Goal: Task Accomplishment & Management: Manage account settings

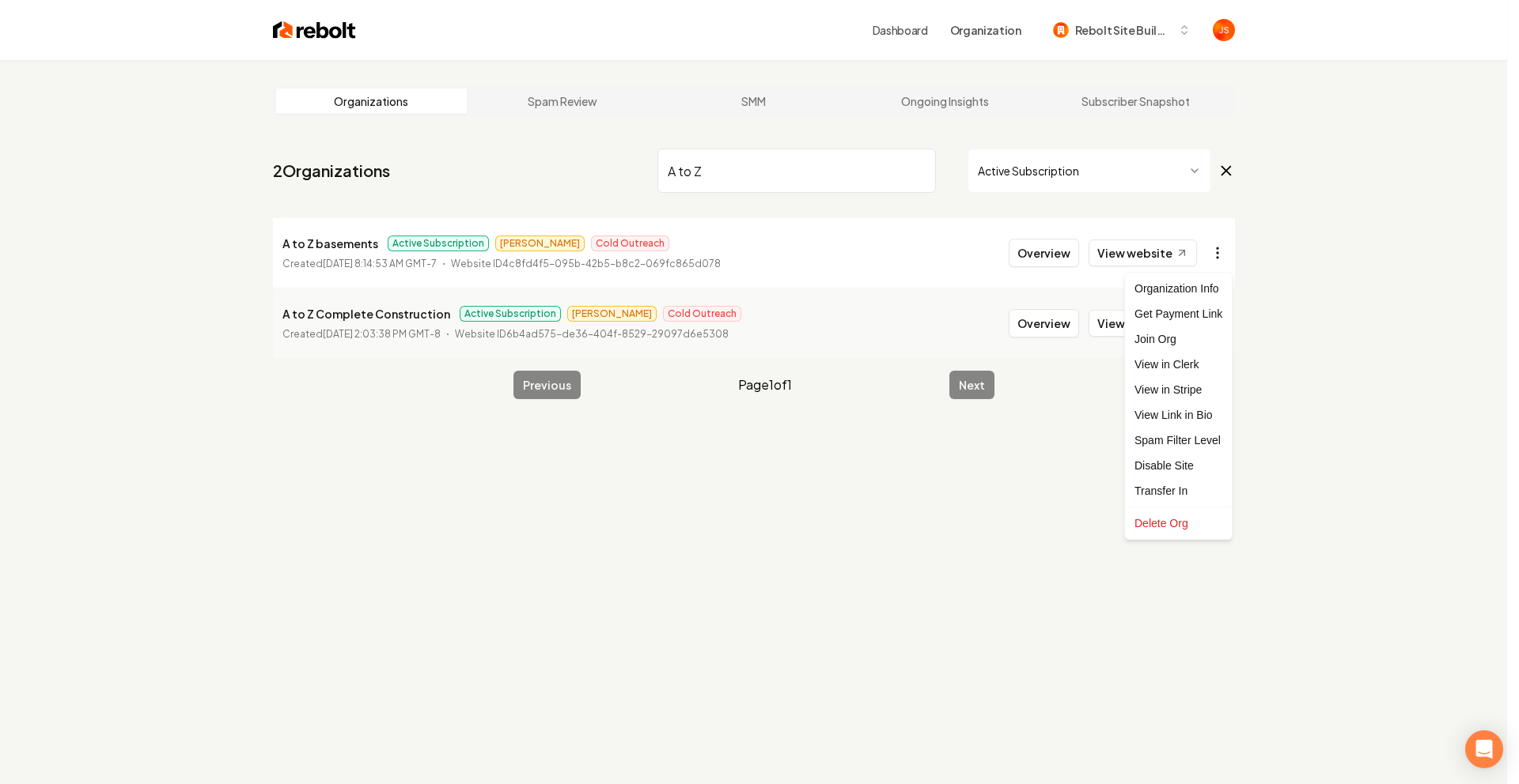
click at [1208, 250] on html "Dashboard Organization Rebolt Site Builder Organizations Spam Review SMM Ongoin…" at bounding box center [759, 392] width 1519 height 784
click at [1183, 316] on div "Get Payment Link" at bounding box center [1179, 314] width 101 height 25
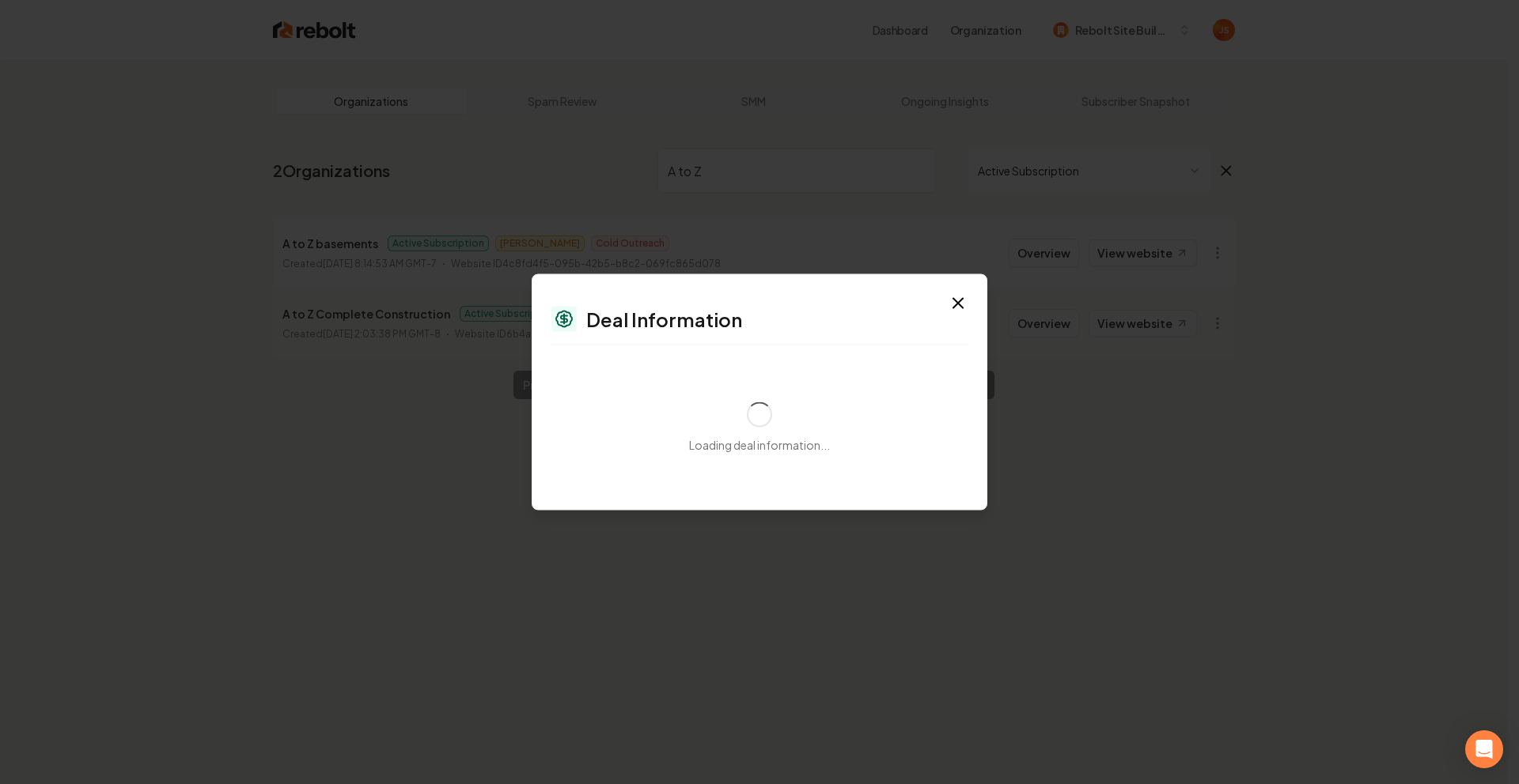
click at [954, 302] on icon "button" at bounding box center [958, 303] width 19 height 19
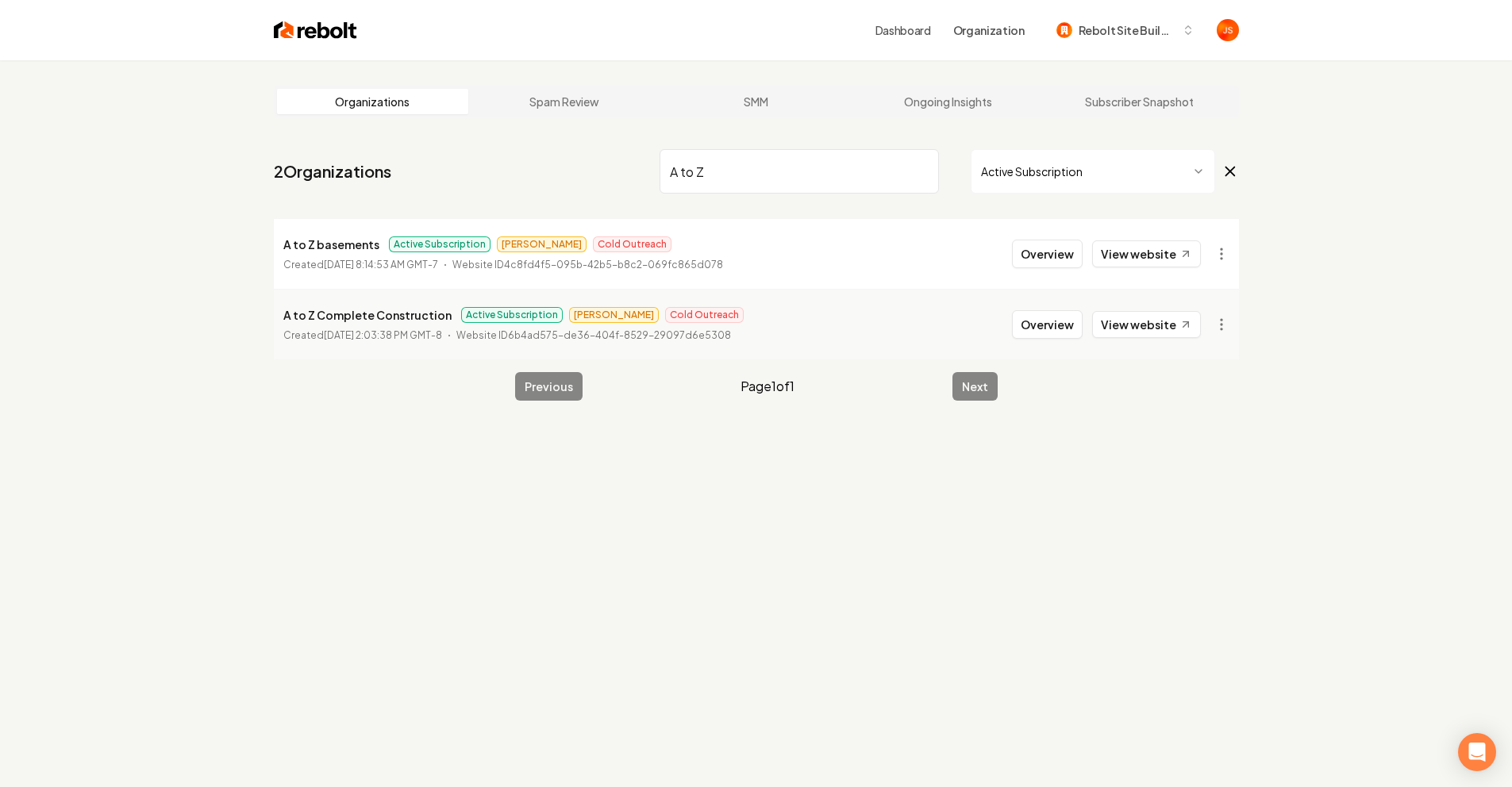
click at [920, 161] on input "A to Z" at bounding box center [798, 171] width 279 height 44
click at [922, 165] on input "A to Z" at bounding box center [798, 171] width 279 height 44
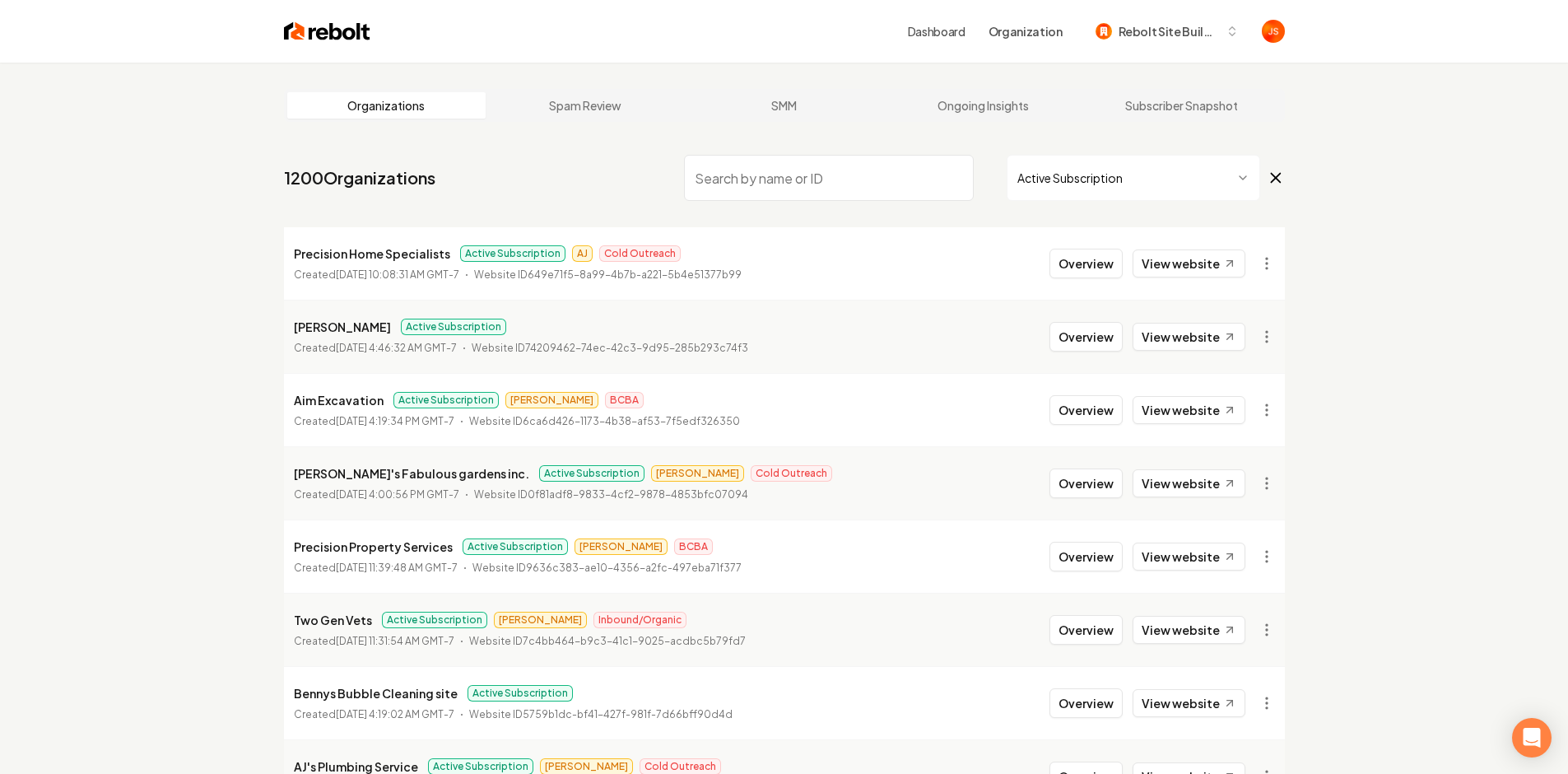
click at [868, 174] on input "search" at bounding box center [828, 178] width 289 height 46
click at [889, 173] on input "search" at bounding box center [828, 178] width 289 height 46
click at [888, 172] on input "search" at bounding box center [828, 178] width 289 height 46
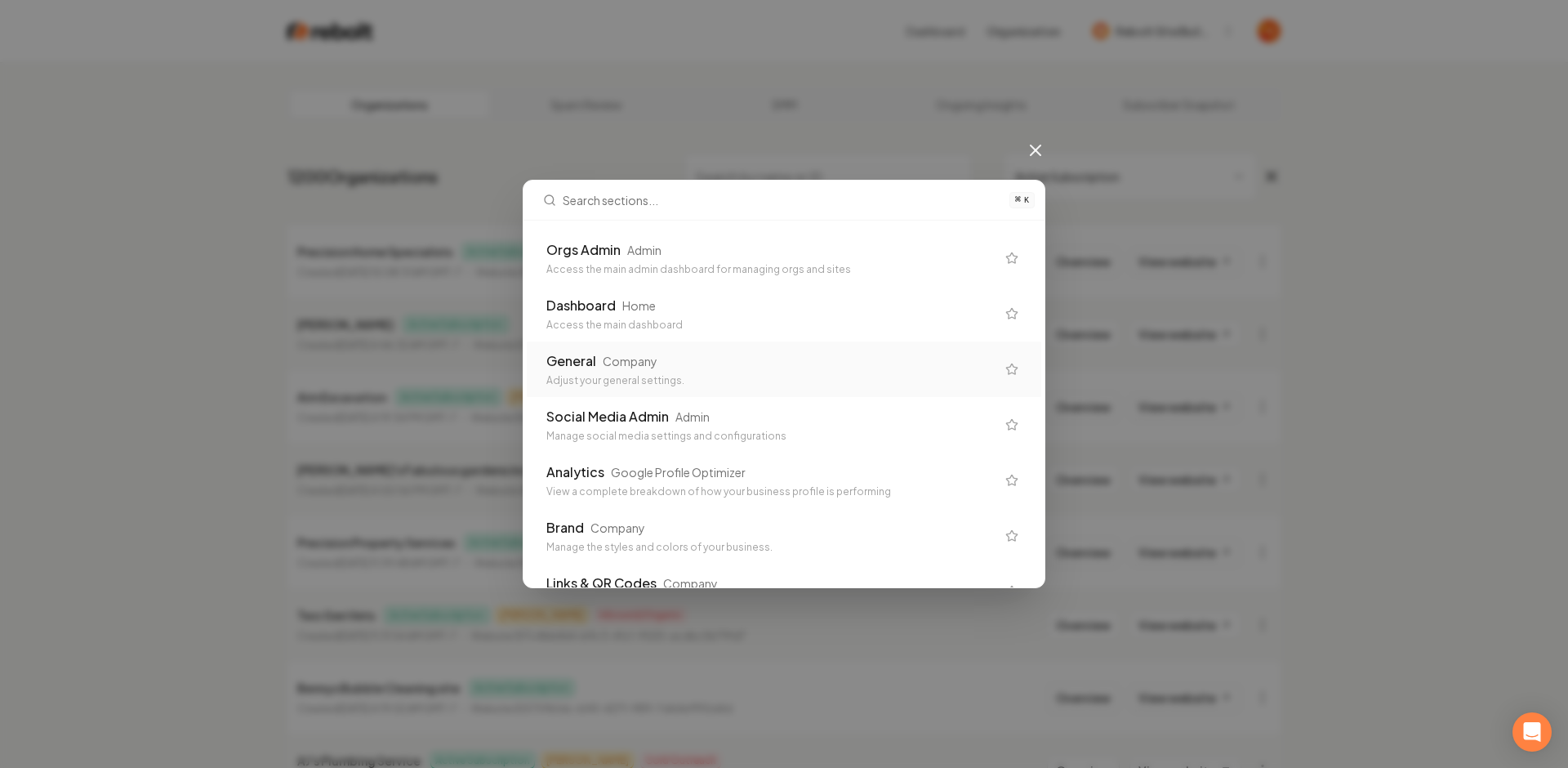
click at [805, 382] on div "Adjust your general settings." at bounding box center [771, 380] width 450 height 13
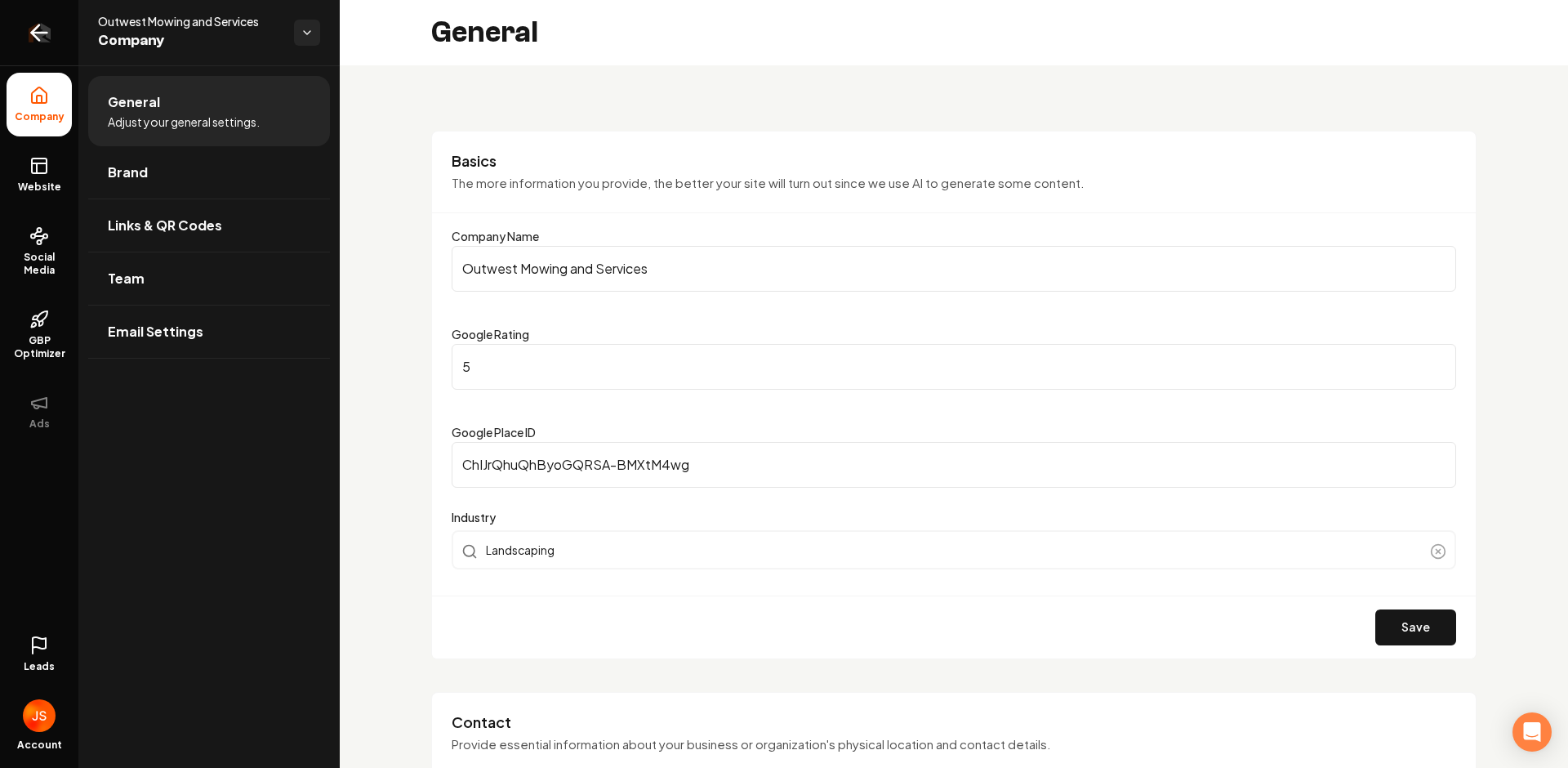
click at [17, 40] on link "Return to dashboard" at bounding box center [39, 32] width 79 height 65
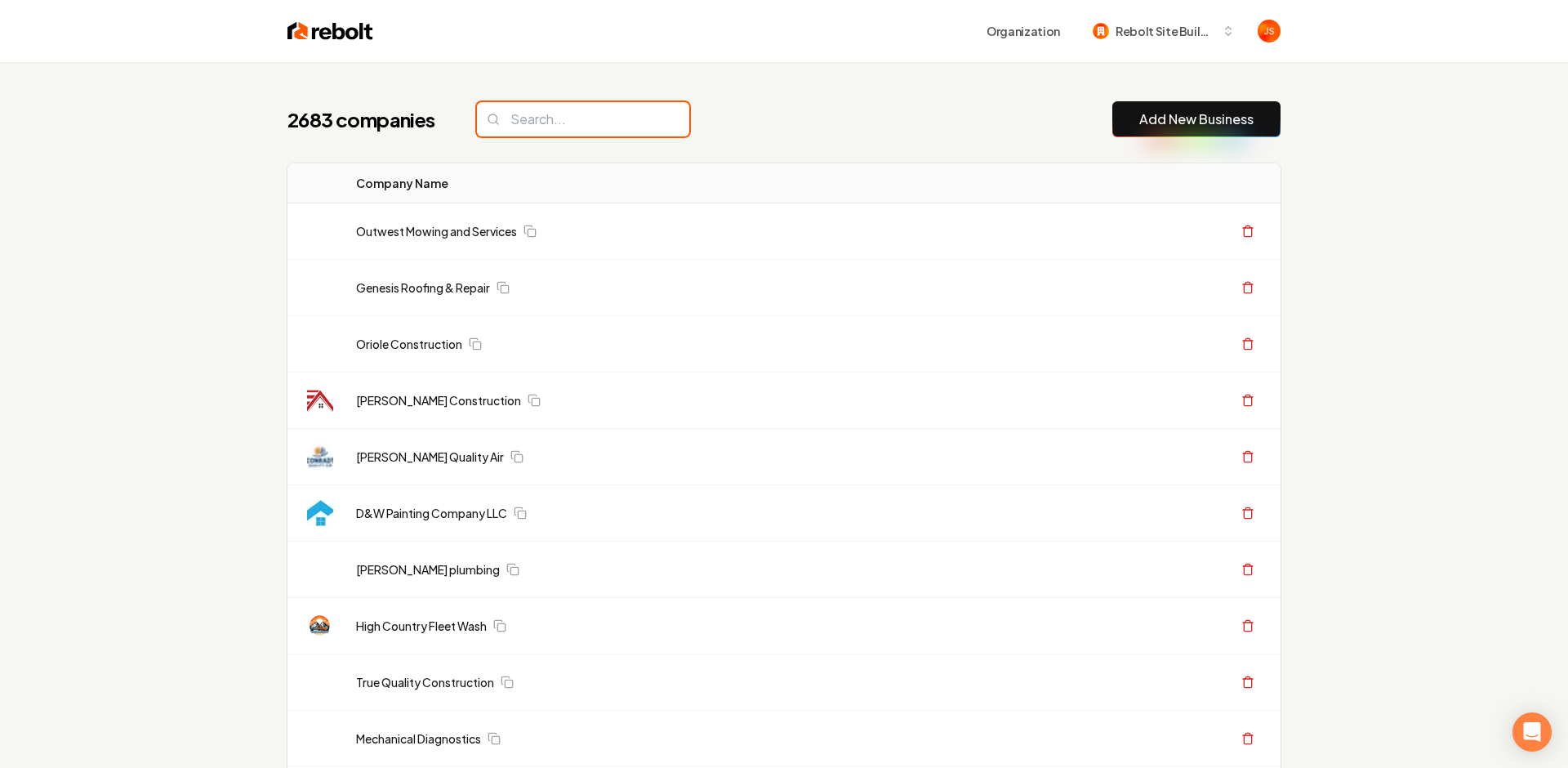
click at [520, 125] on input "search" at bounding box center [583, 119] width 212 height 34
click at [520, 125] on input "search" at bounding box center [577, 119] width 212 height 34
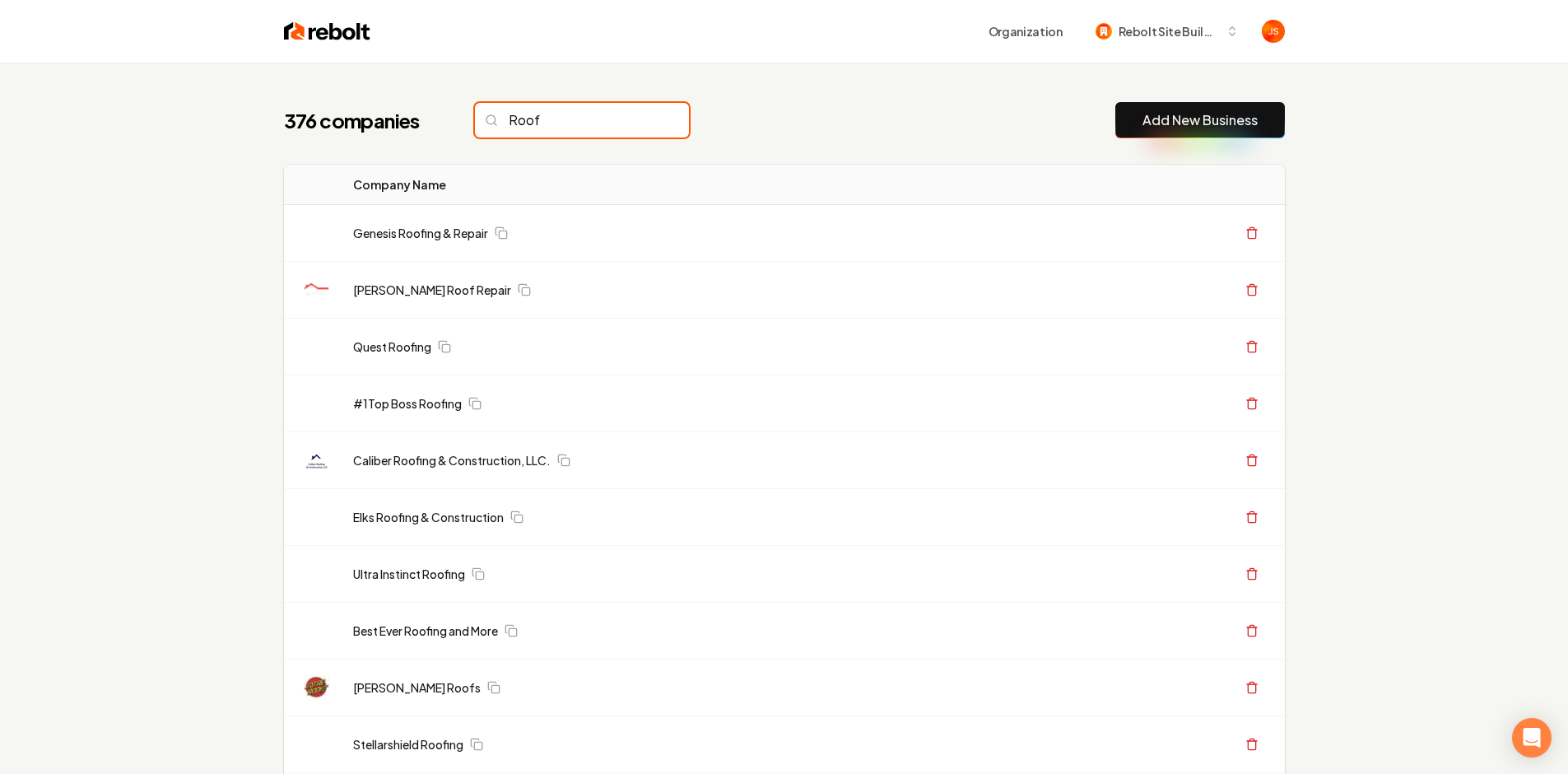
type input "Roof"
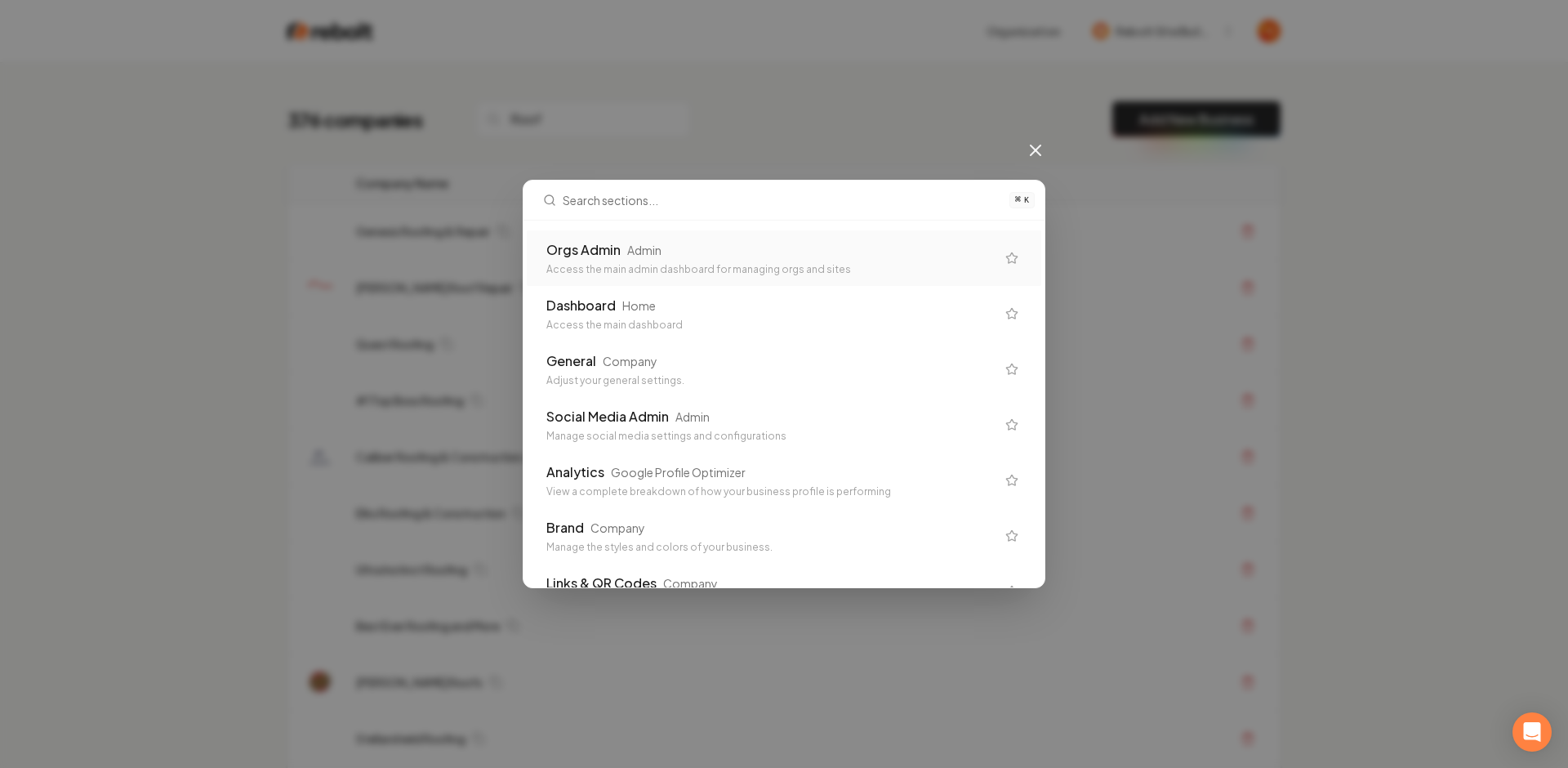
click at [661, 254] on div "Orgs Admin Admin" at bounding box center [771, 250] width 450 height 19
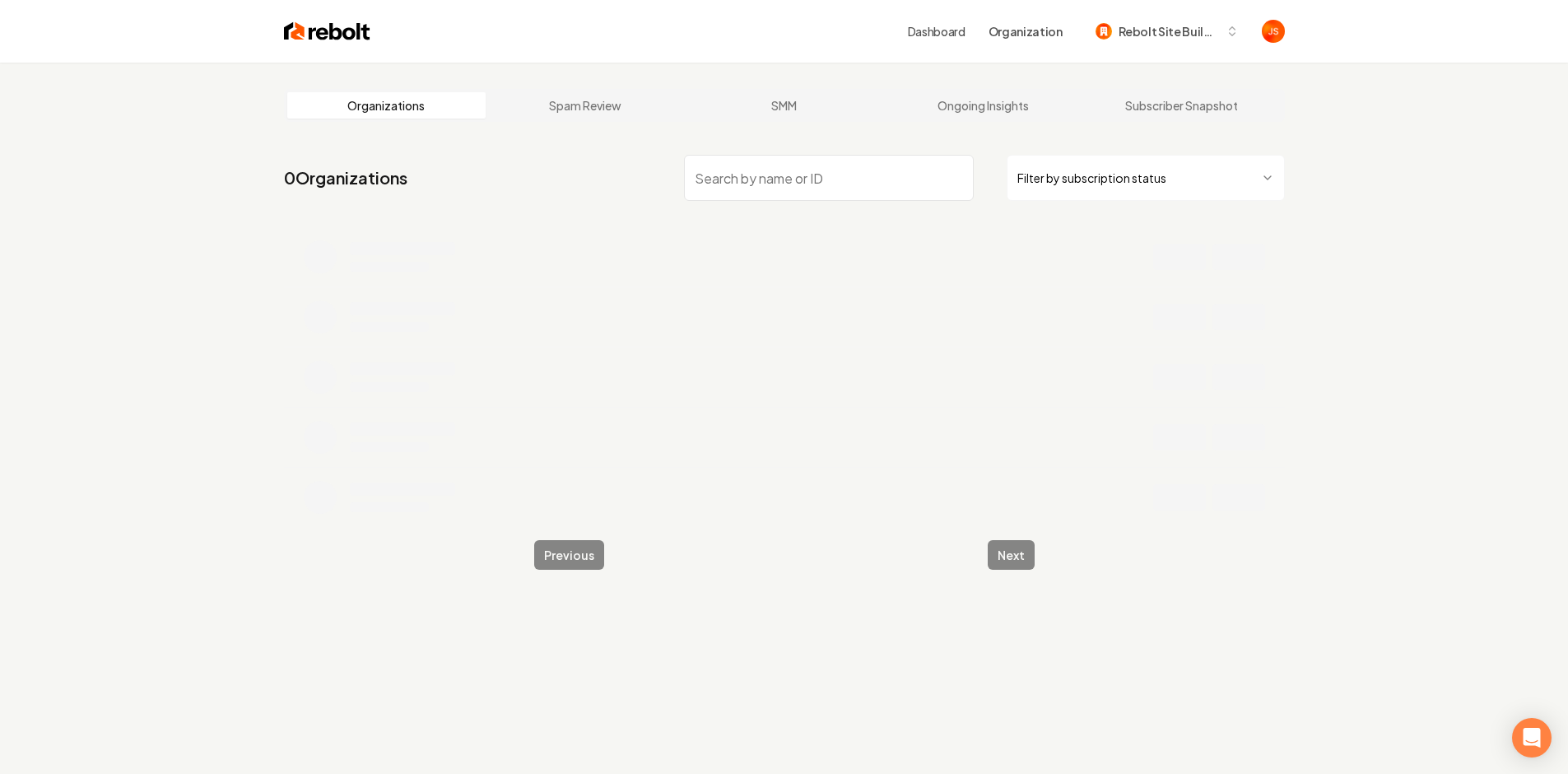
click at [890, 187] on input "search" at bounding box center [828, 178] width 289 height 46
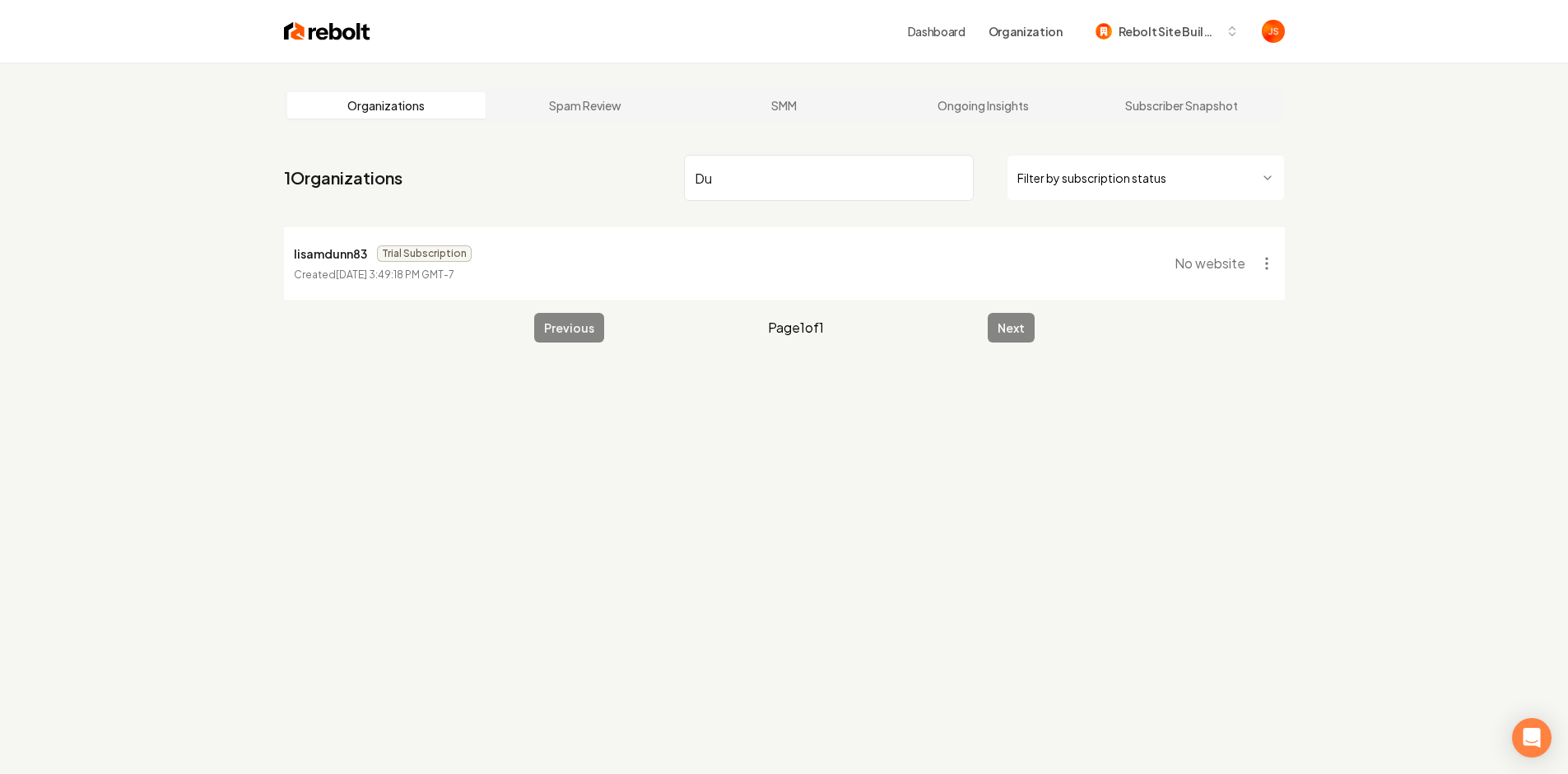
type input "D"
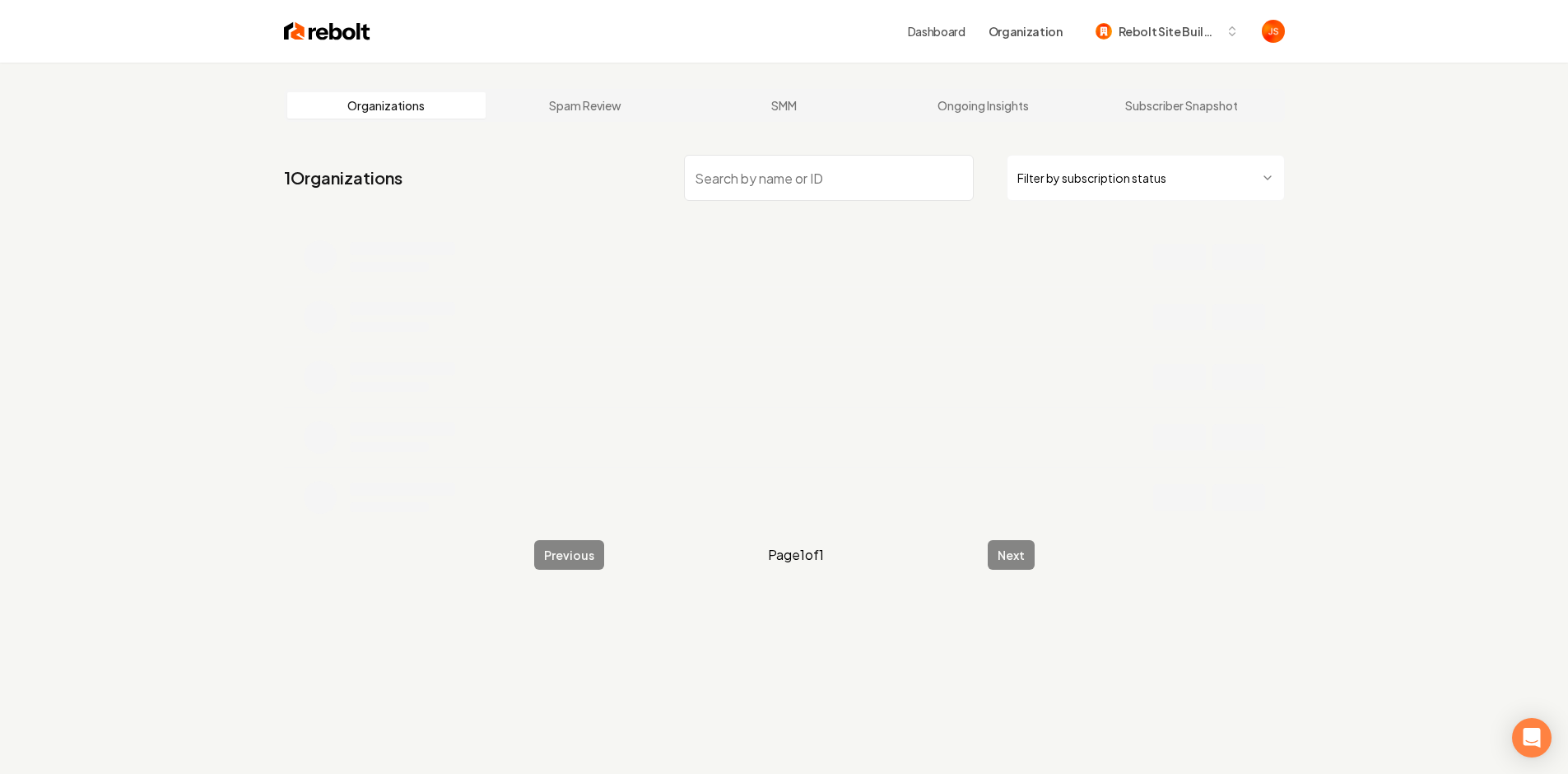
click at [1144, 183] on html "Dashboard Organization Rebolt Site Builder Organizations Spam Review SMM Ongoin…" at bounding box center [784, 387] width 1568 height 774
click at [916, 192] on input "search" at bounding box center [828, 178] width 289 height 46
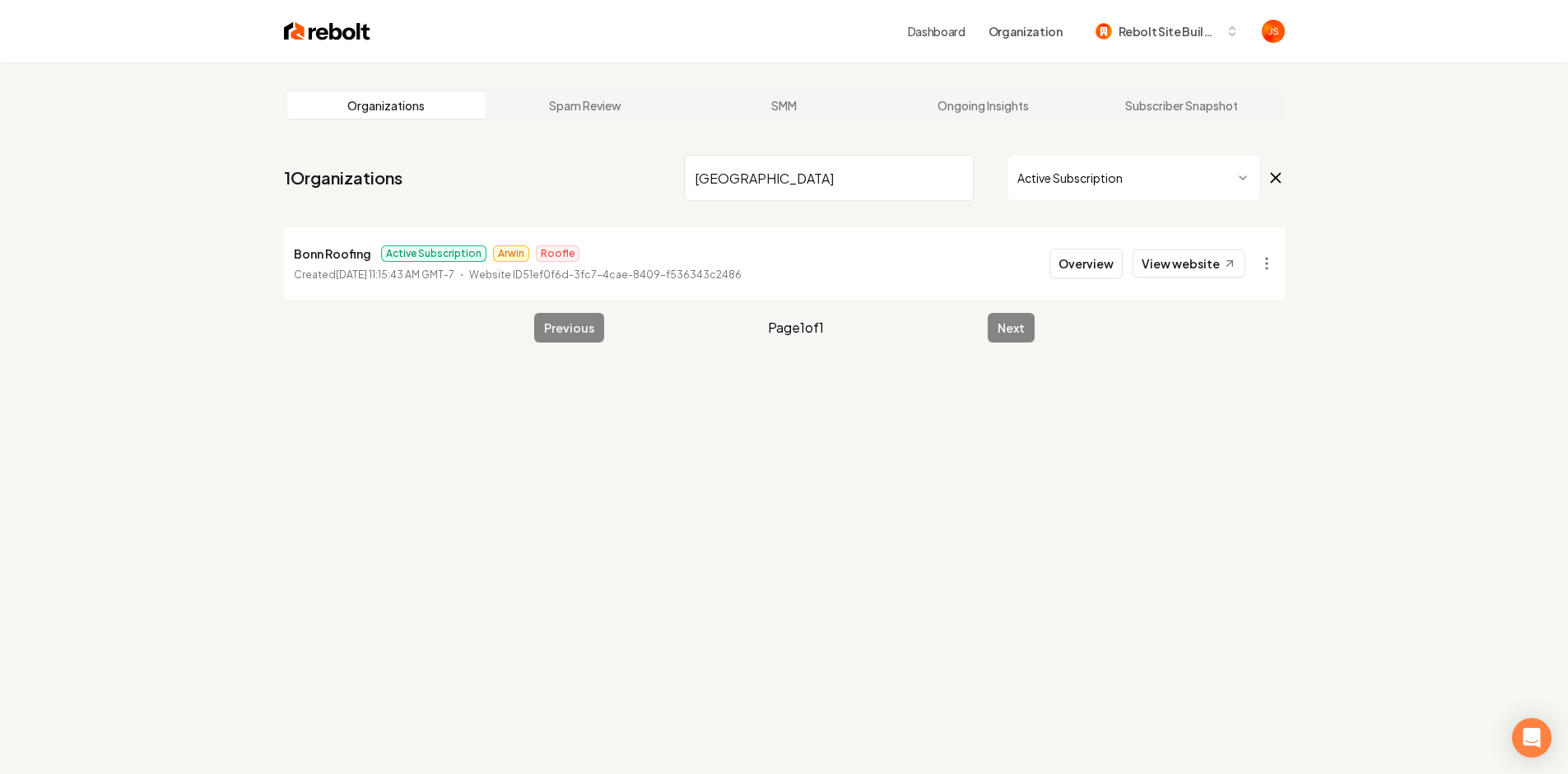
type input "Bonn"
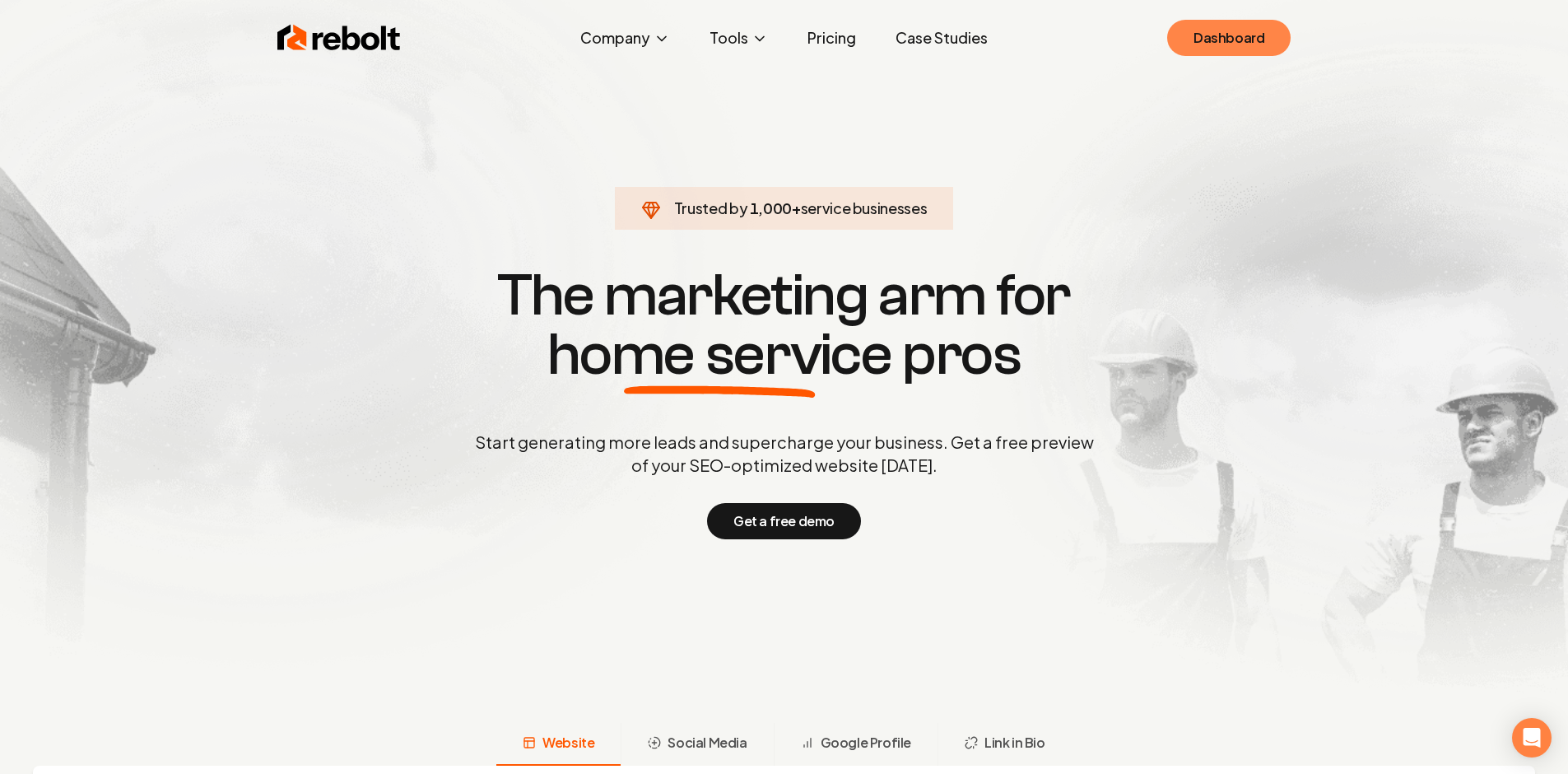
click at [1230, 43] on link "Dashboard" at bounding box center [1229, 37] width 124 height 36
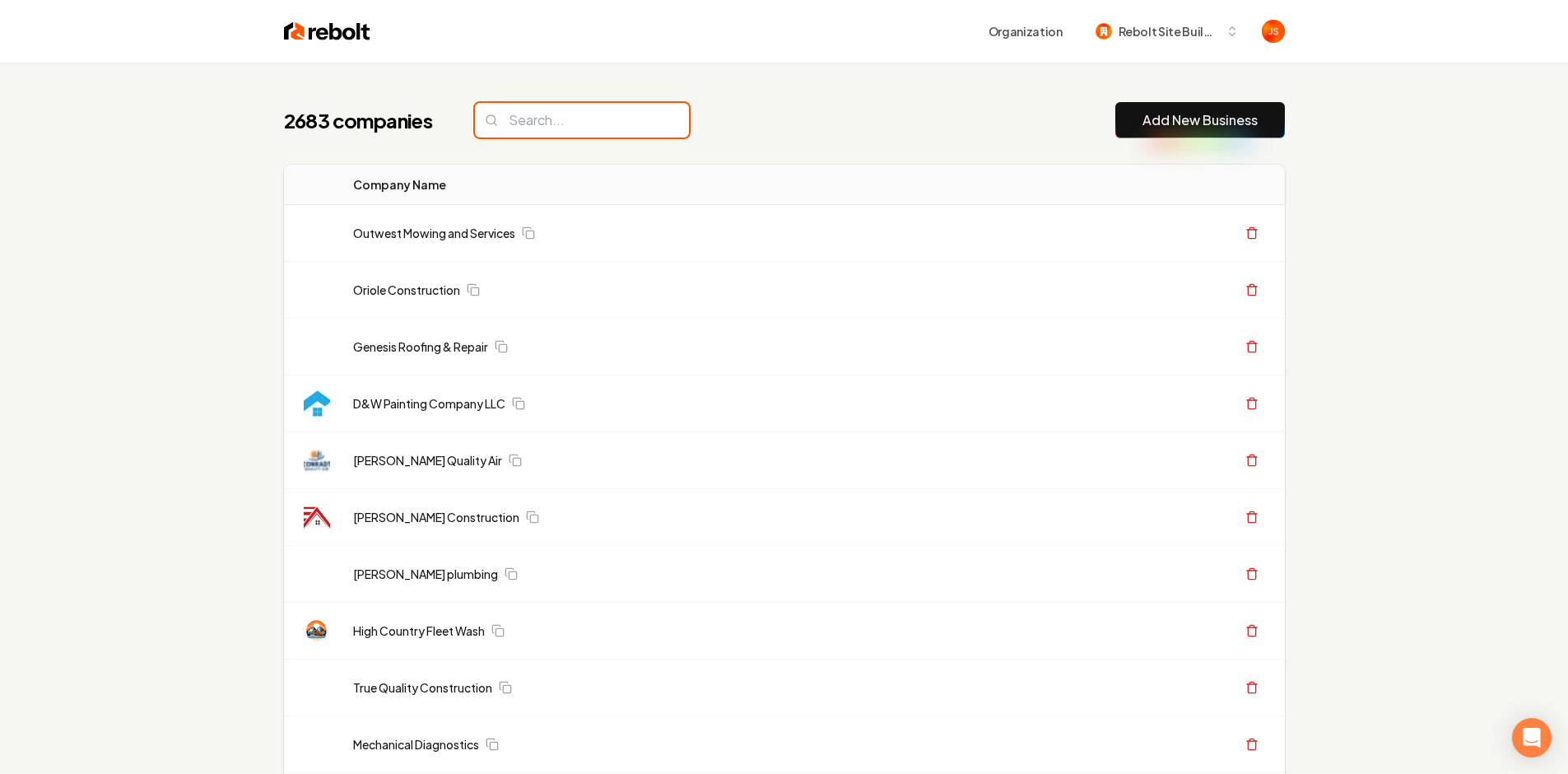
click at [613, 115] on input "search" at bounding box center [582, 120] width 214 height 34
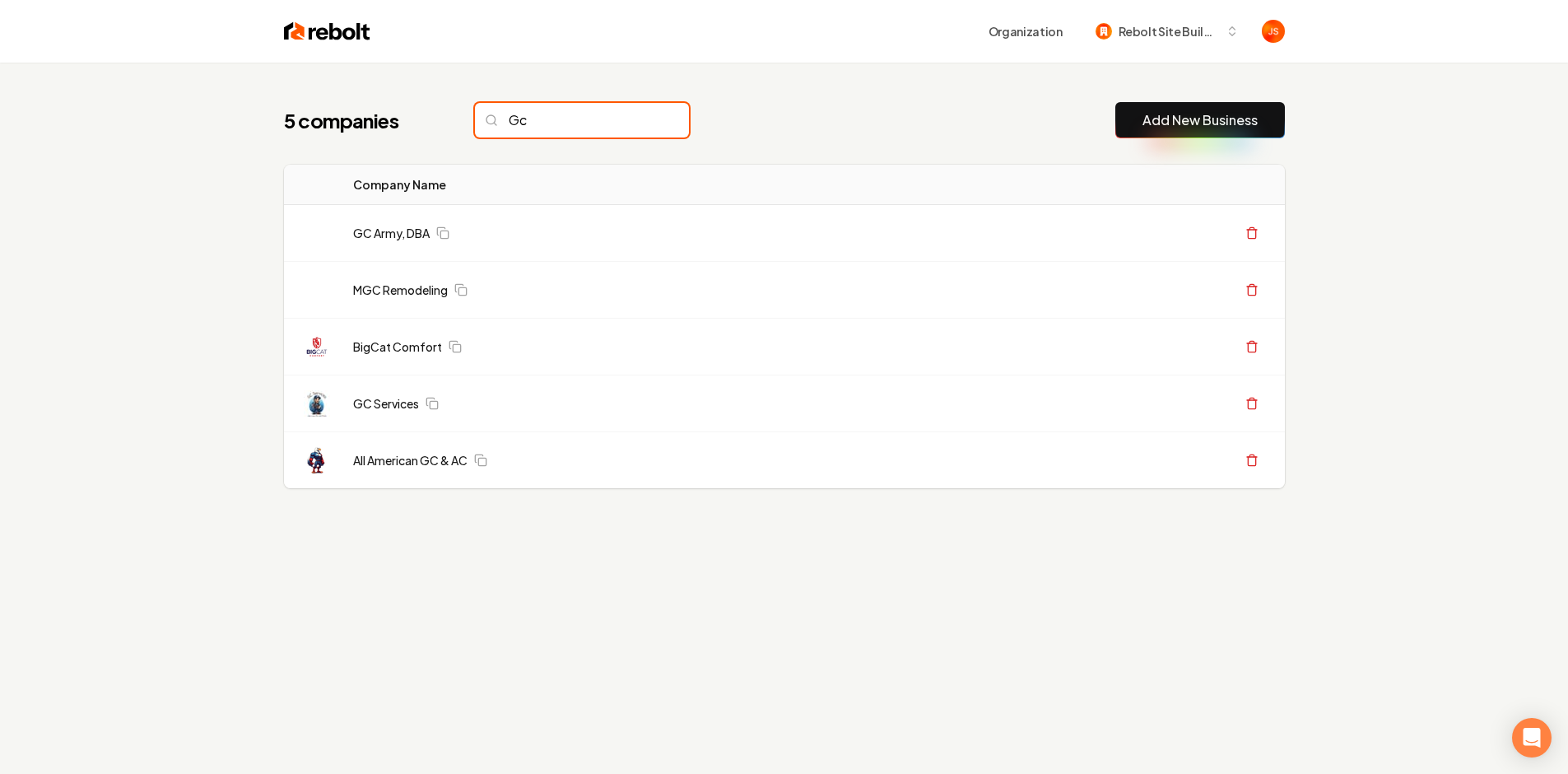
type input "G"
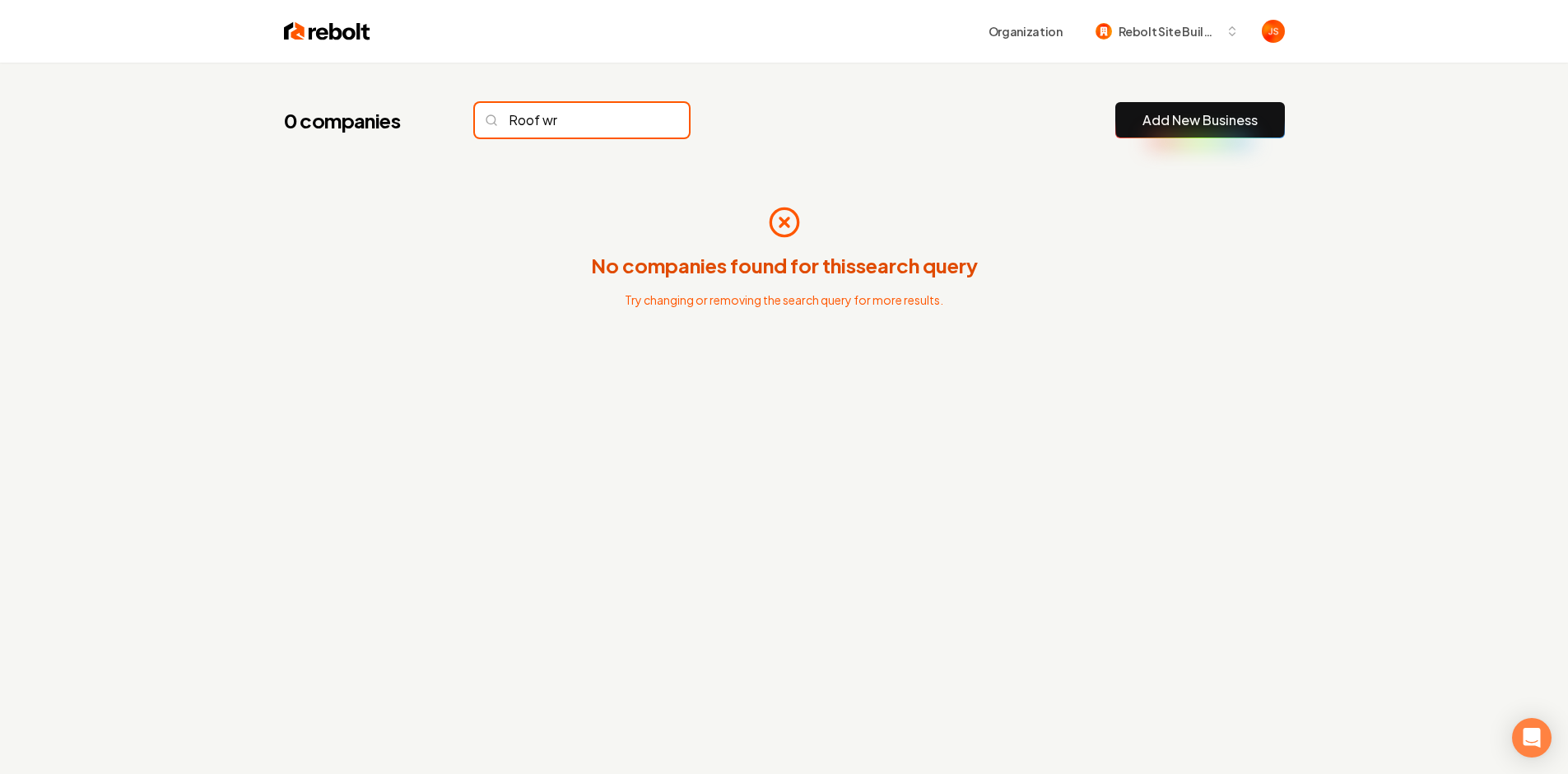
type input "Roof wrx"
click at [636, 115] on input "Roof wrx" at bounding box center [582, 120] width 214 height 34
click at [634, 113] on input "Roof wrx" at bounding box center [582, 120] width 214 height 34
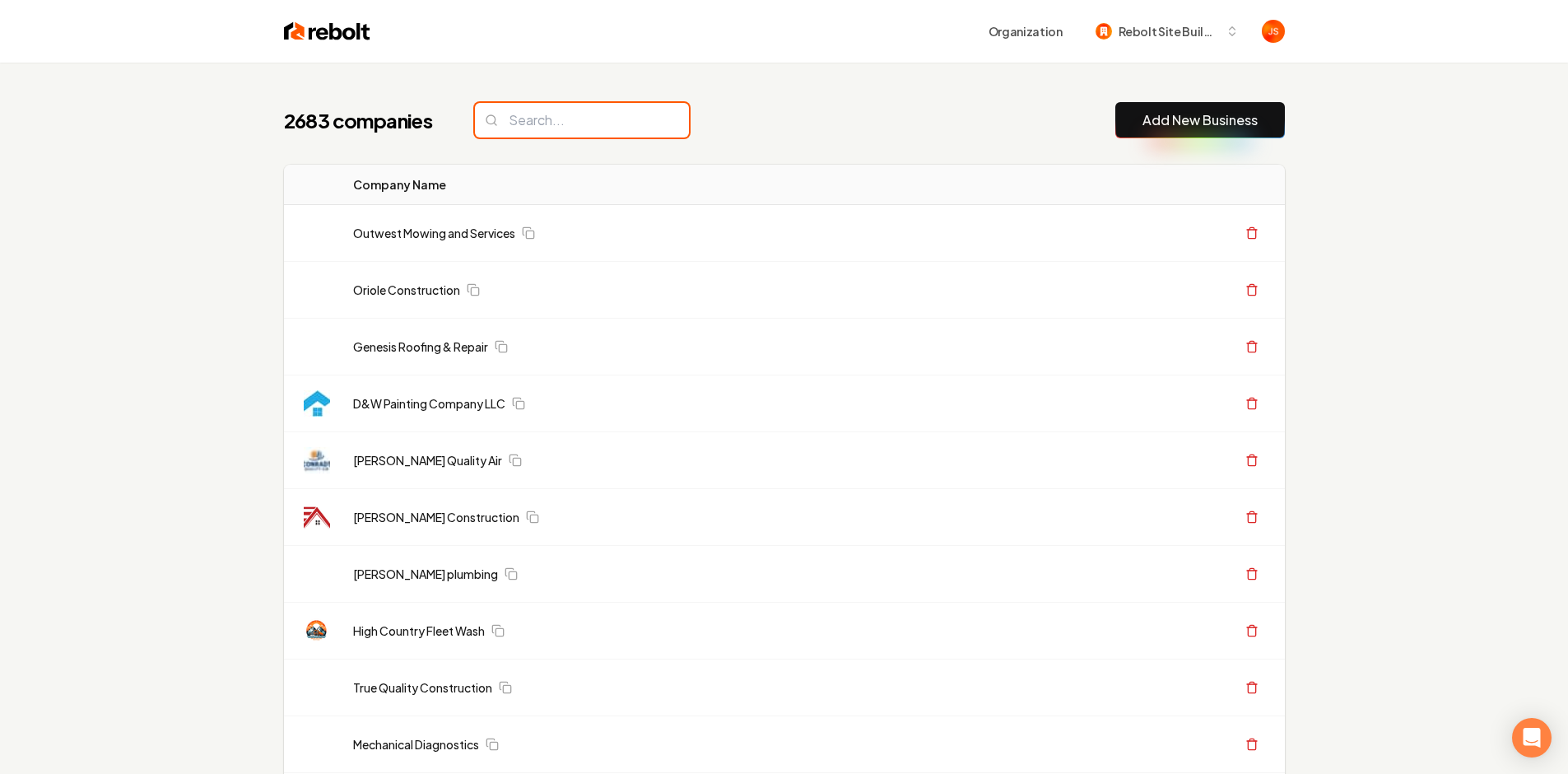
paste input "GC Army"
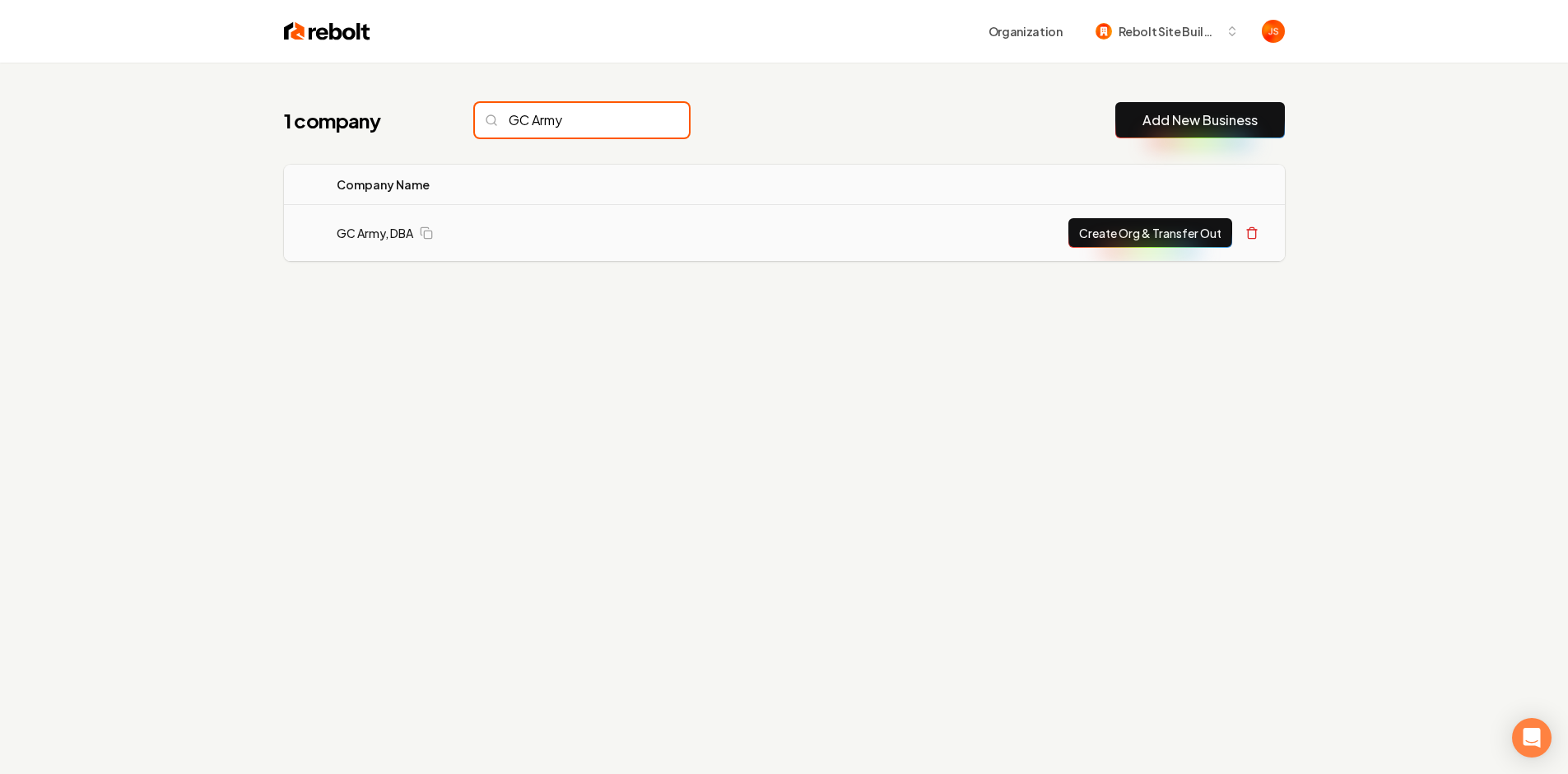
type input "GC Army"
click at [1152, 247] on button "Create Org & Transfer Out" at bounding box center [1149, 232] width 164 height 29
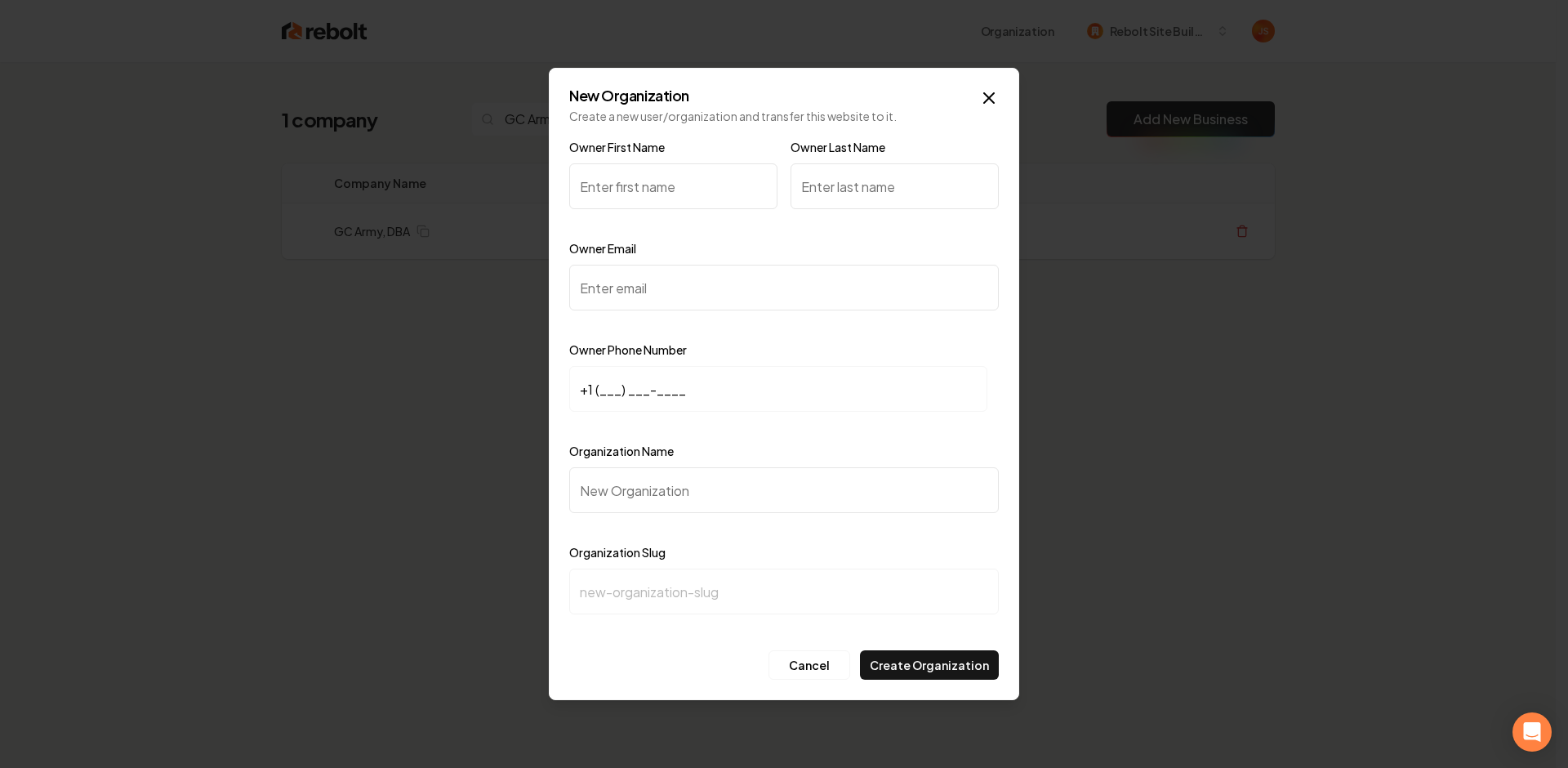
type input "GC Army"
click at [668, 175] on input "Owner First Name" at bounding box center [674, 186] width 208 height 46
type input "Joel"
click at [900, 196] on input "Owner Last Name" at bounding box center [894, 186] width 208 height 46
type input "Blankenship"
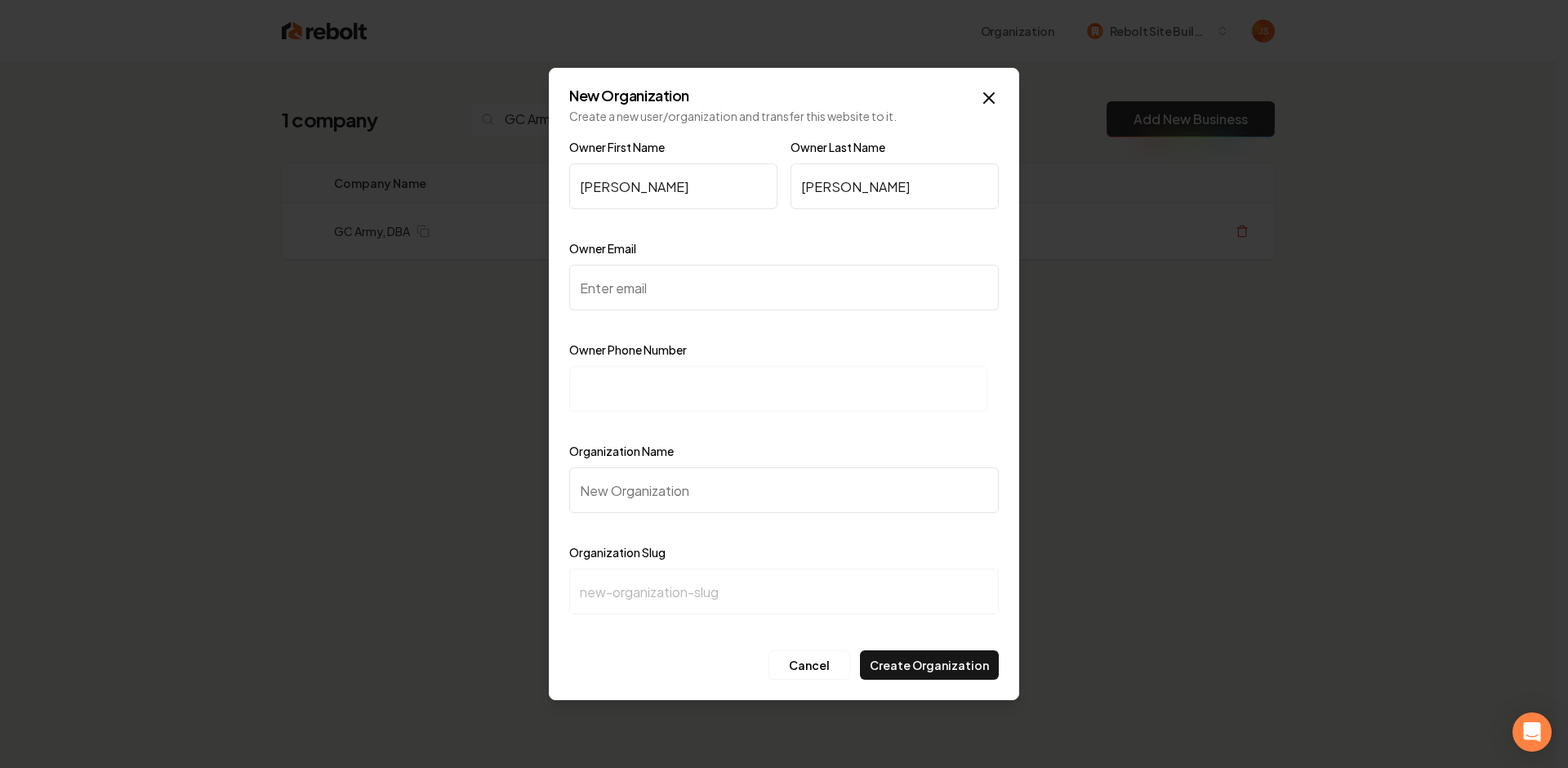
click at [789, 291] on input "Owner Email" at bounding box center [784, 287] width 429 height 46
paste input "joel@roofwrx.llc"
type input "joel@roofwrx.llc"
click at [727, 399] on input at bounding box center [779, 388] width 419 height 46
paste input "+1 (417) 526-7663"
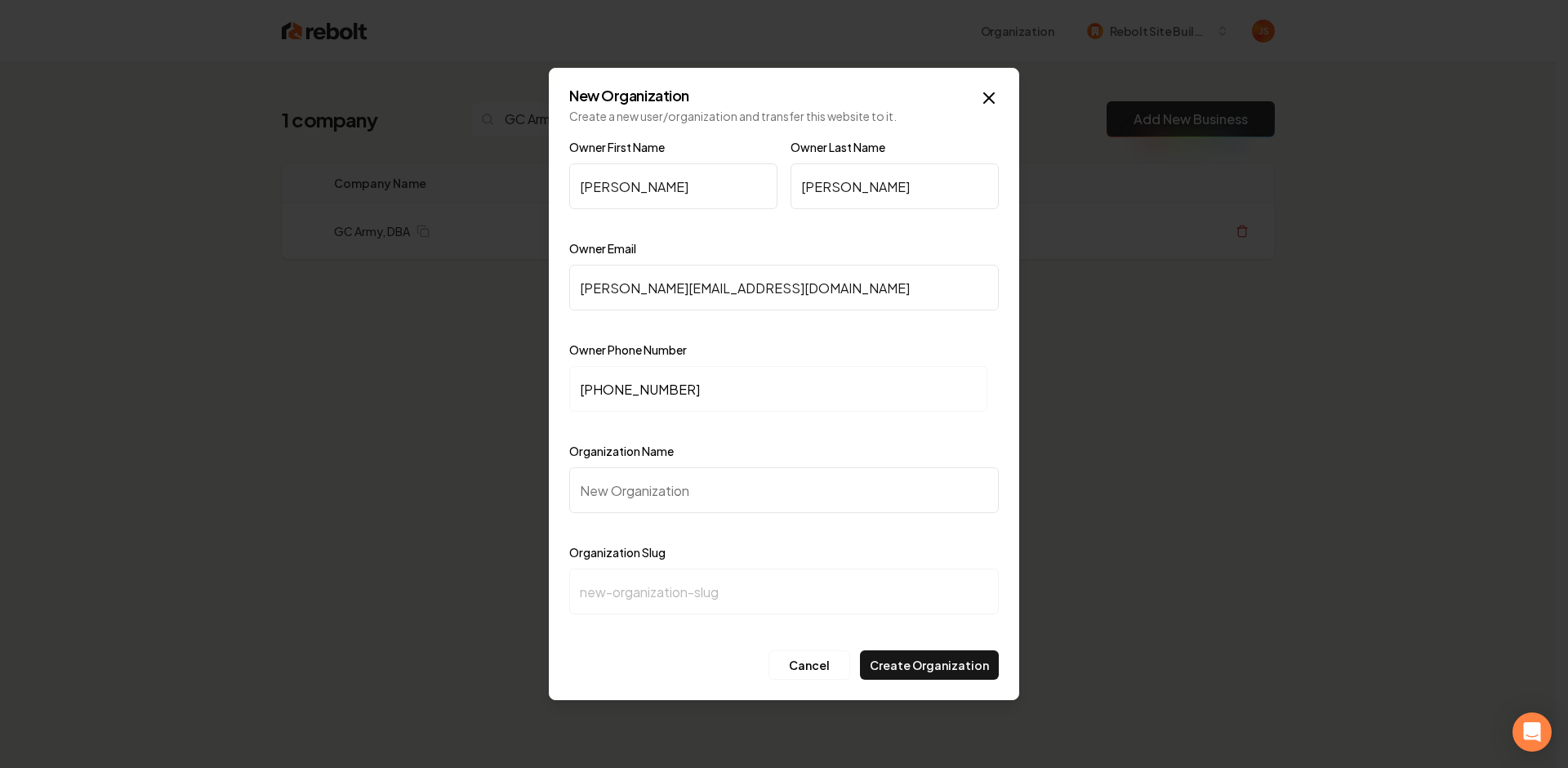
type input "+1 (417) 526-7663"
click at [667, 495] on input "Organization Name" at bounding box center [784, 490] width 429 height 46
type input "G"
type input "g"
type input "GC"
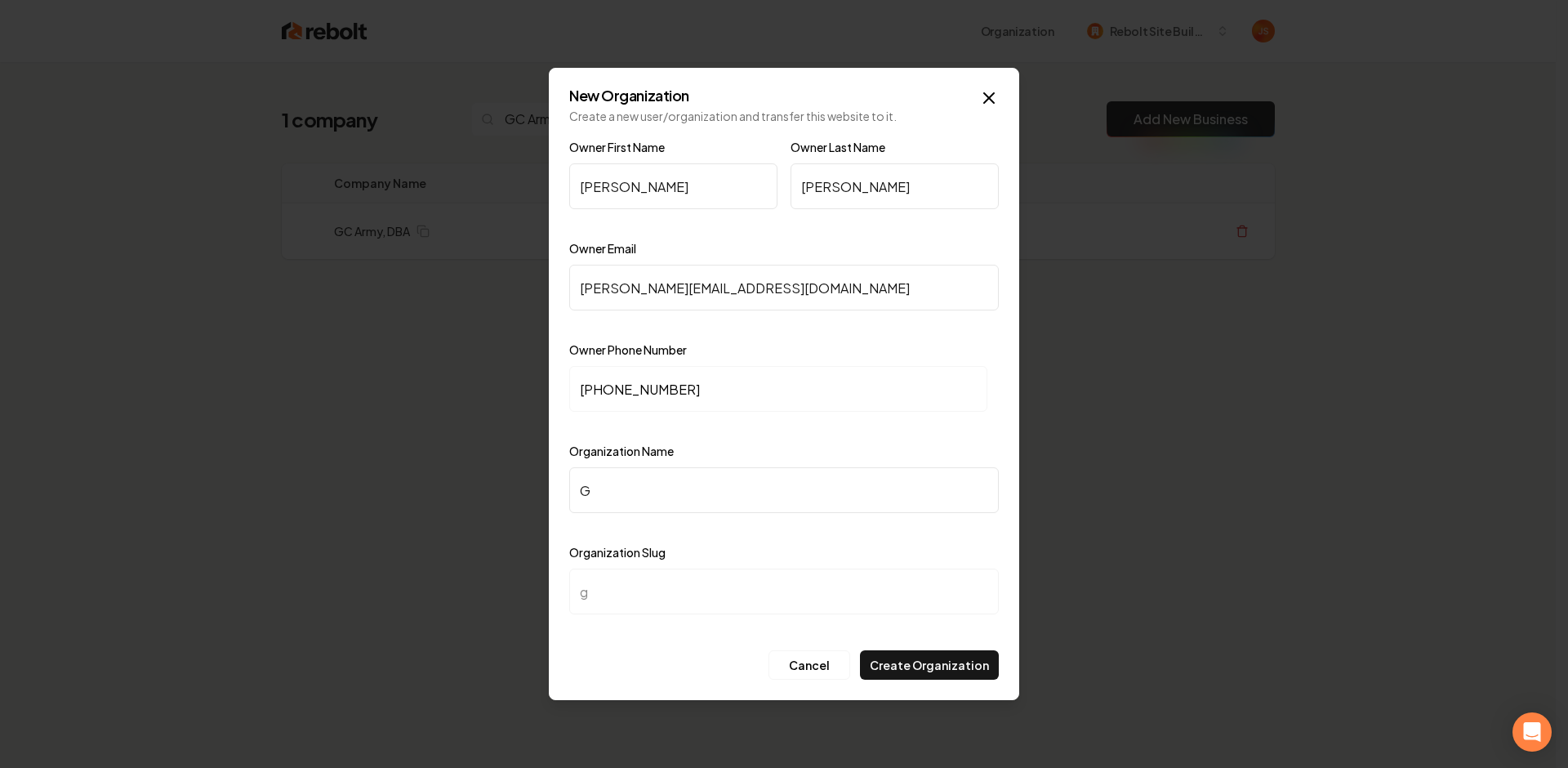
type input "gc"
type input "GC A"
type input "gc-a"
type input "GC Ar"
type input "gc-ar"
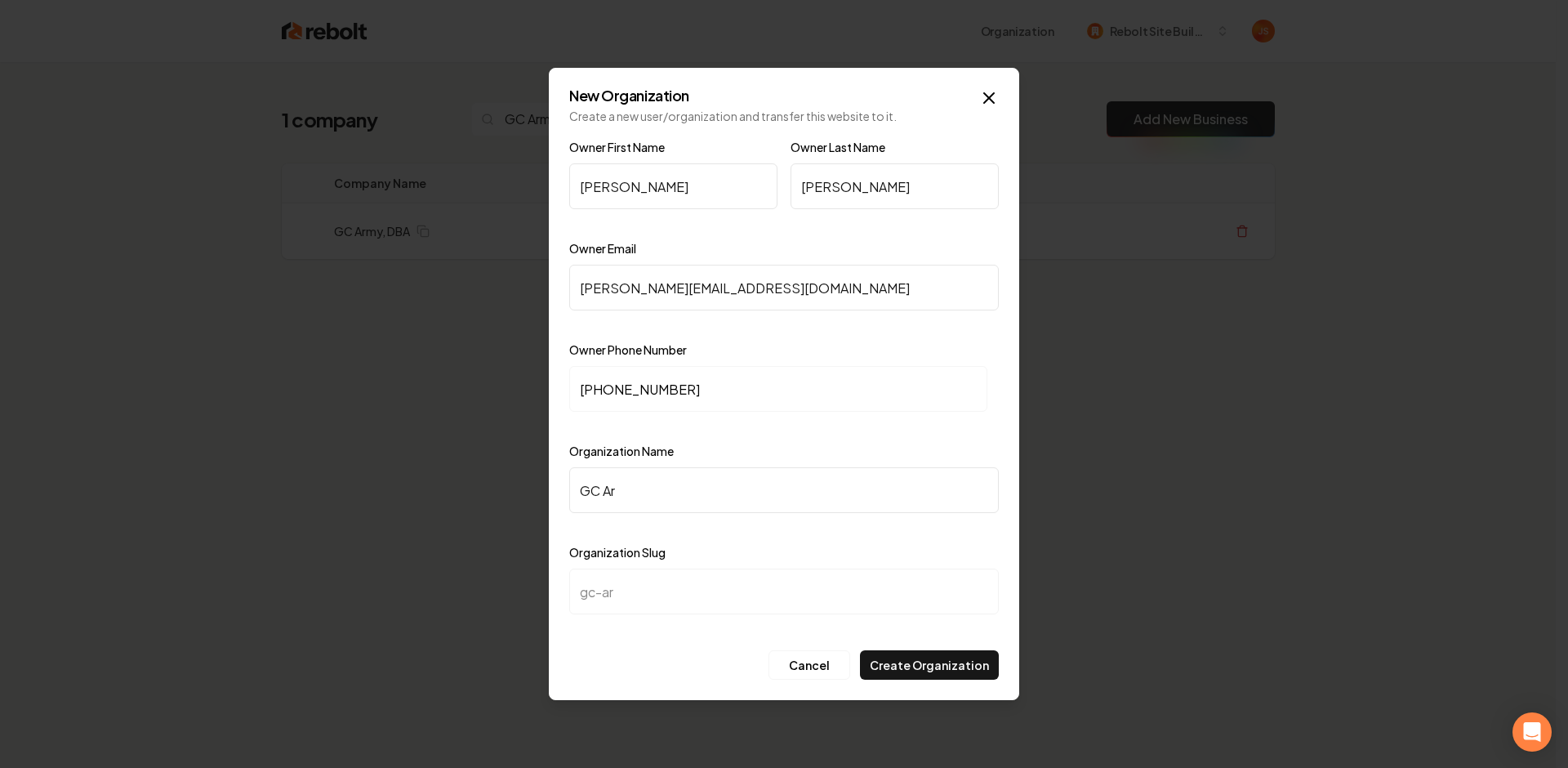
type input "GC Arm"
type input "gc-arm"
type input "GC Army"
type input "gc-army"
type input "GC Army"
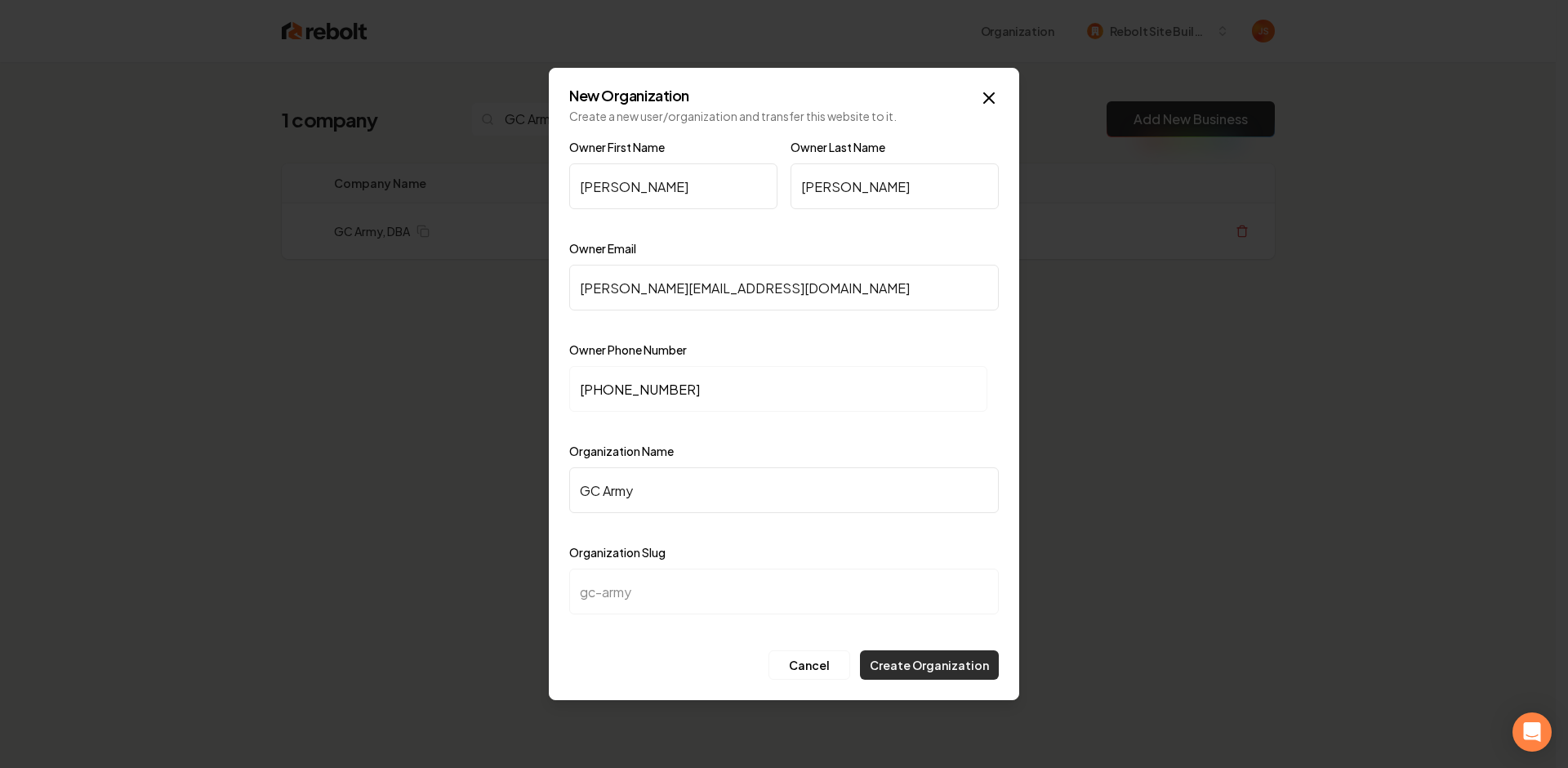
click at [952, 656] on button "Create Organization" at bounding box center [930, 665] width 139 height 29
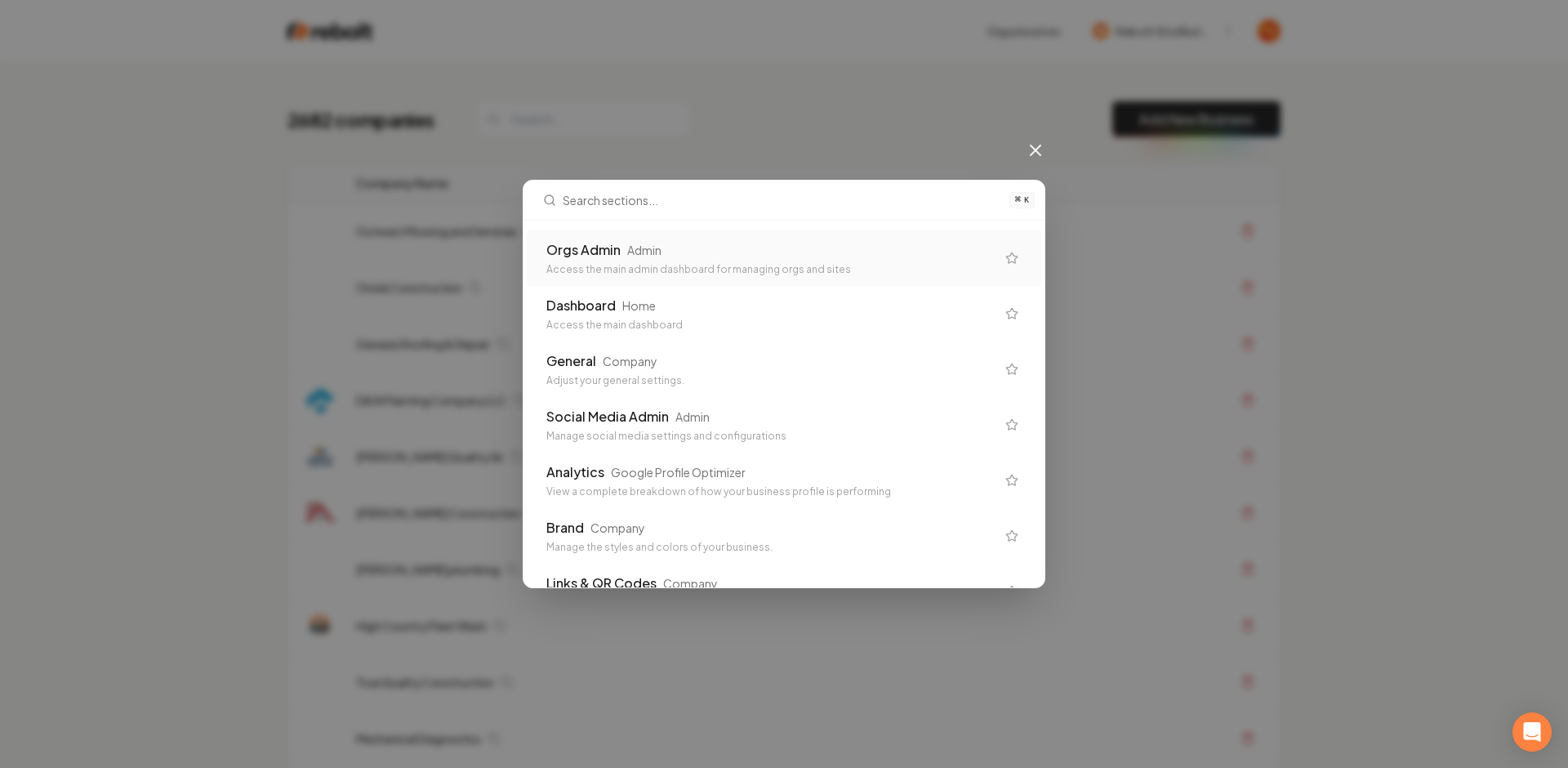
click at [723, 246] on div "Orgs Admin Admin" at bounding box center [771, 250] width 450 height 19
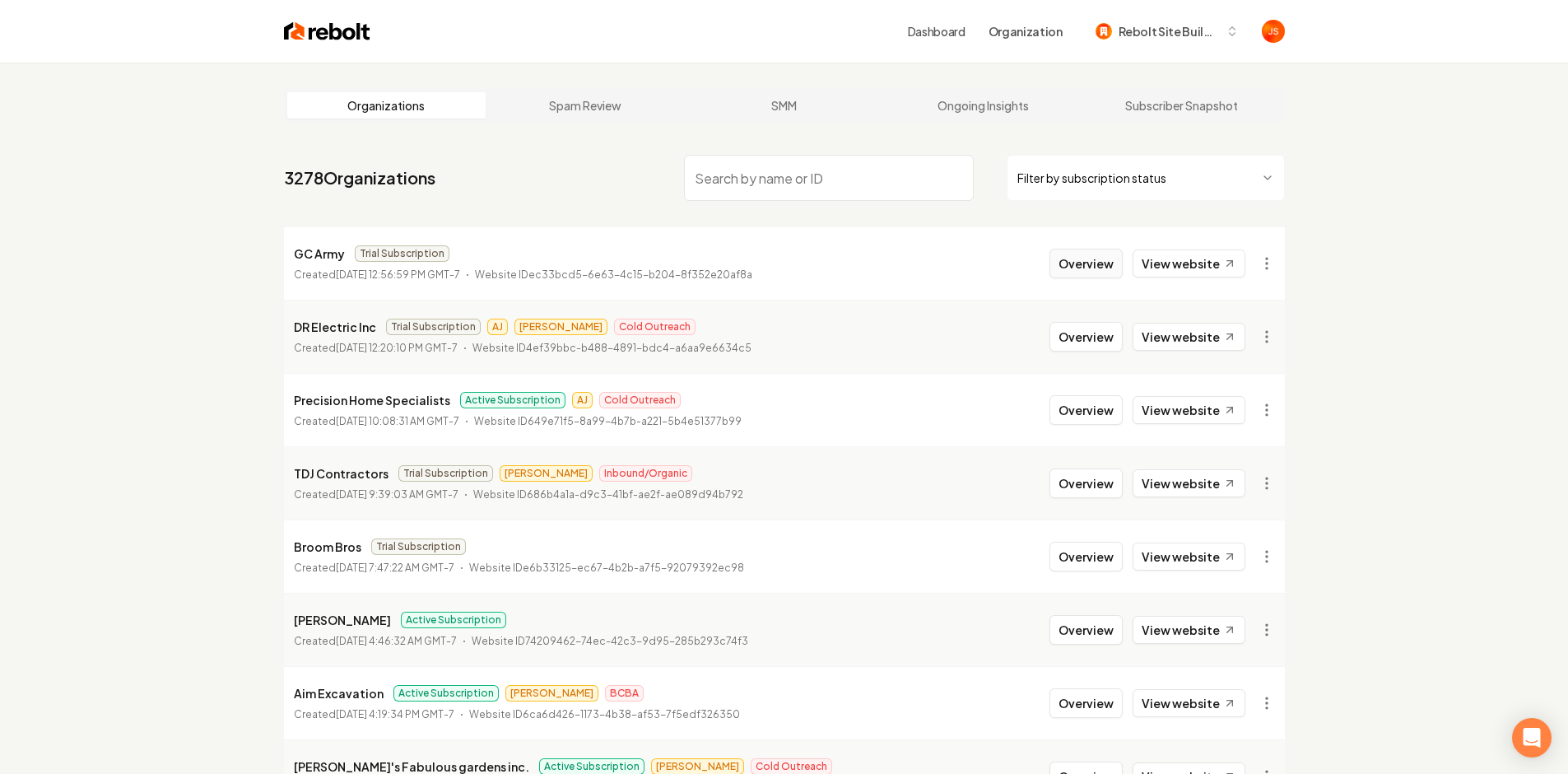
click at [1092, 265] on button "Overview" at bounding box center [1086, 263] width 74 height 29
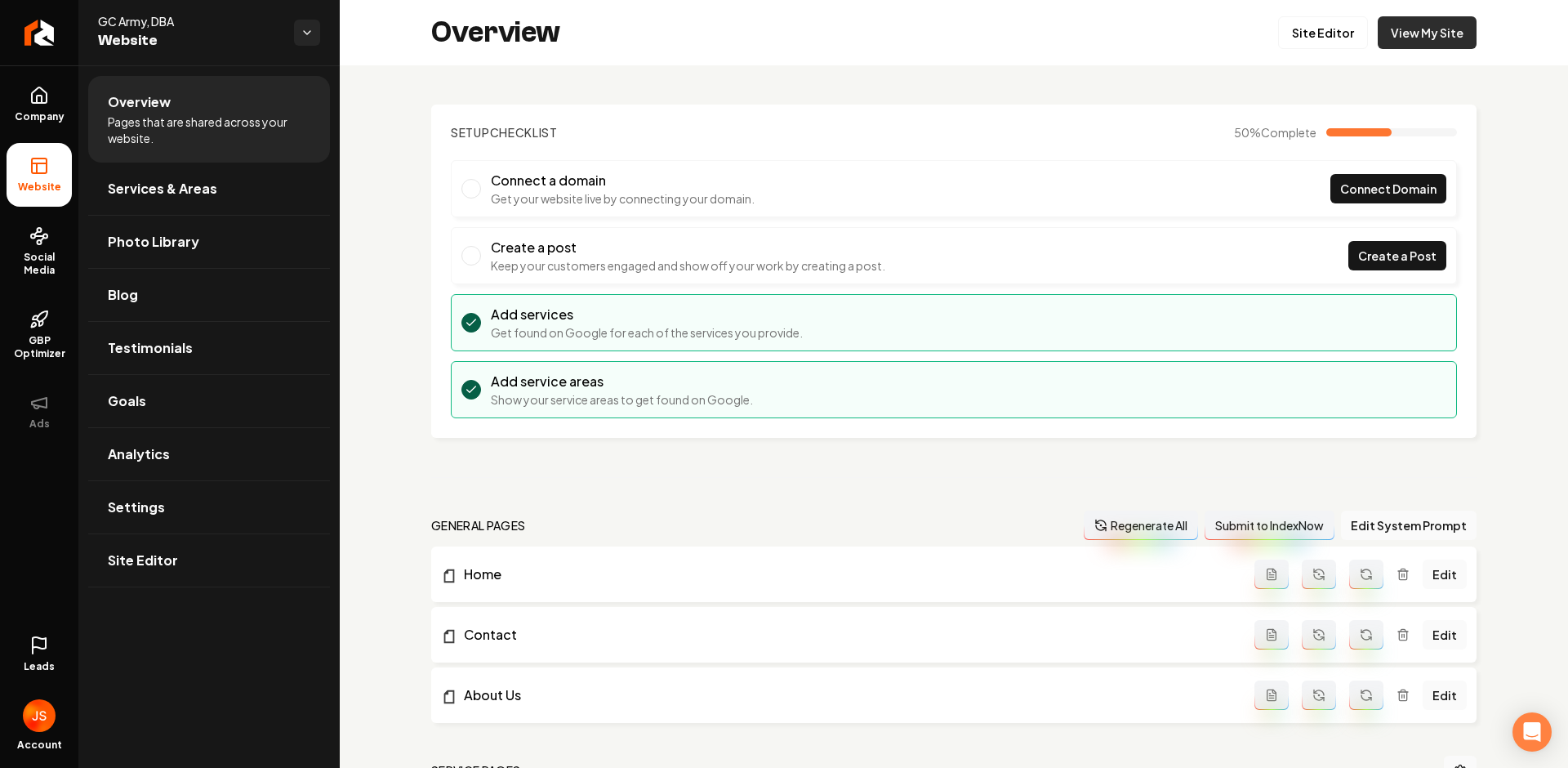
click at [1394, 33] on link "View My Site" at bounding box center [1428, 33] width 99 height 33
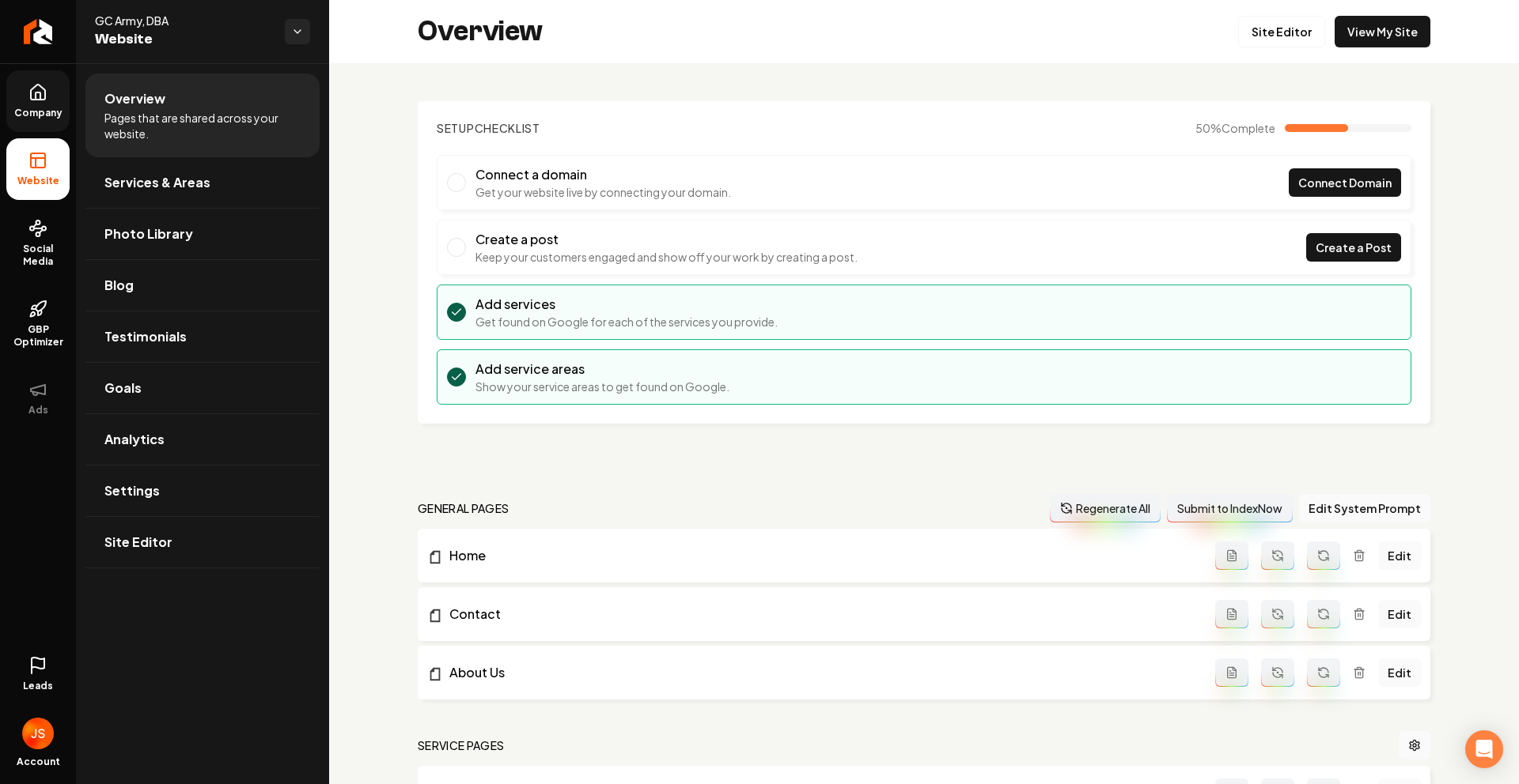
click at [8, 99] on link "Company" at bounding box center [38, 101] width 63 height 61
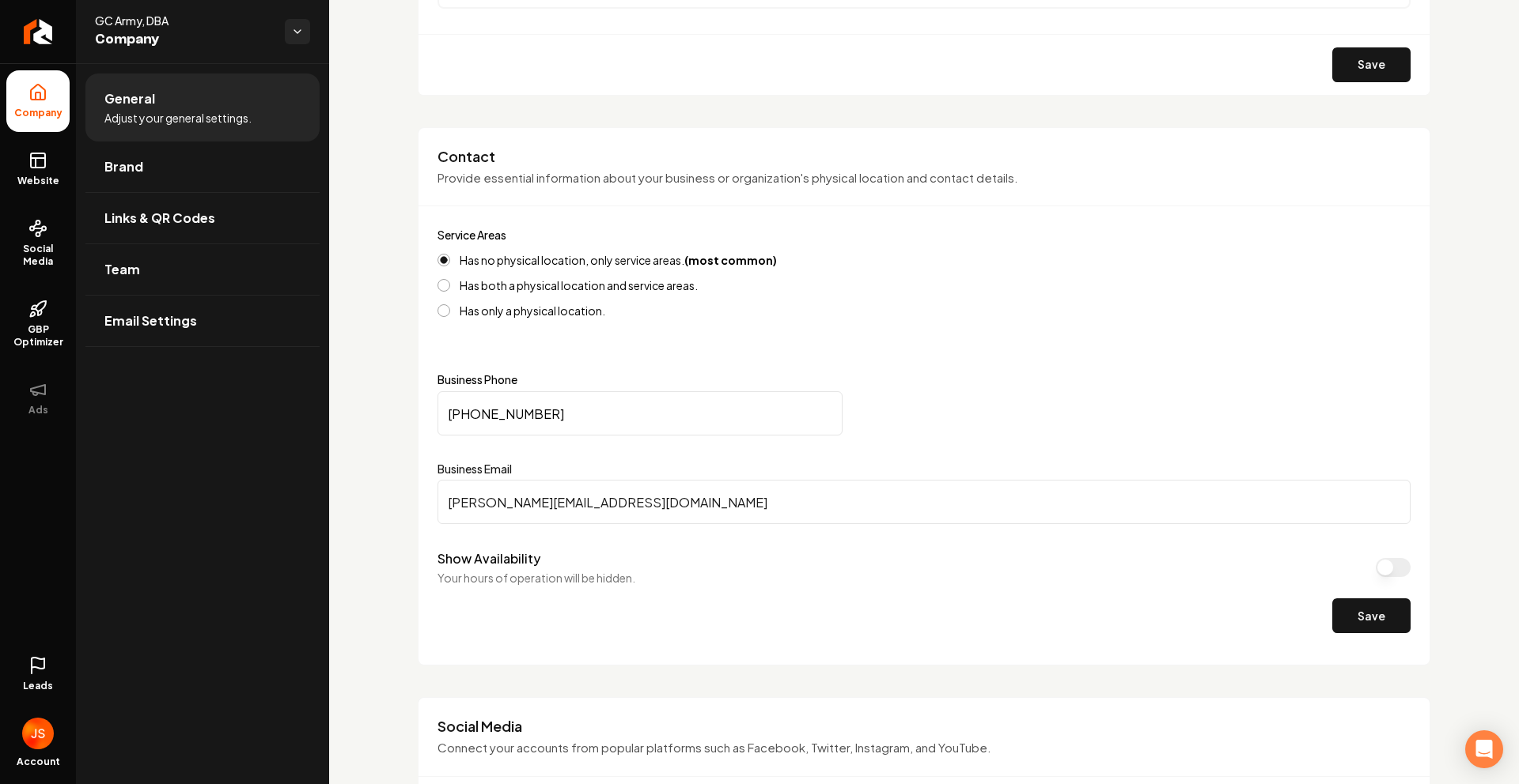
scroll to position [544, 0]
click at [509, 507] on input "joel@roofwrx.llc" at bounding box center [924, 500] width 973 height 44
click at [111, 267] on span "Team" at bounding box center [123, 270] width 36 height 19
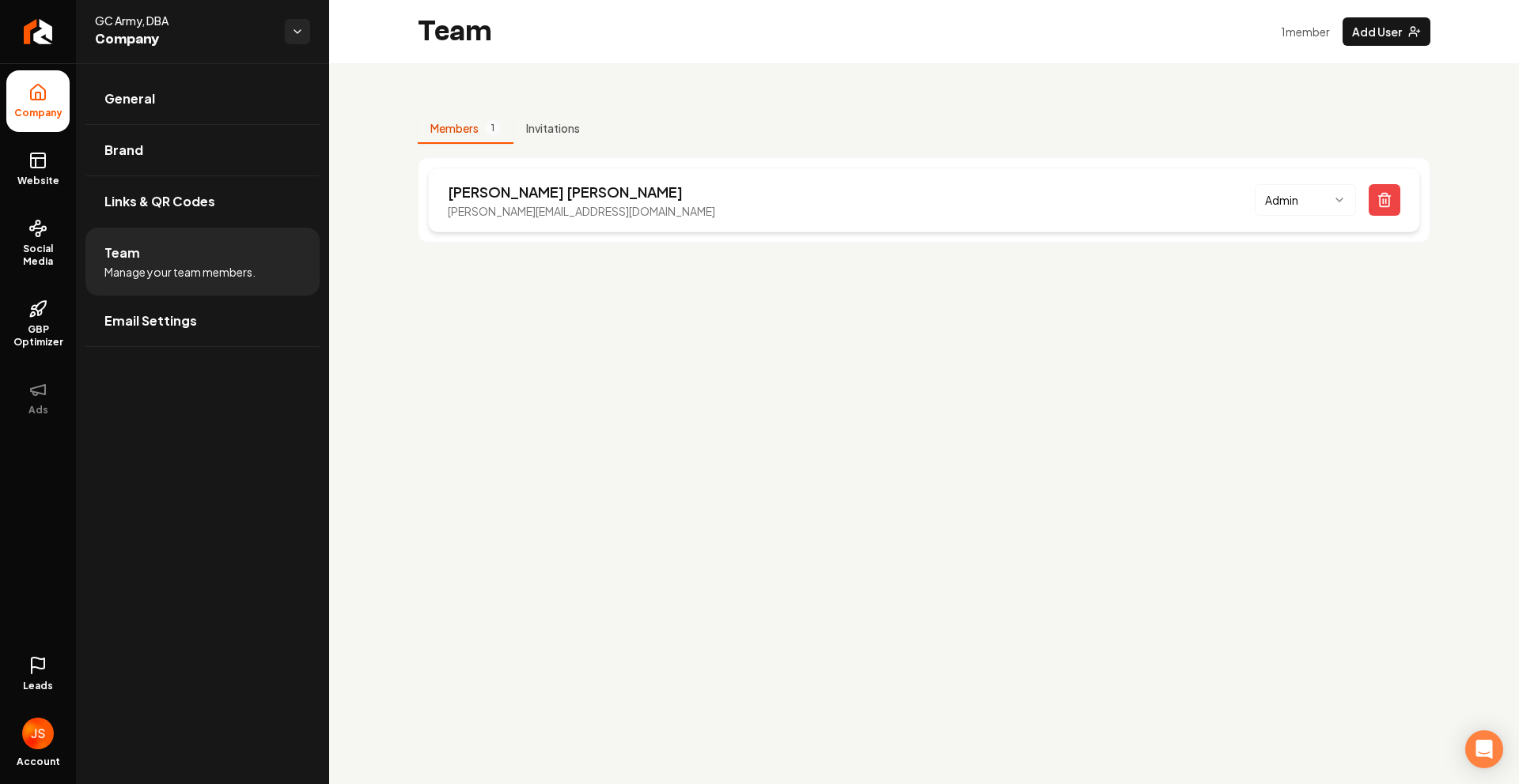
click at [526, 212] on p "joel@roofwrx.llc" at bounding box center [582, 211] width 268 height 16
copy p "joel@roofwrx.llc"
click at [1314, 237] on div "Joel Blankenship joel@roofwrx.llc Admin" at bounding box center [924, 200] width 1013 height 86
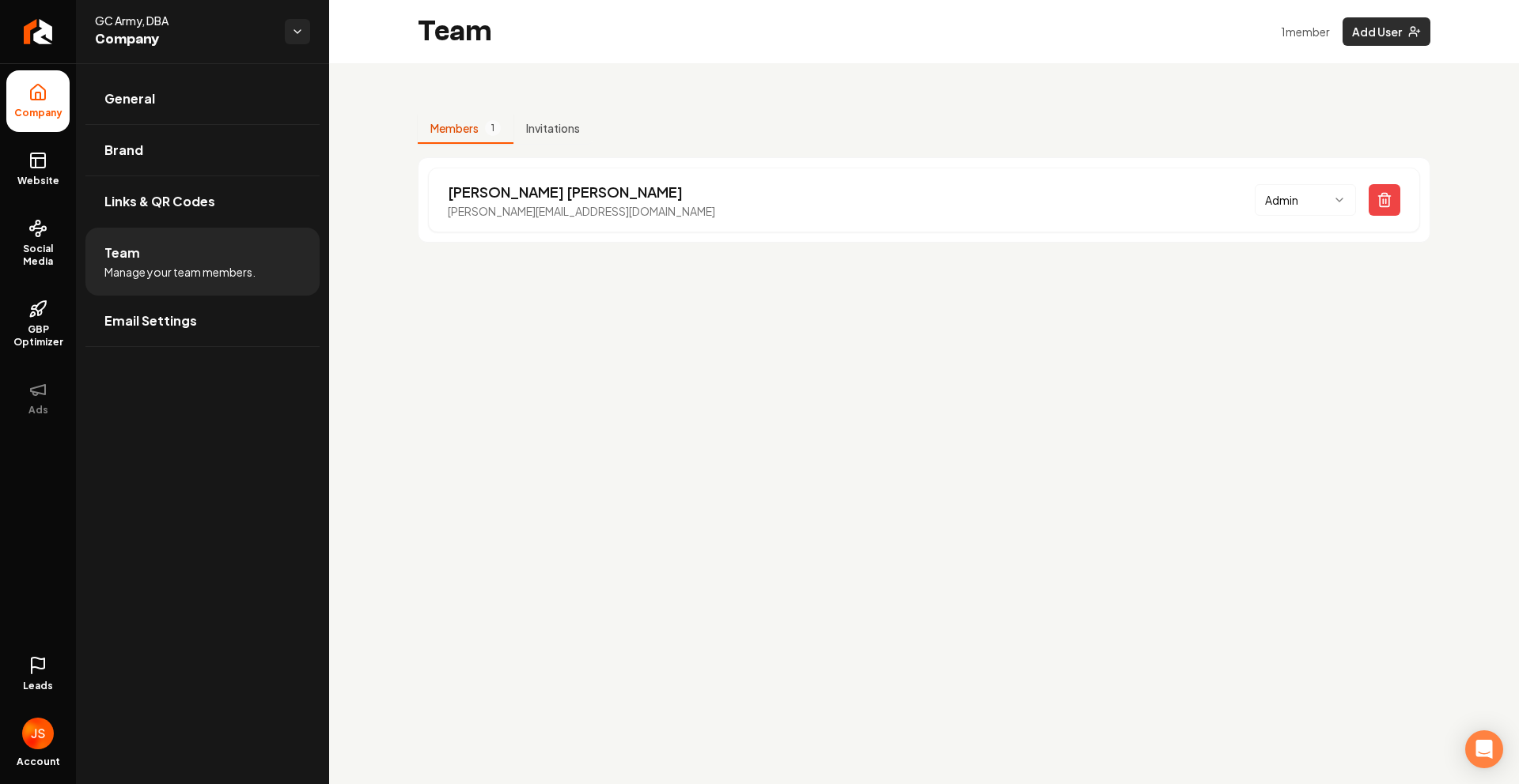
click at [1383, 42] on button "Add User" at bounding box center [1386, 31] width 88 height 28
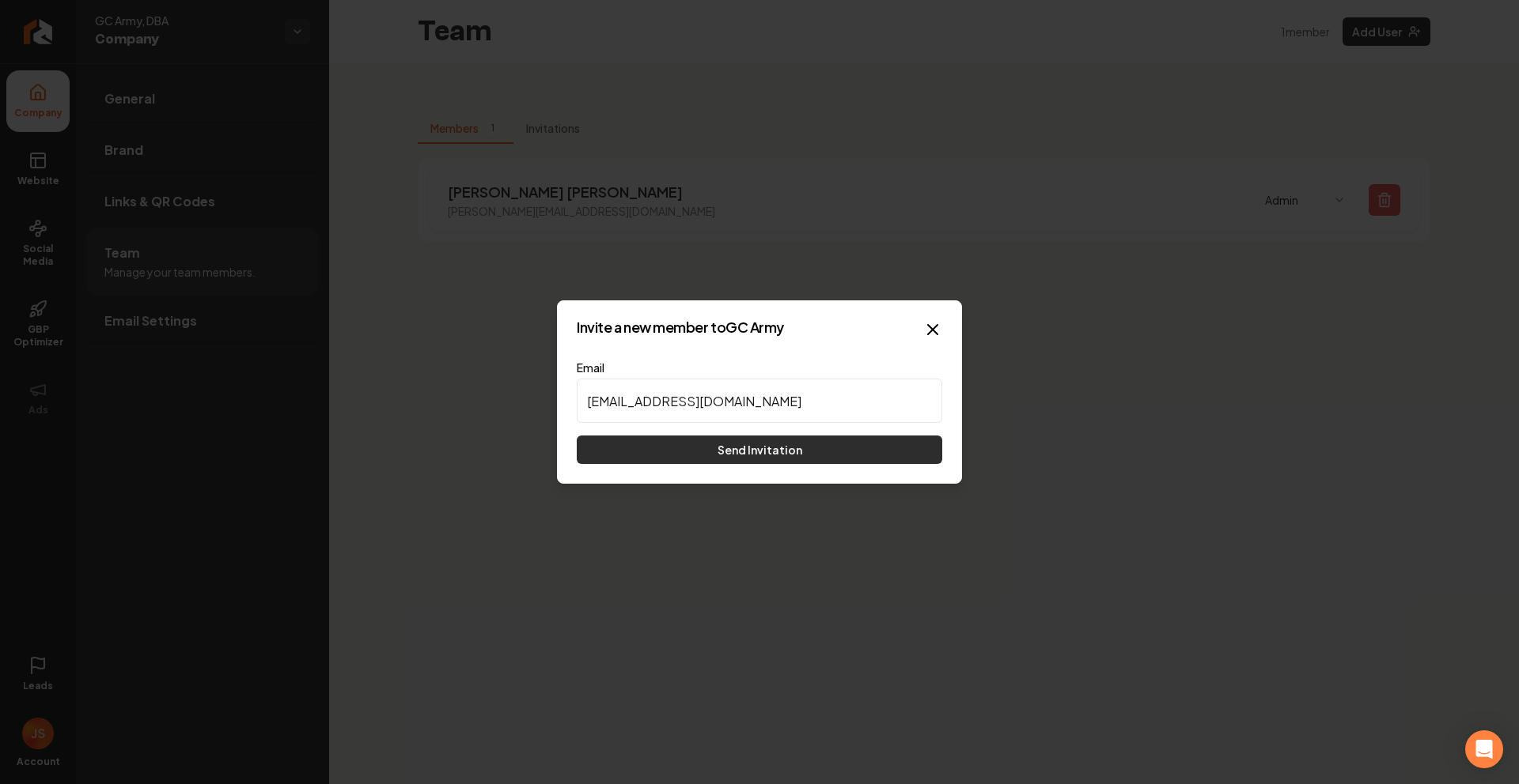
type input "[EMAIL_ADDRESS][DOMAIN_NAME]"
click at [750, 464] on button "Send Invitation" at bounding box center [760, 449] width 366 height 28
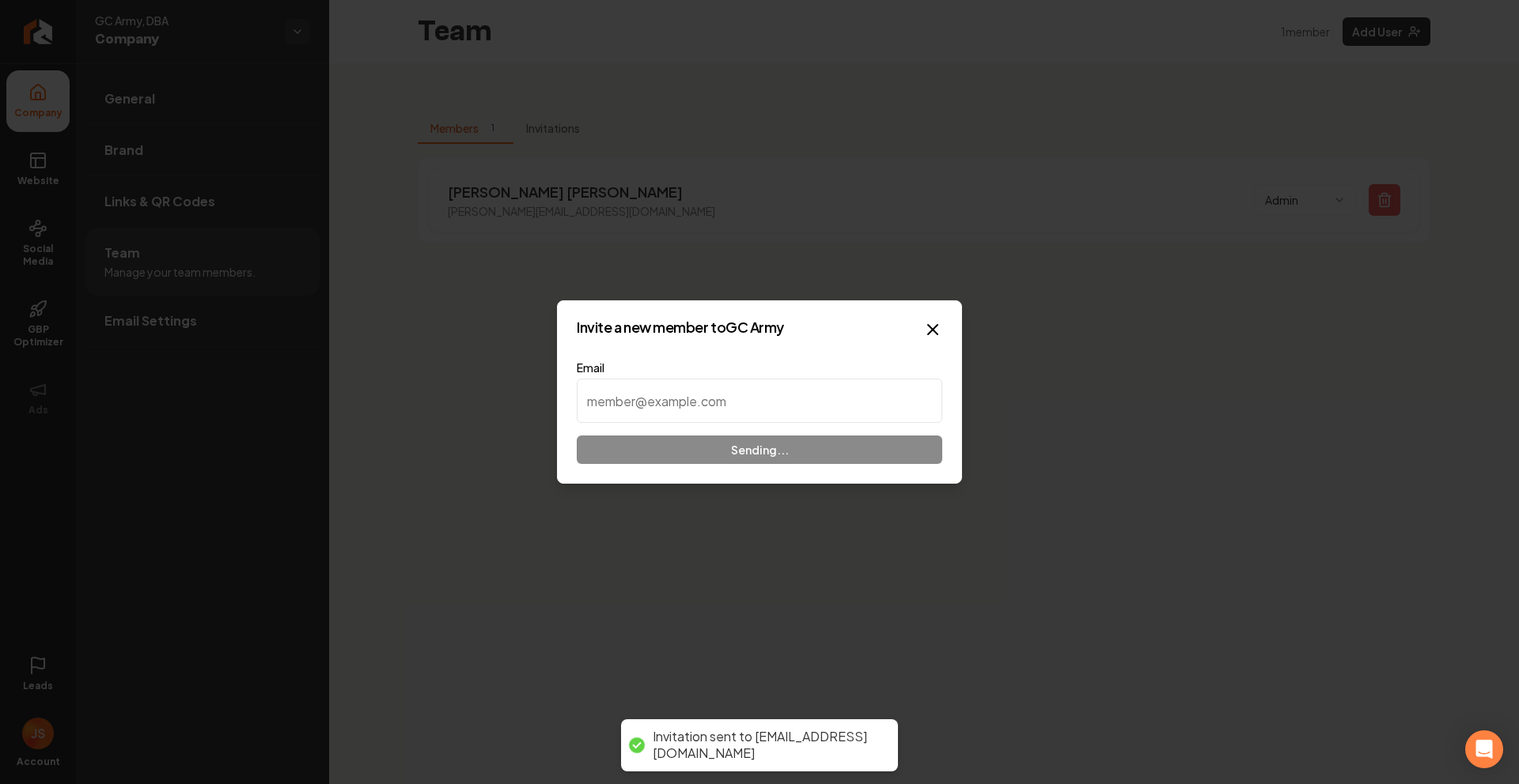
click at [40, 159] on icon at bounding box center [38, 160] width 19 height 19
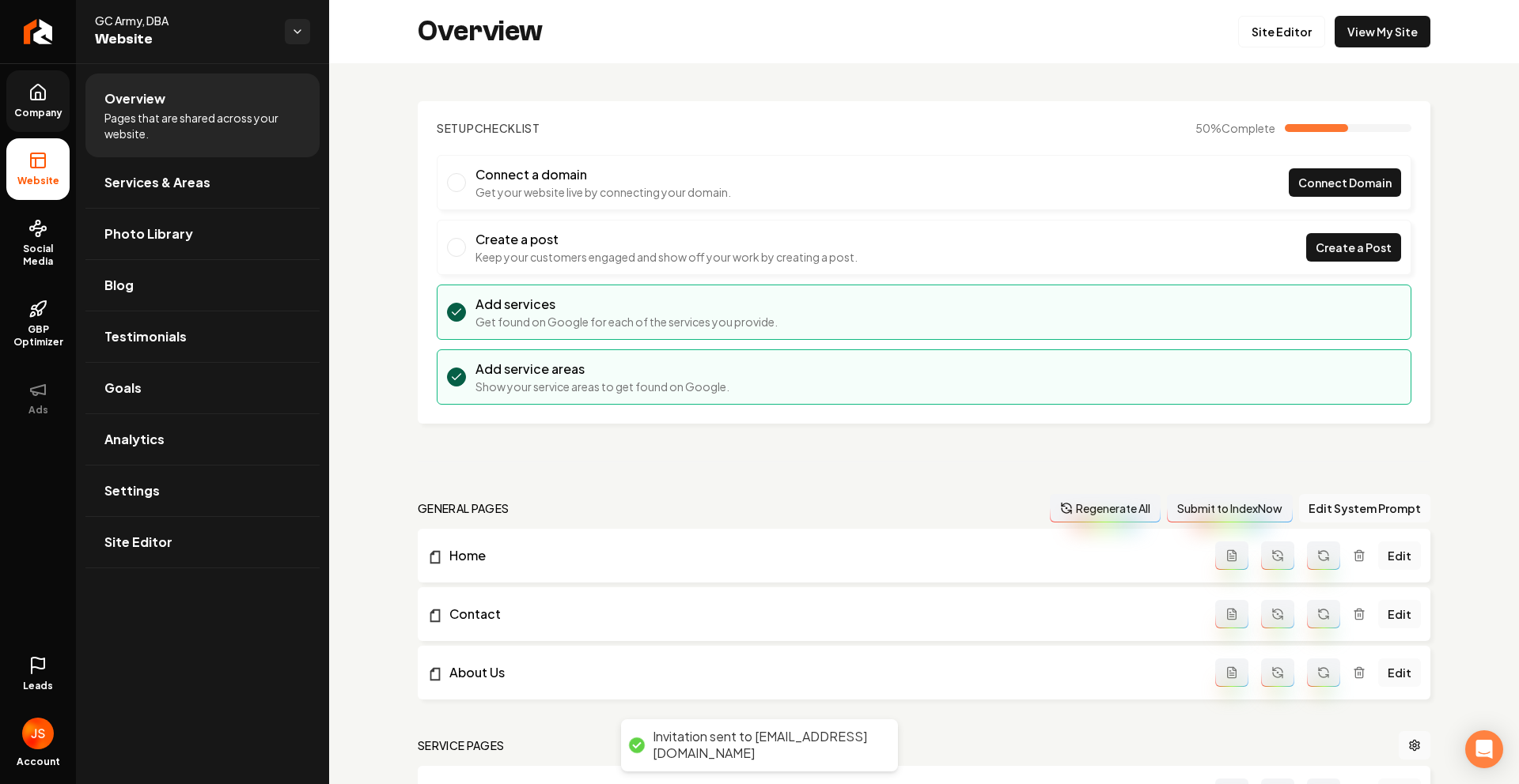
click at [47, 122] on link "Company" at bounding box center [38, 101] width 63 height 61
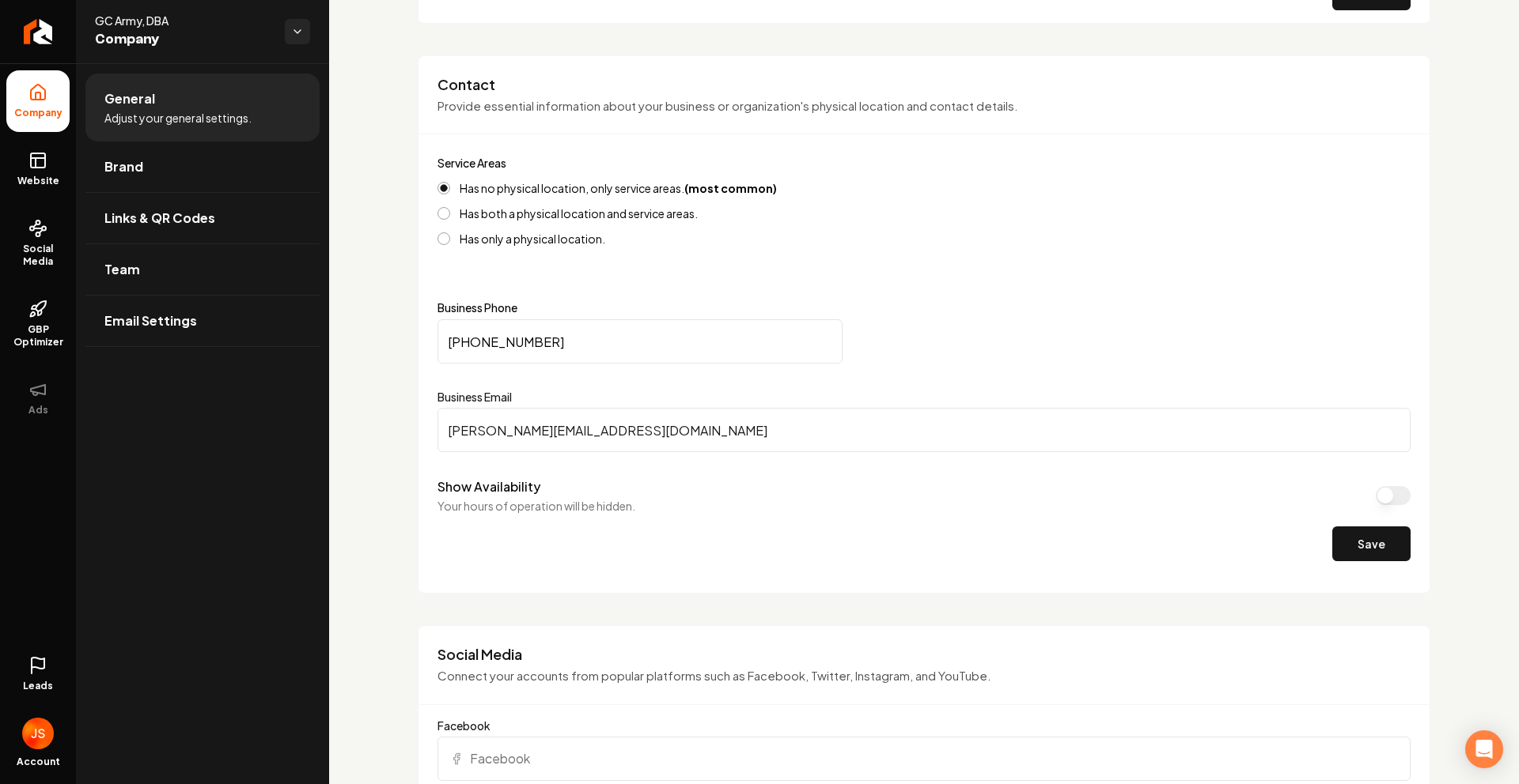
scroll to position [645, 0]
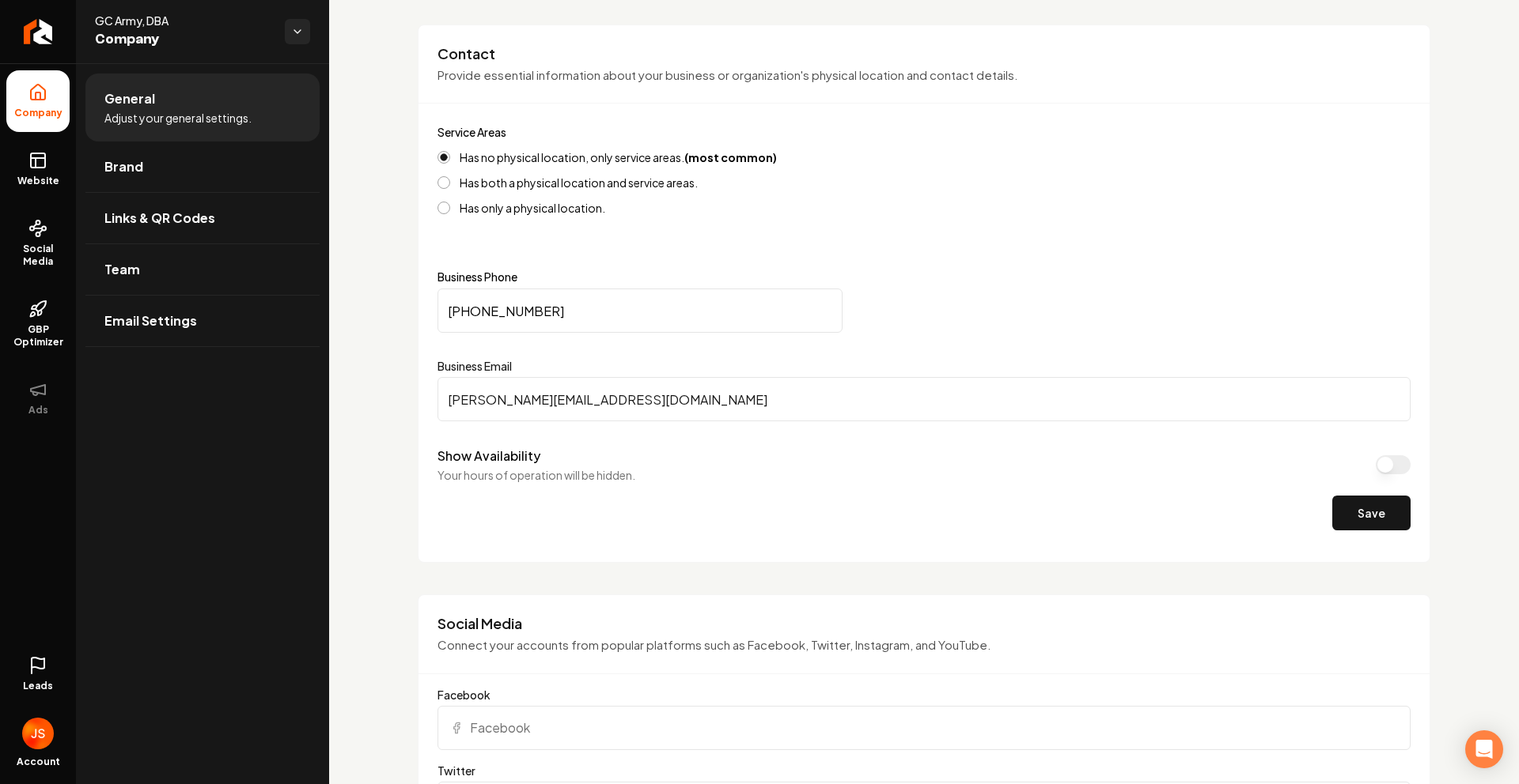
click at [583, 401] on input "joel@roofwrx.llc" at bounding box center [924, 399] width 973 height 44
paste input "[EMAIL_ADDRESS][DOMAIN_NAME]"
type input "[EMAIL_ADDRESS][DOMAIN_NAME]"
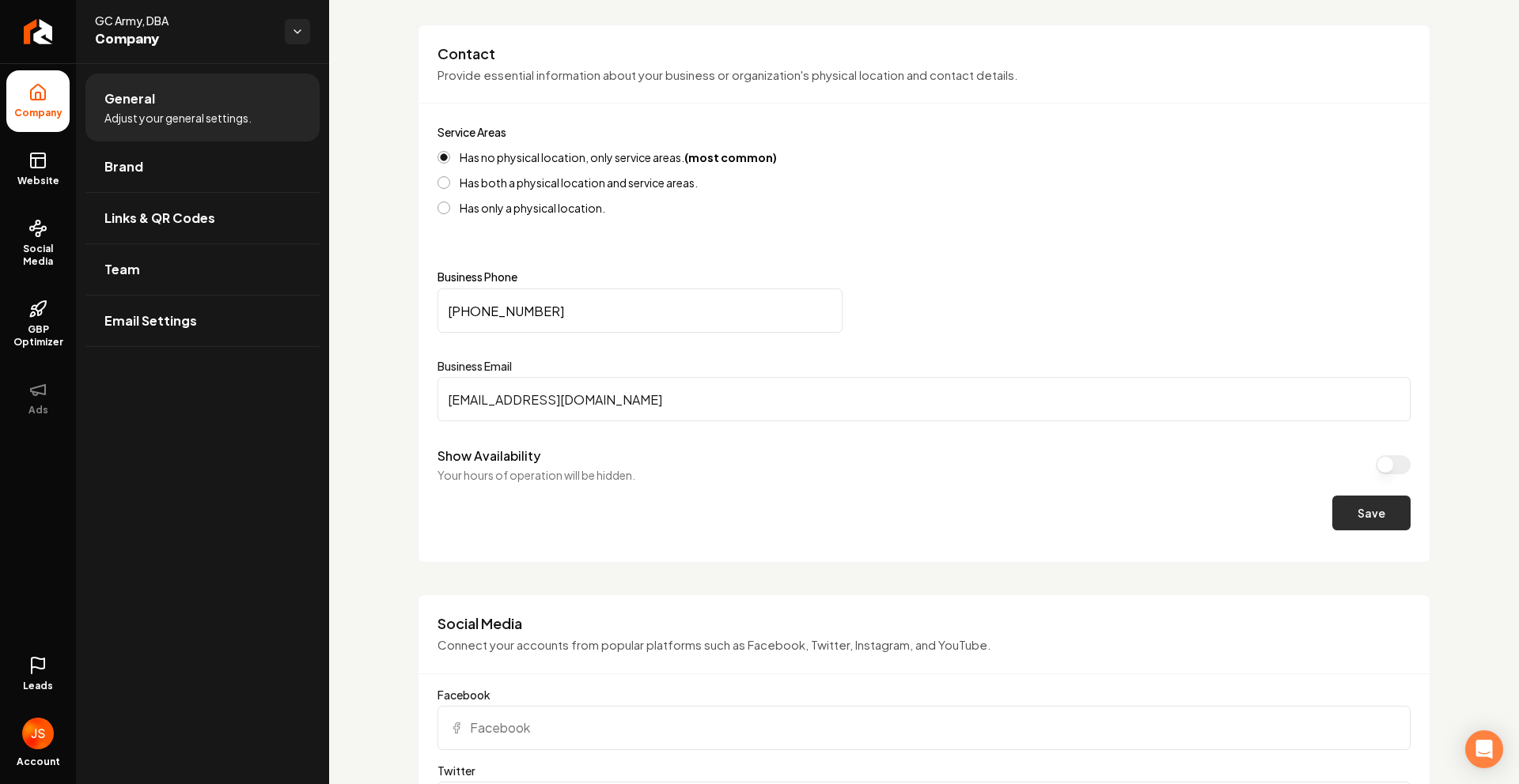
click at [1385, 515] on button "Save" at bounding box center [1371, 513] width 78 height 35
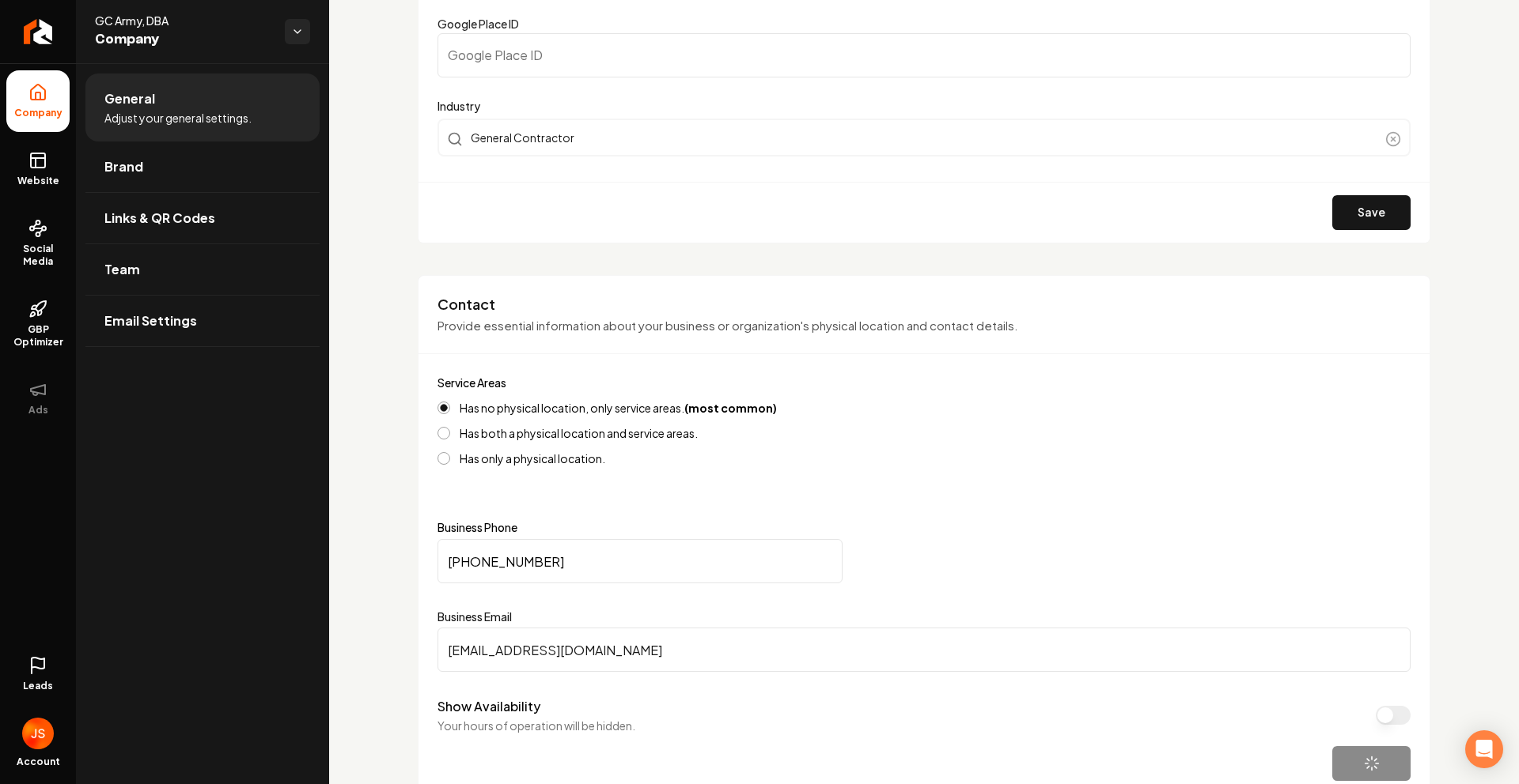
scroll to position [0, 0]
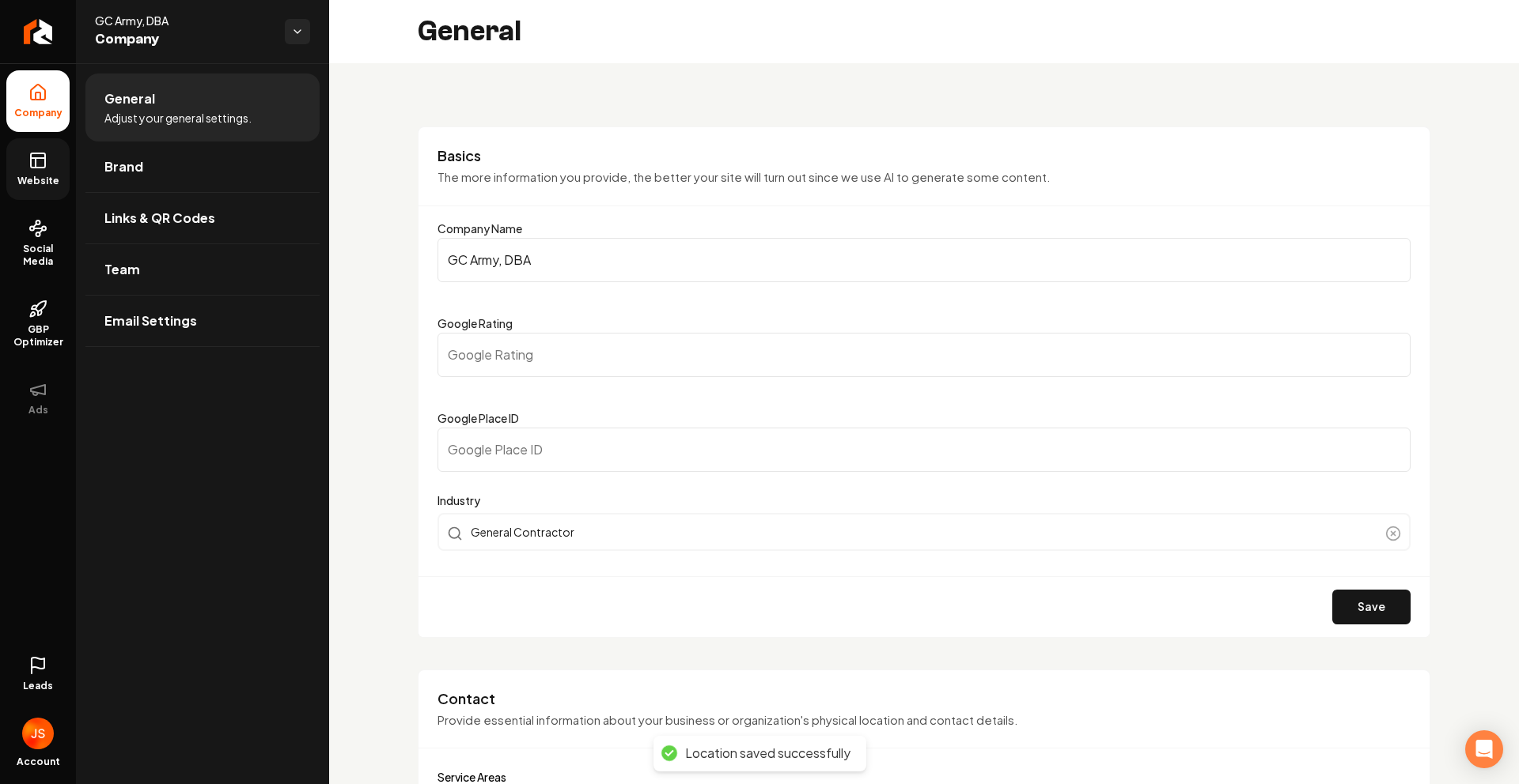
click at [41, 174] on span "Website" at bounding box center [39, 180] width 55 height 12
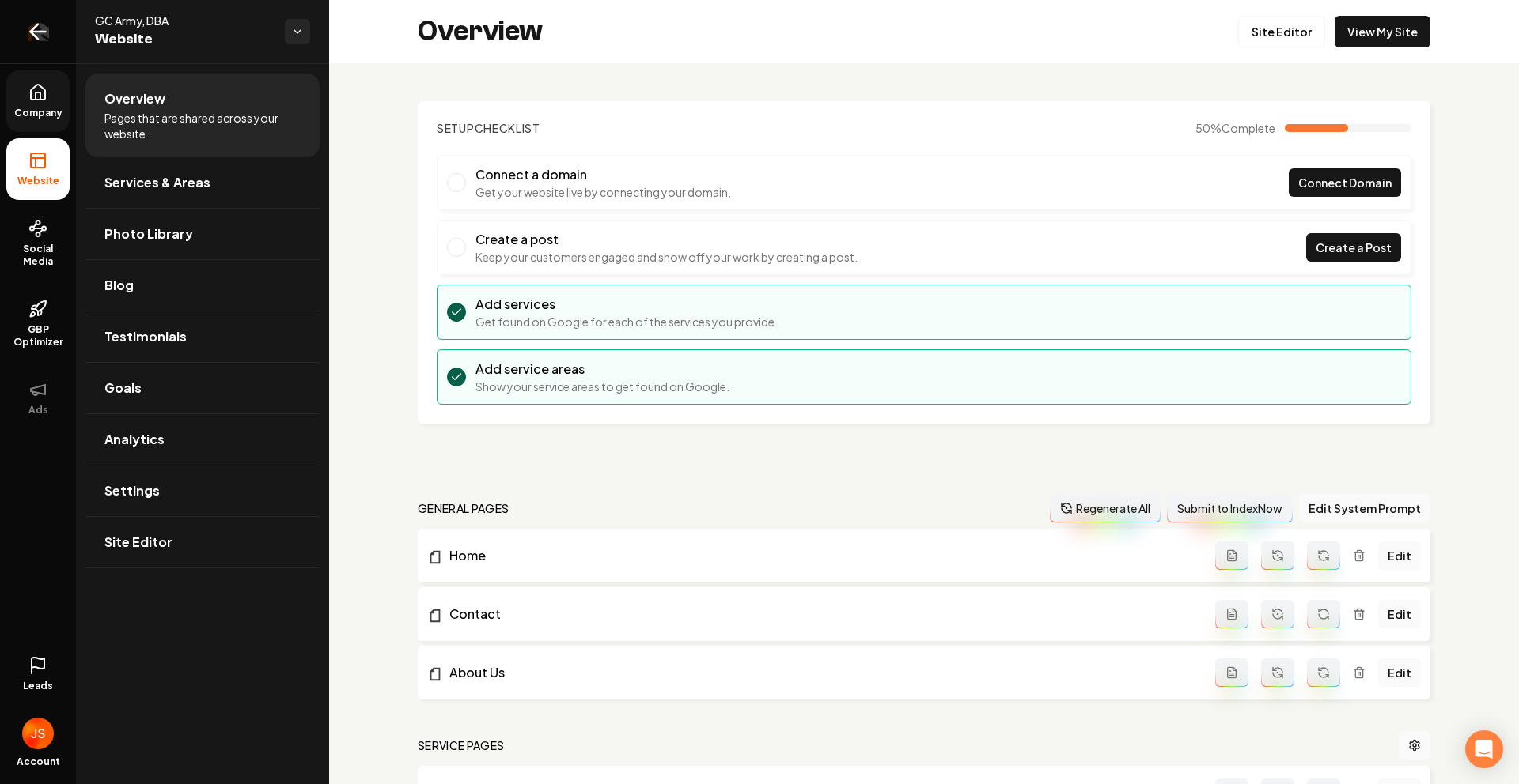
click at [15, 44] on link "Return to dashboard" at bounding box center [38, 31] width 76 height 63
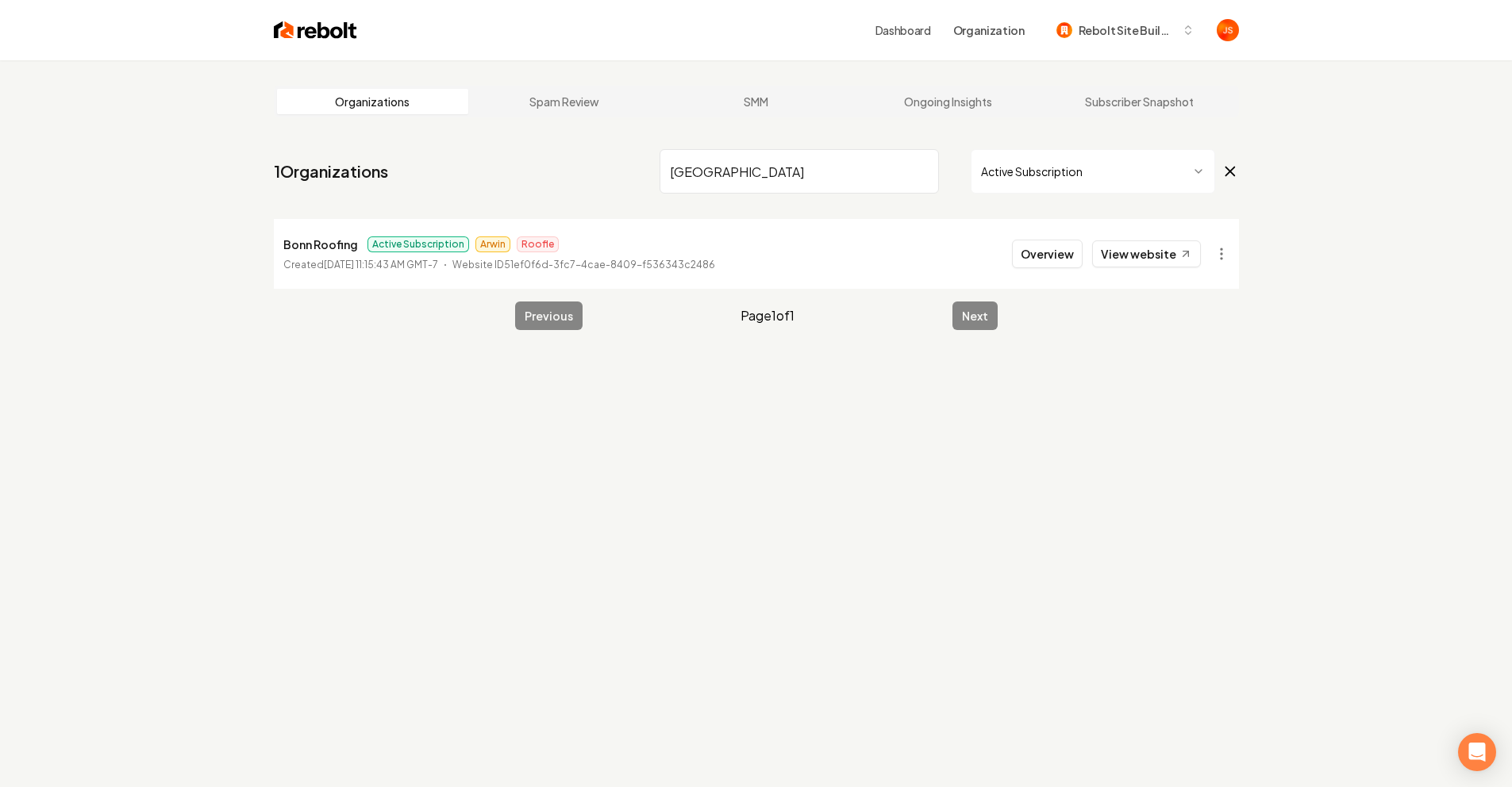
drag, startPoint x: 838, startPoint y: 155, endPoint x: 899, endPoint y: 166, distance: 62.0
click at [844, 155] on input "[GEOGRAPHIC_DATA]" at bounding box center [798, 171] width 279 height 44
click at [899, 166] on input "[GEOGRAPHIC_DATA]" at bounding box center [798, 171] width 279 height 44
click at [919, 171] on input "[GEOGRAPHIC_DATA]" at bounding box center [798, 171] width 279 height 44
click at [919, 171] on input "search" at bounding box center [798, 171] width 279 height 44
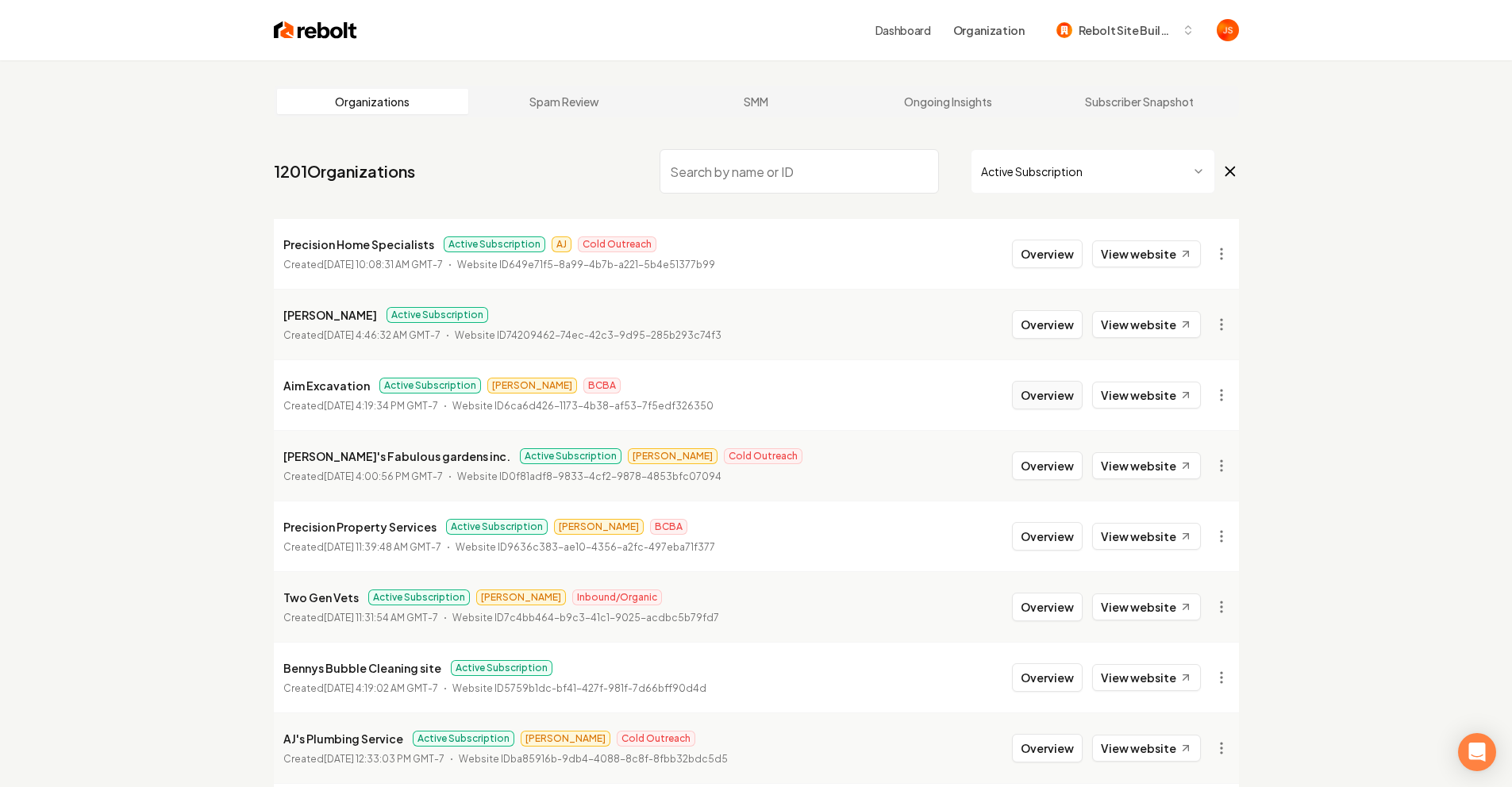
click at [1056, 394] on button "Overview" at bounding box center [1047, 395] width 71 height 28
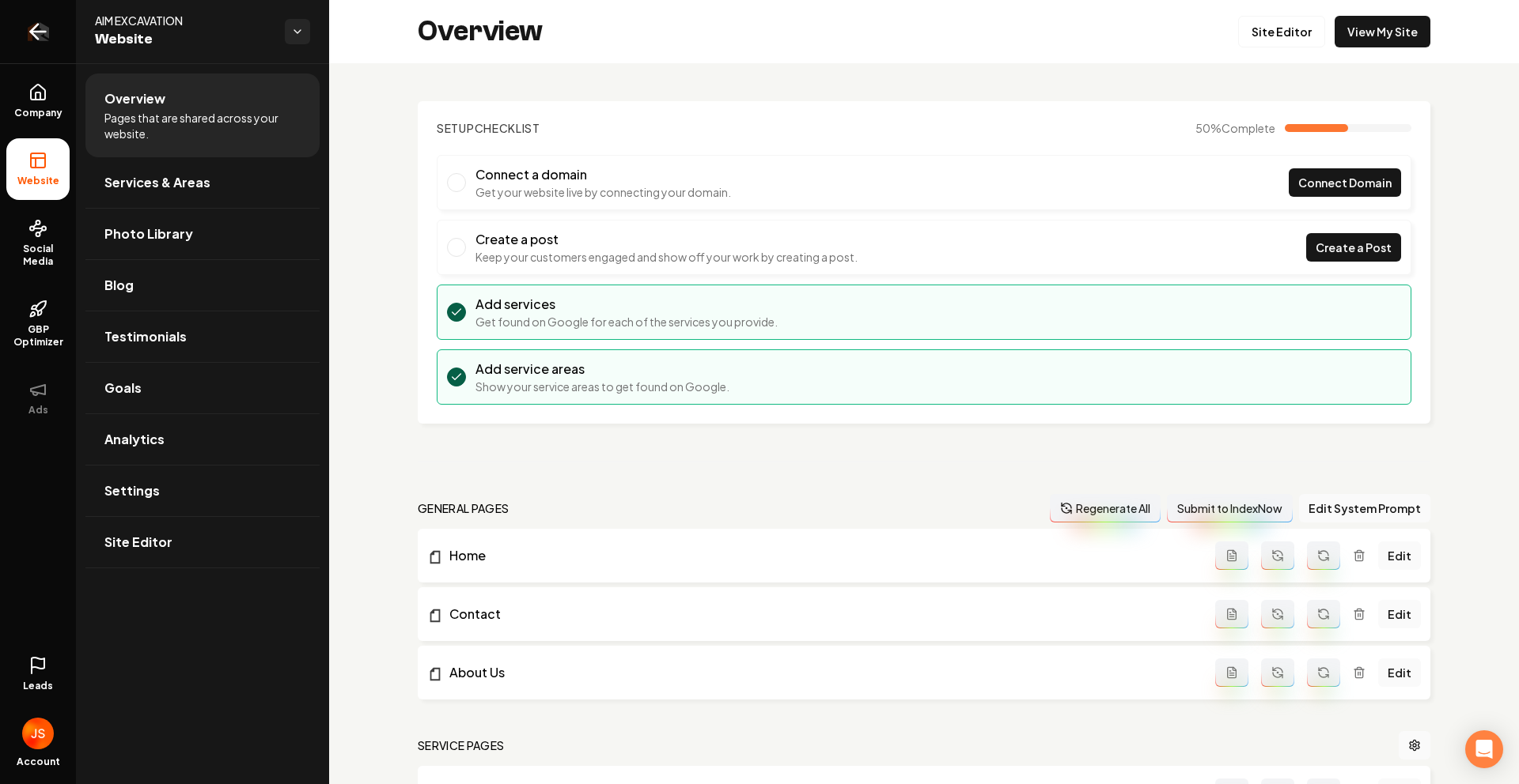
click at [32, 32] on icon "Return to dashboard" at bounding box center [39, 32] width 15 height 0
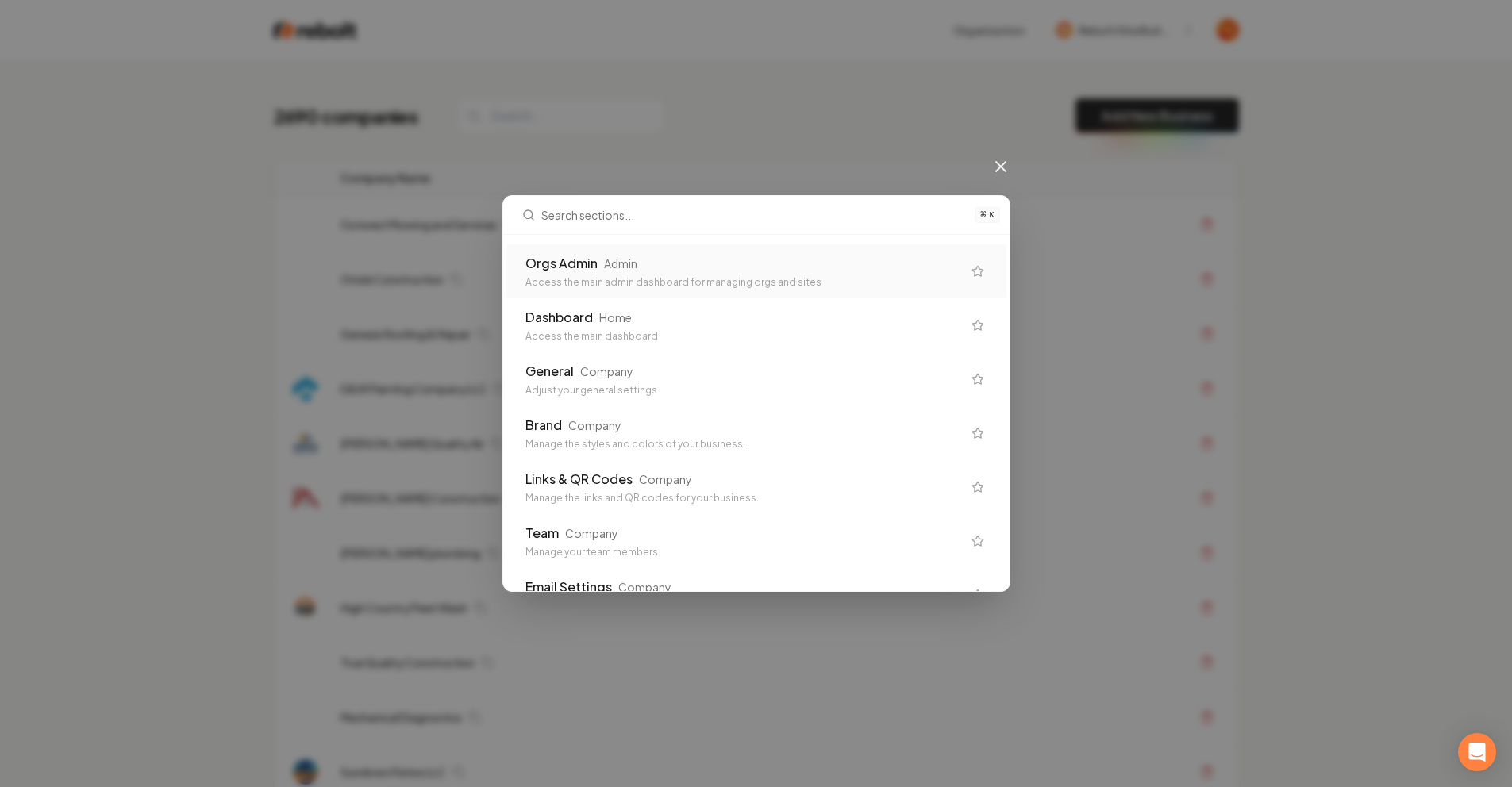
click at [567, 235] on div "⌘ K Orgs Admin Admin Access the main admin dashboard for managing orgs and site…" at bounding box center [756, 394] width 508 height 397
click at [590, 271] on div "Orgs Admin" at bounding box center [566, 264] width 72 height 19
click at [590, 271] on div "Oriole Construction" at bounding box center [668, 279] width 644 height 16
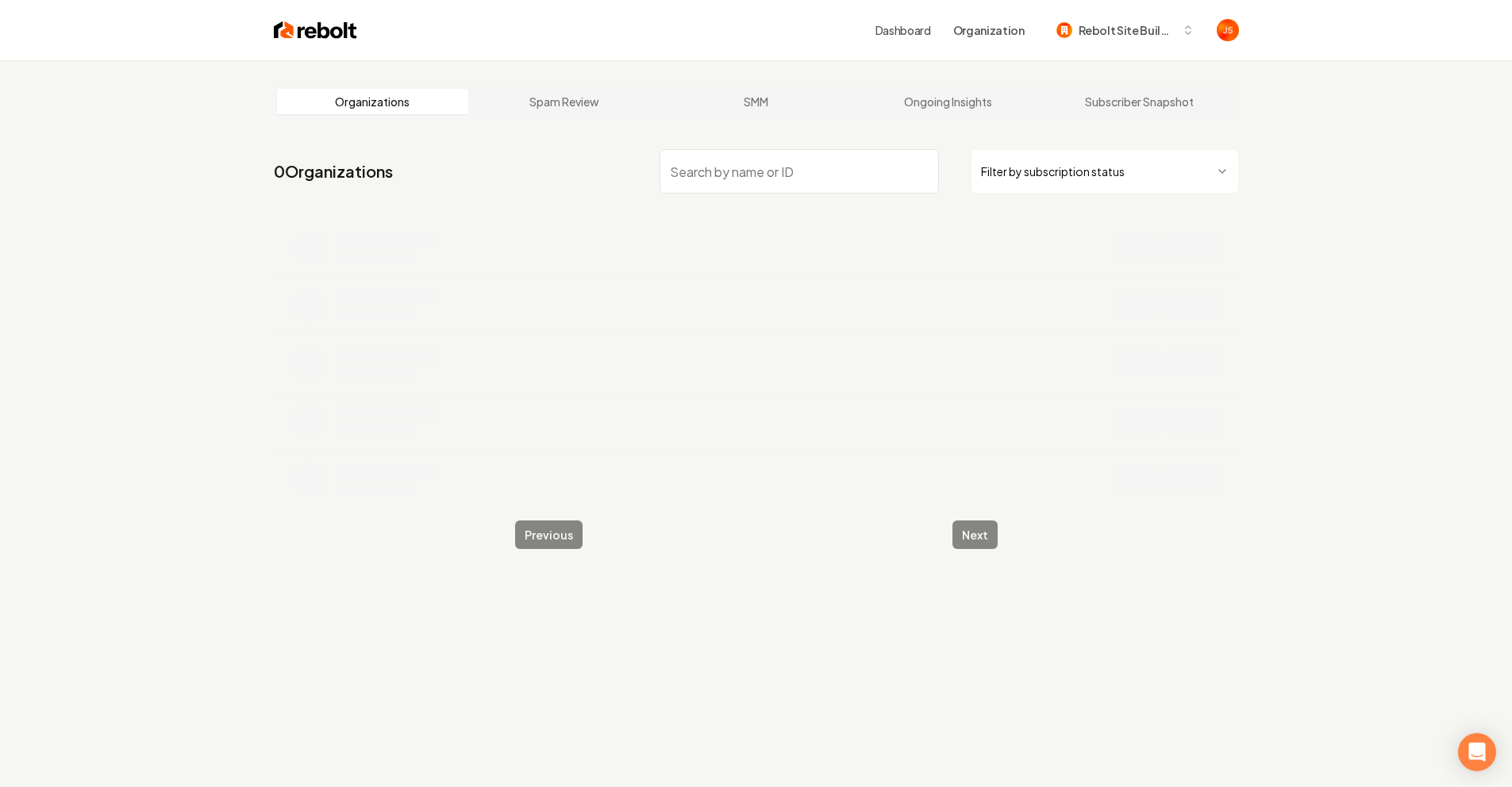
click at [787, 138] on main "Organizations Spam Review SMM Ongoing Insights Subscriber Snapshot 0 Organizati…" at bounding box center [756, 318] width 1016 height 515
click at [778, 170] on input "search" at bounding box center [798, 171] width 279 height 44
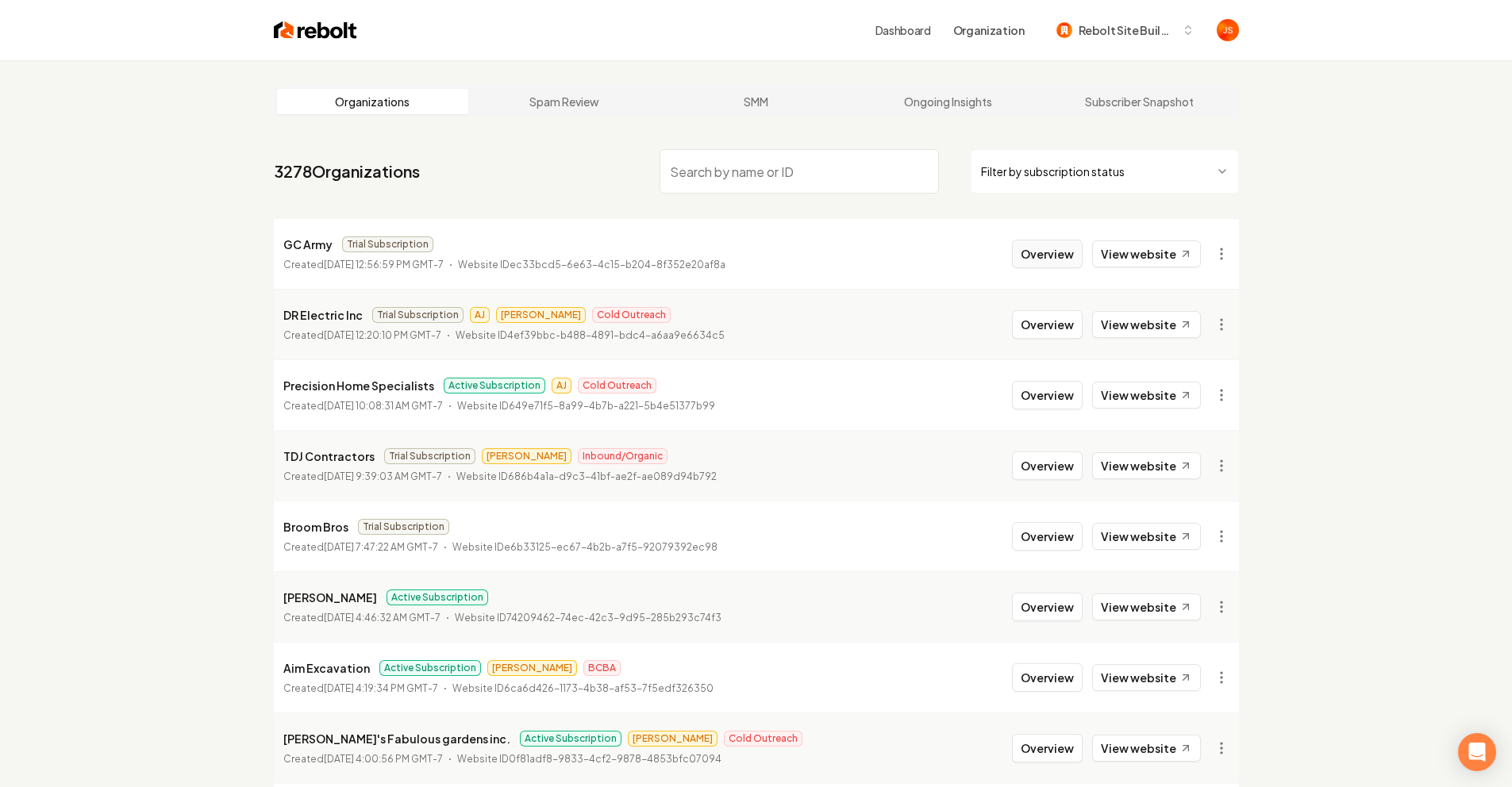
click at [1036, 251] on button "Overview" at bounding box center [1047, 254] width 71 height 28
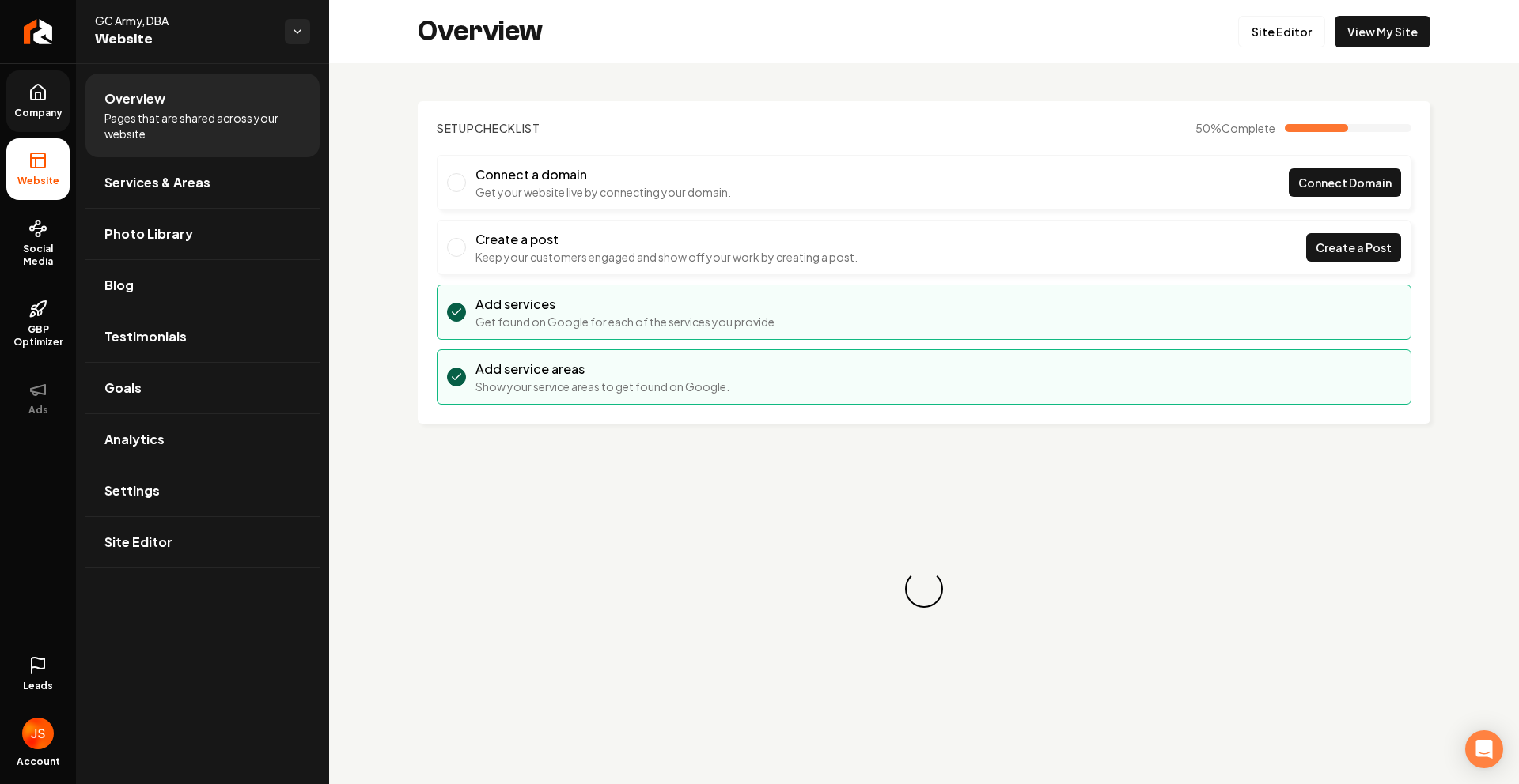
click at [28, 110] on span "Company" at bounding box center [38, 112] width 61 height 12
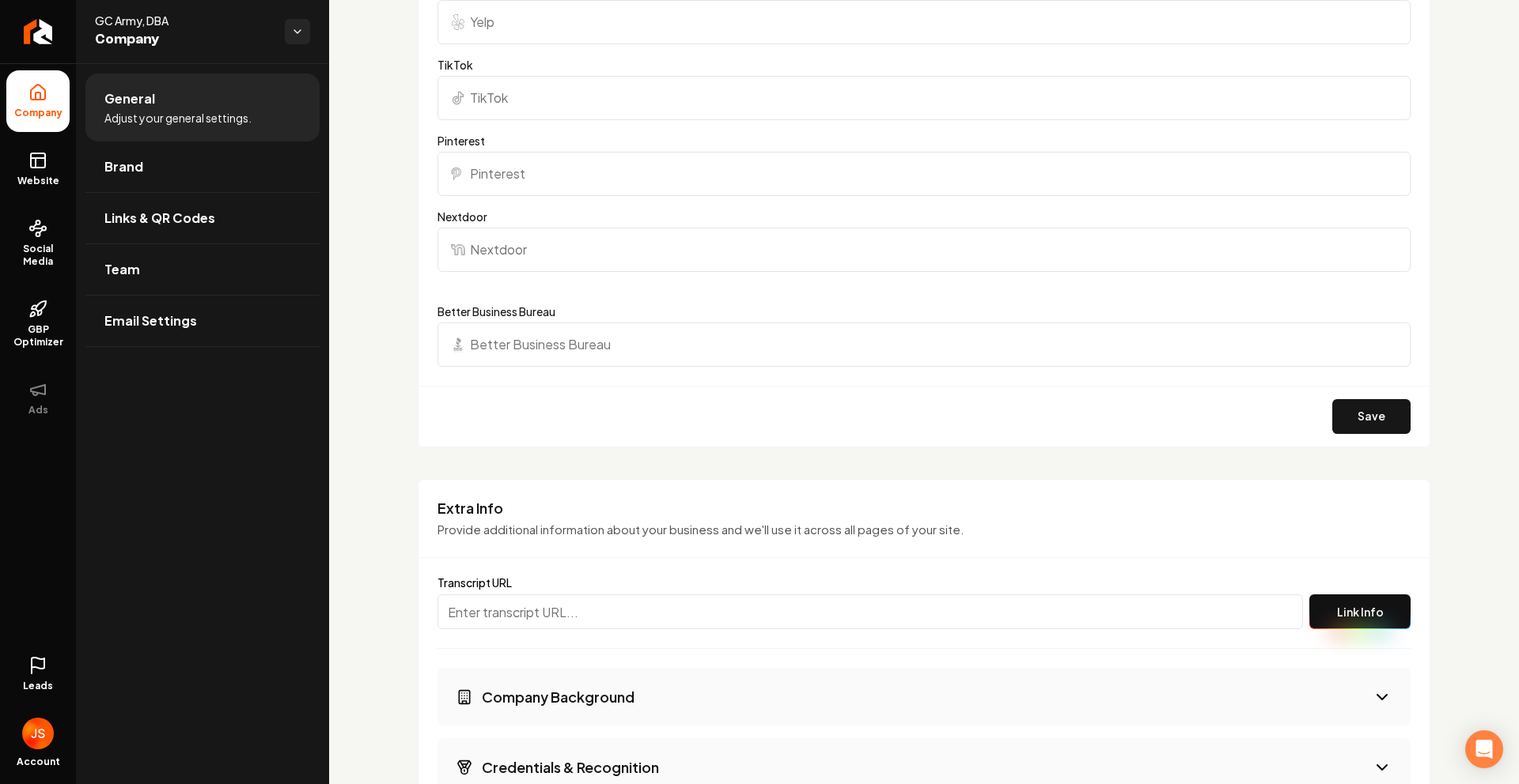
scroll to position [2141, 0]
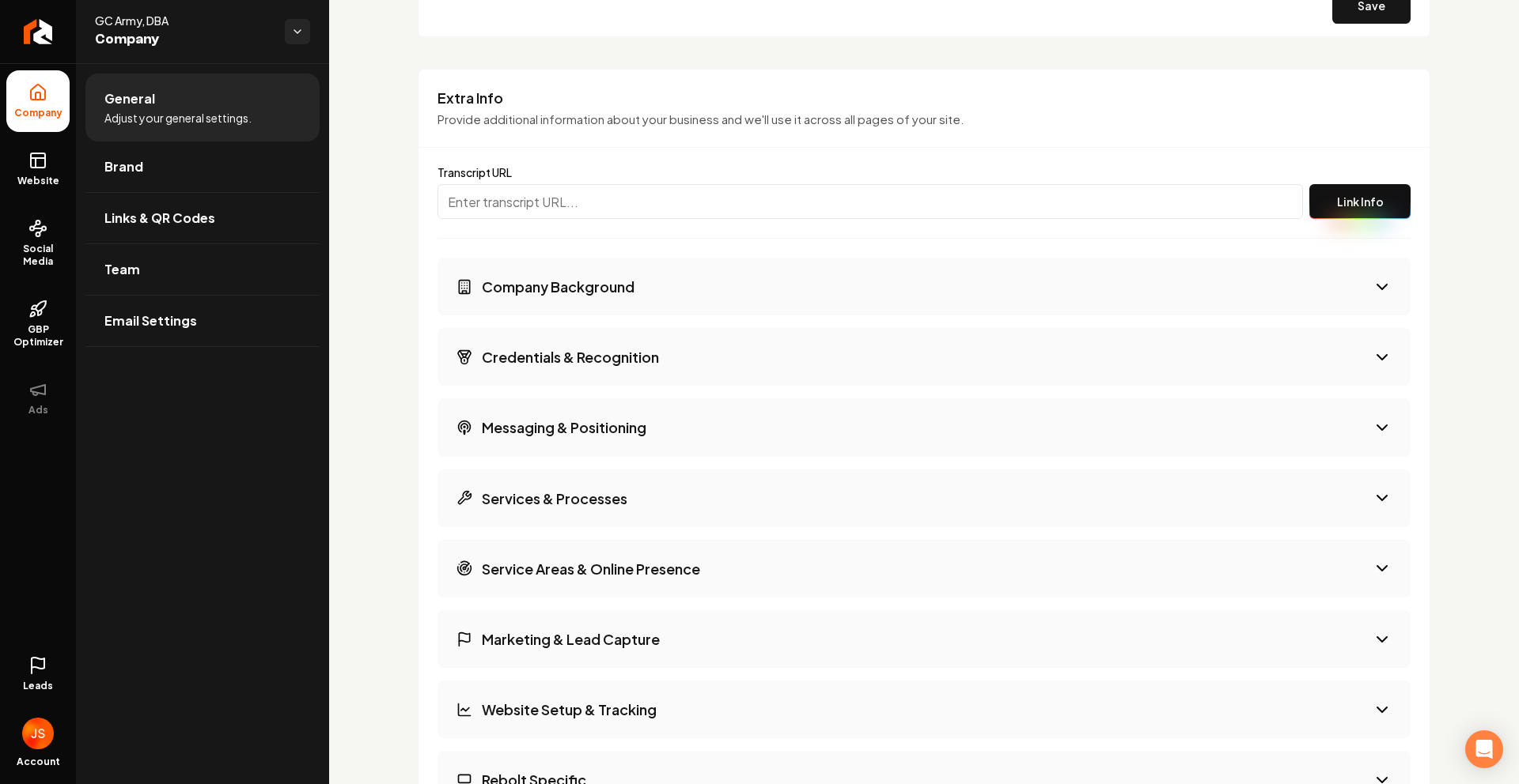
click at [621, 216] on input "Main content area" at bounding box center [870, 202] width 866 height 35
paste input "https://app.fireflies.ai/view/james-rebolthq-com-Tue-14-Oct-2025-19-32-35-GMT-U…"
type input "https://app.fireflies.ai/view/james-rebolthq-com-Tue-14-Oct-2025-19-32-35-GMT-U…"
click at [1362, 195] on button "Link Info" at bounding box center [1360, 202] width 101 height 35
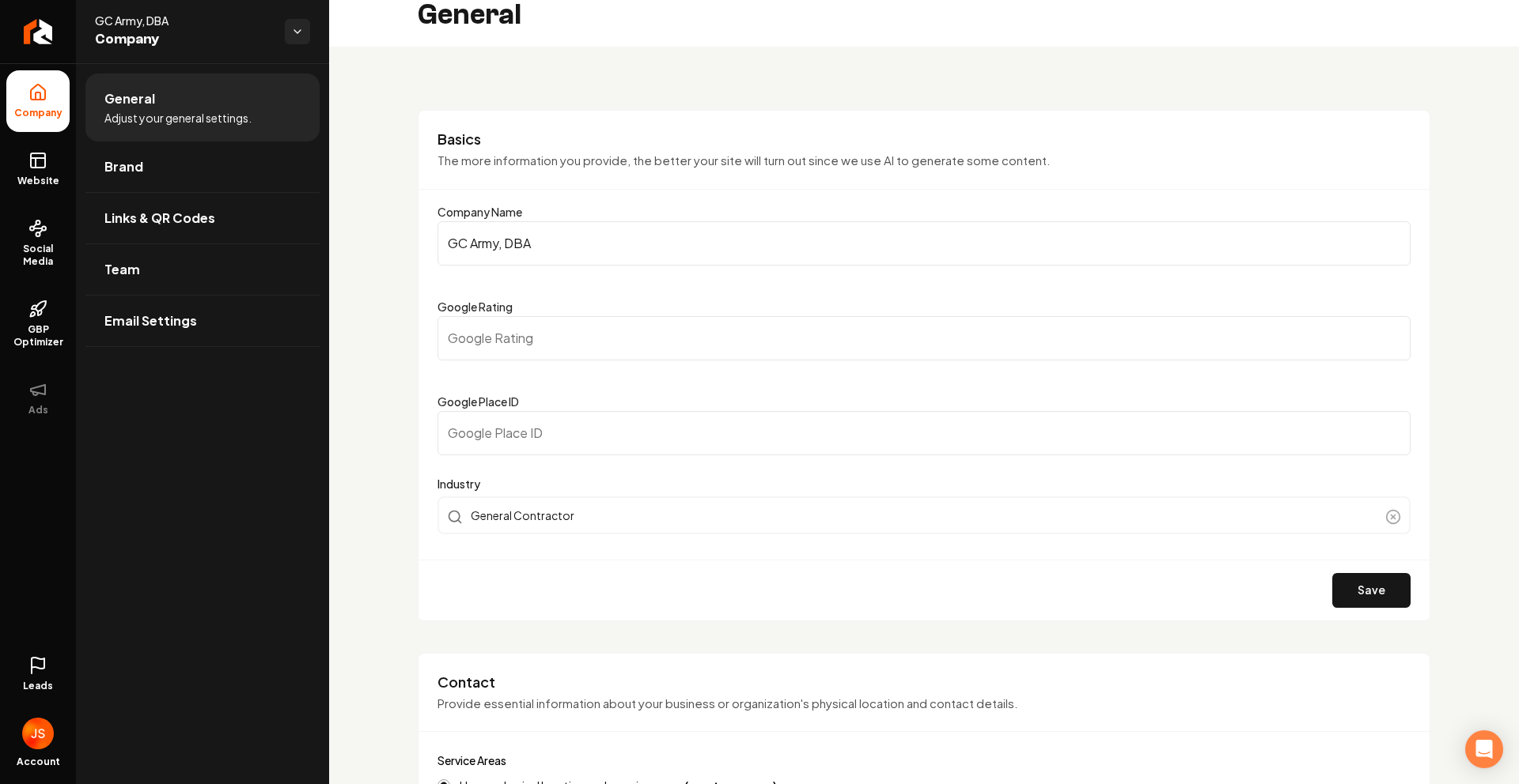
scroll to position [0, 0]
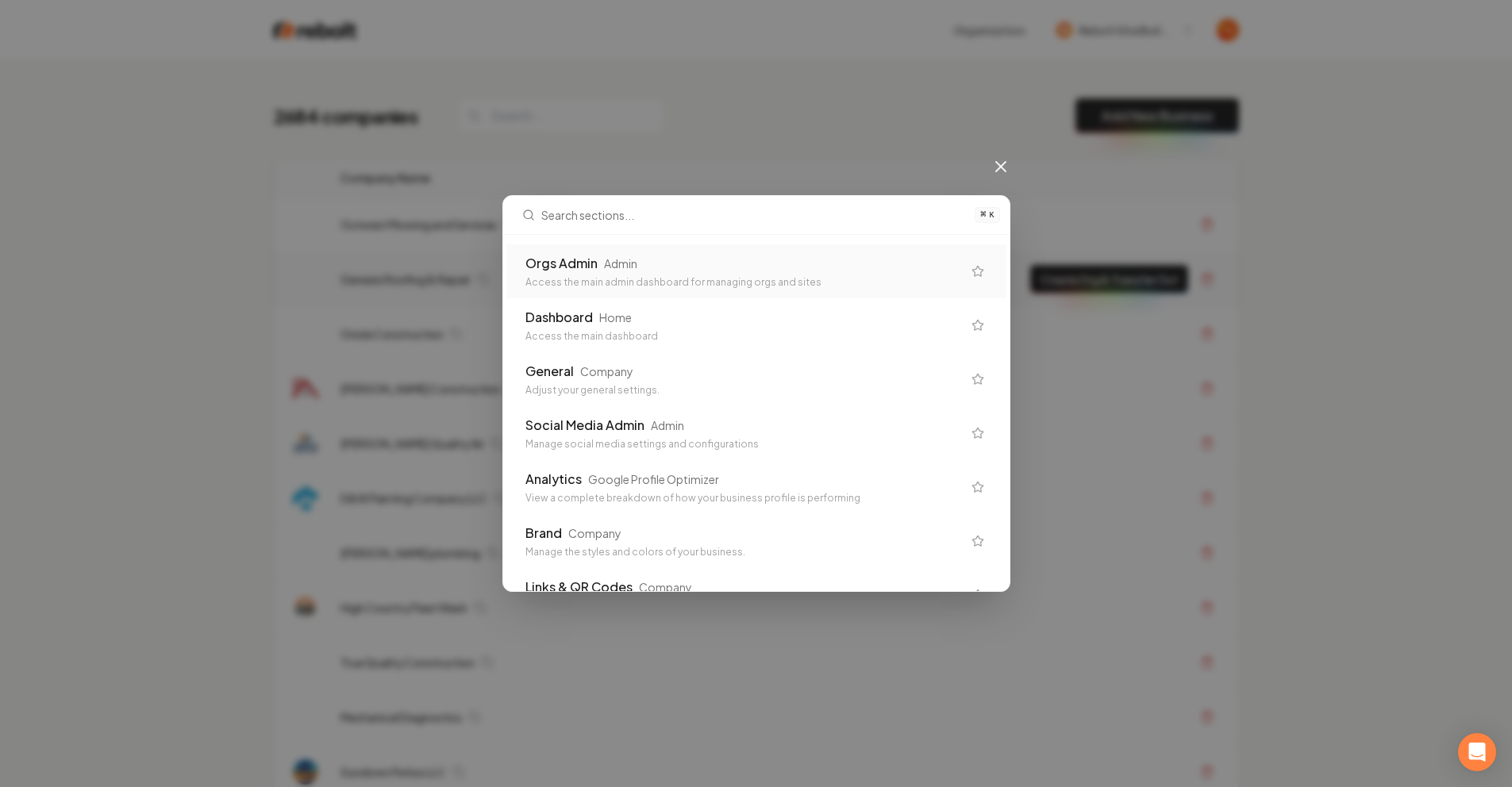
click at [550, 289] on div "Orgs Admin Admin Access the main admin dashboard for managing orgs and sites" at bounding box center [756, 271] width 500 height 54
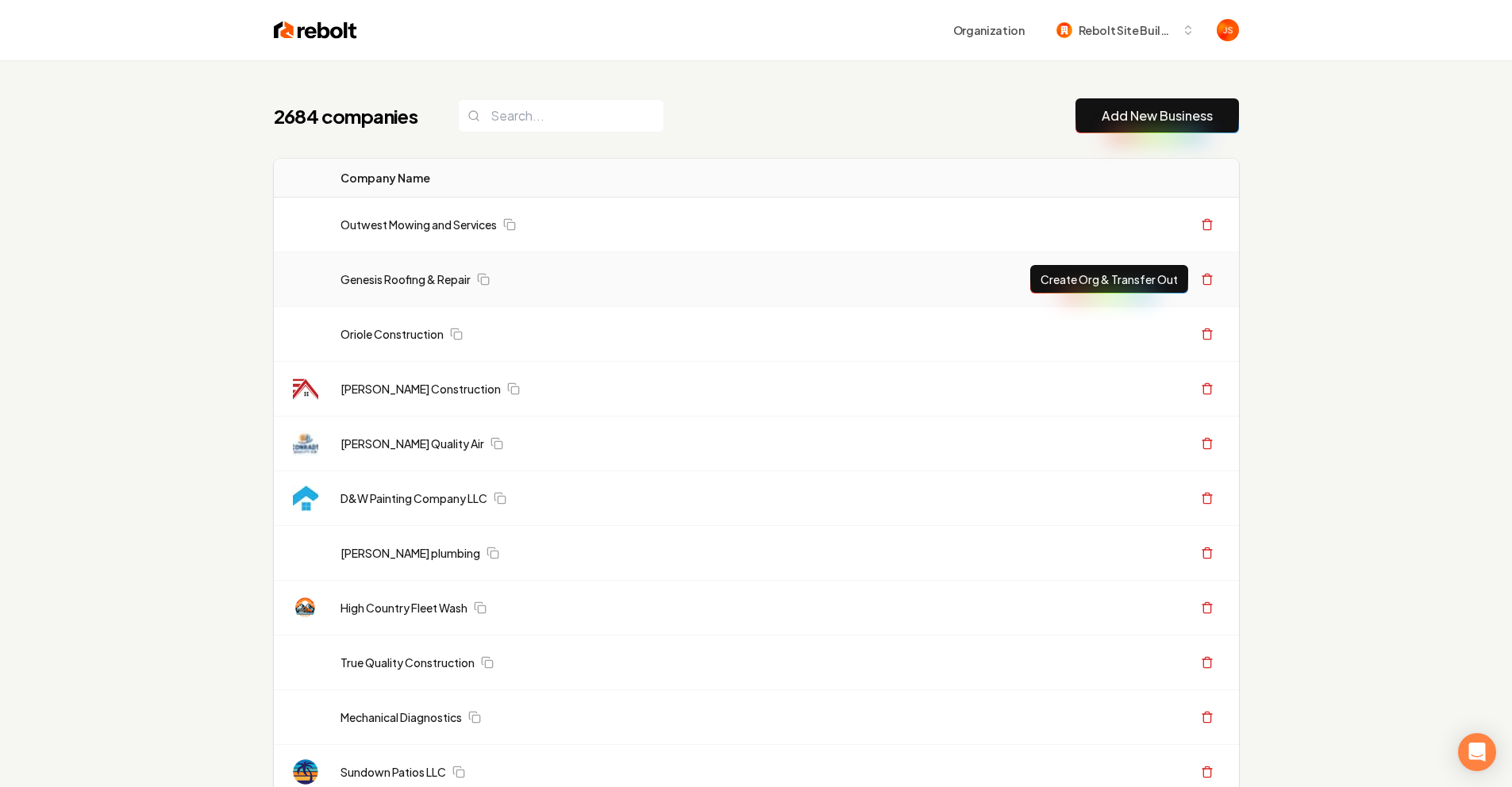
click at [555, 284] on div "Genesis Roofing & Repair" at bounding box center [662, 279] width 644 height 16
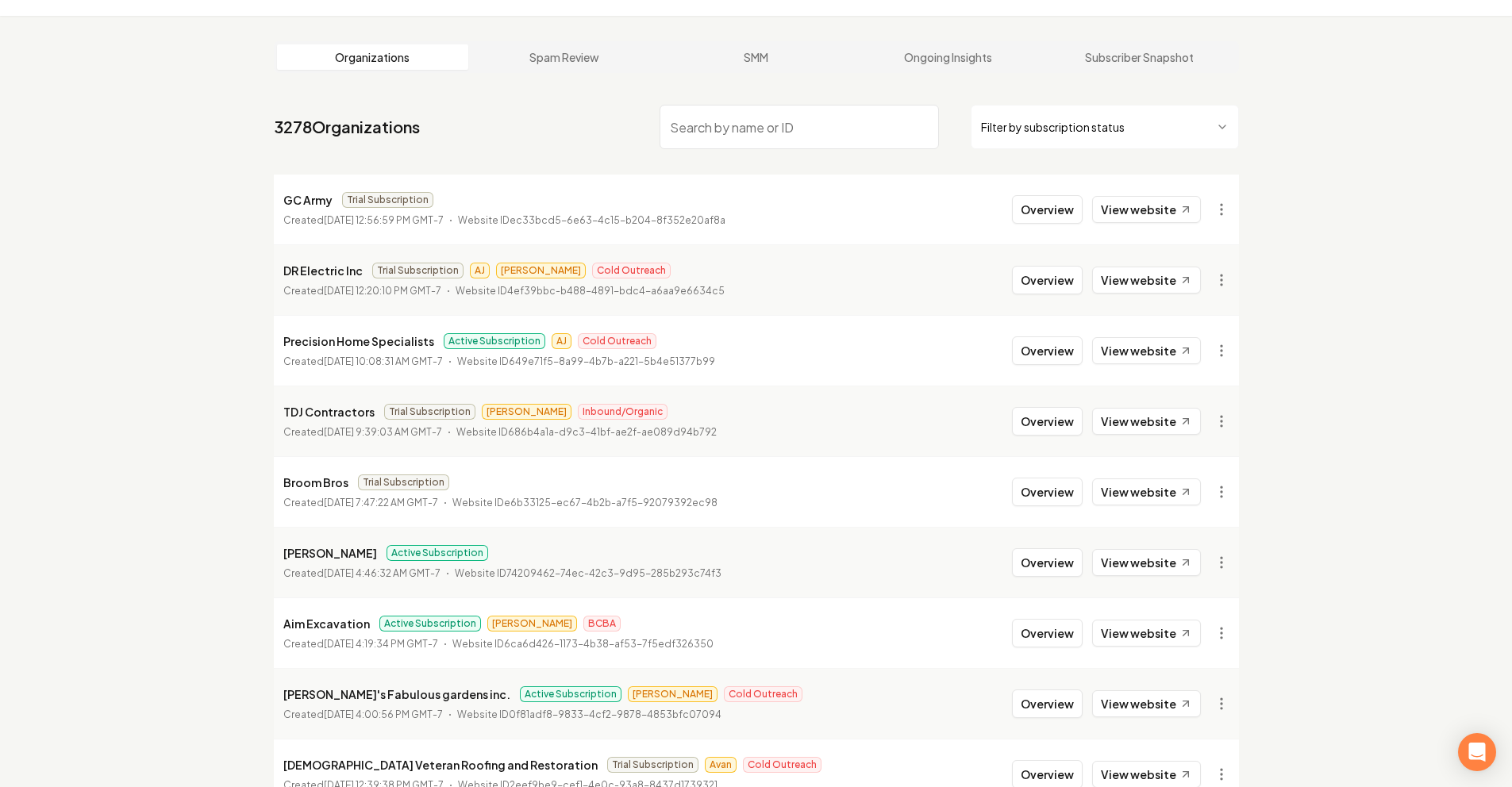
scroll to position [204, 0]
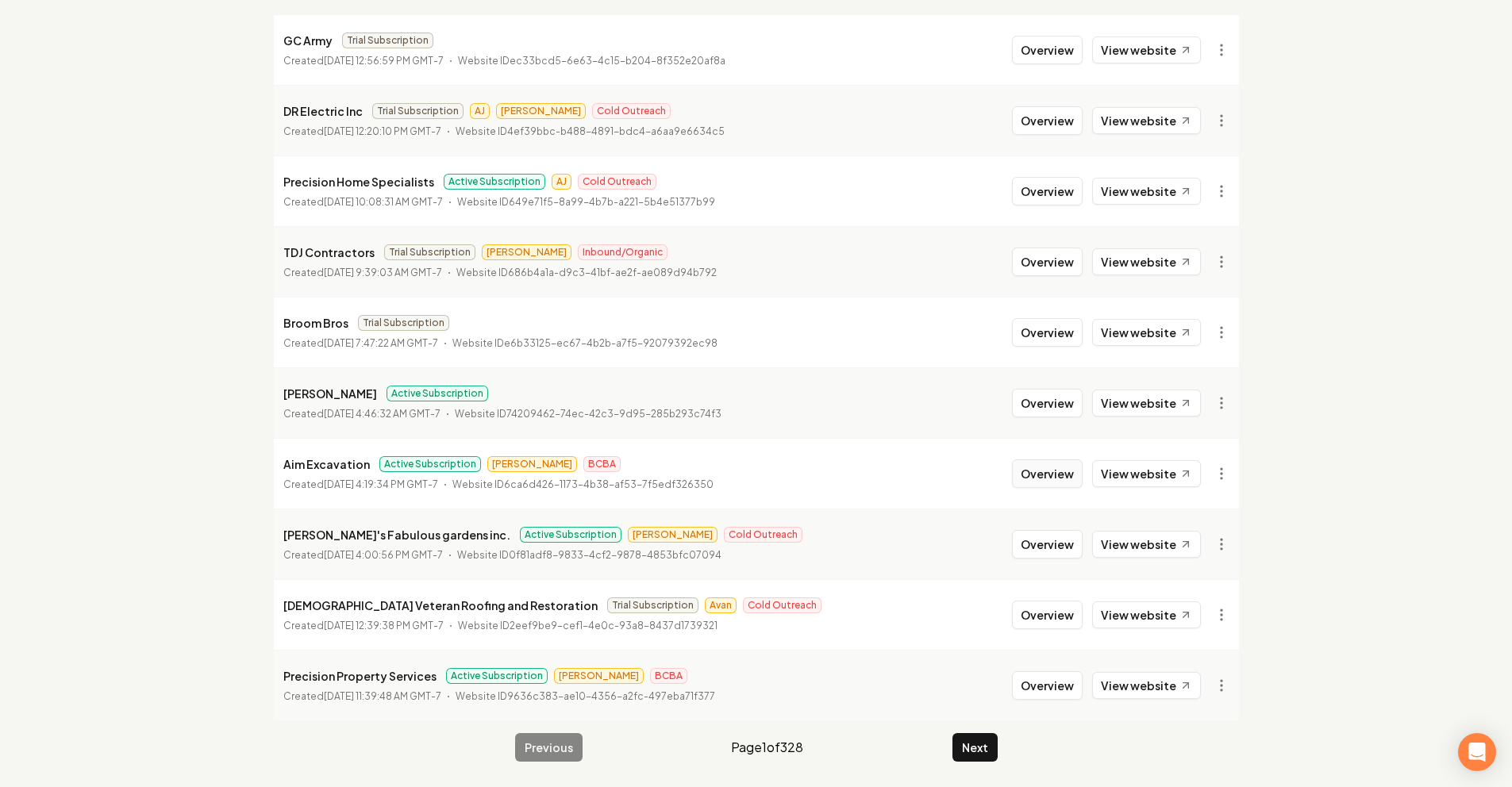
click at [1052, 477] on button "Overview" at bounding box center [1047, 474] width 71 height 28
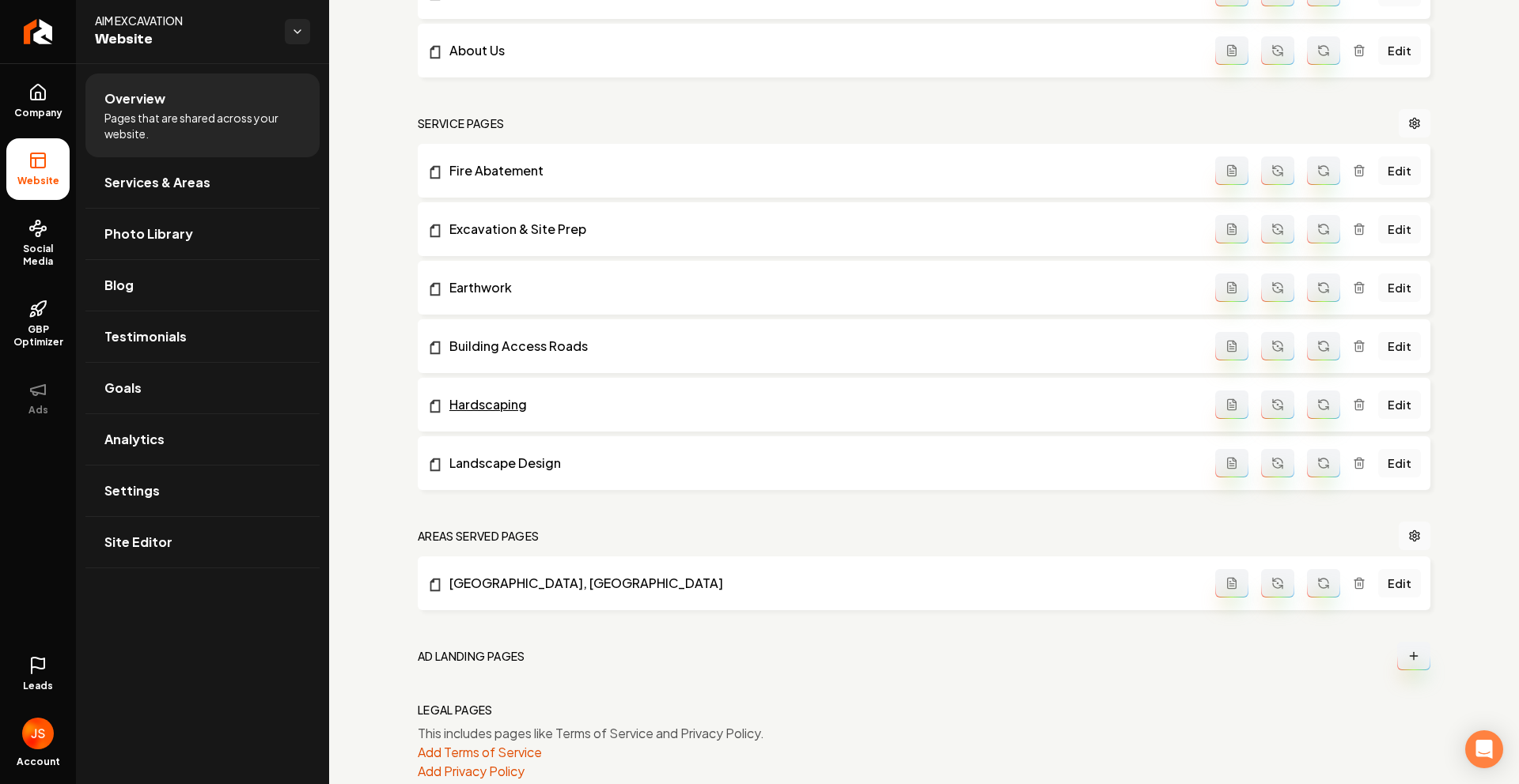
scroll to position [657, 0]
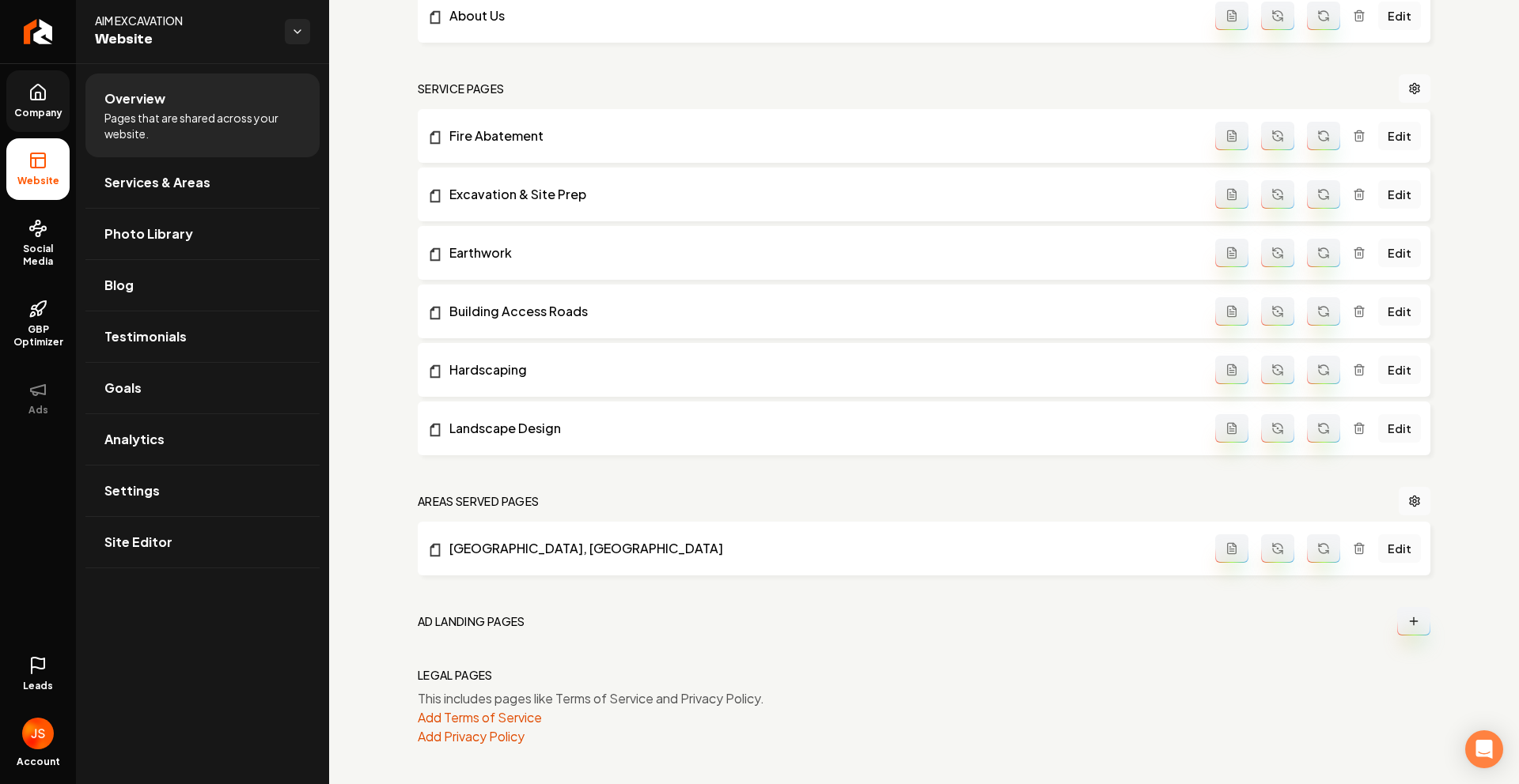
click at [25, 102] on link "Company" at bounding box center [38, 101] width 63 height 61
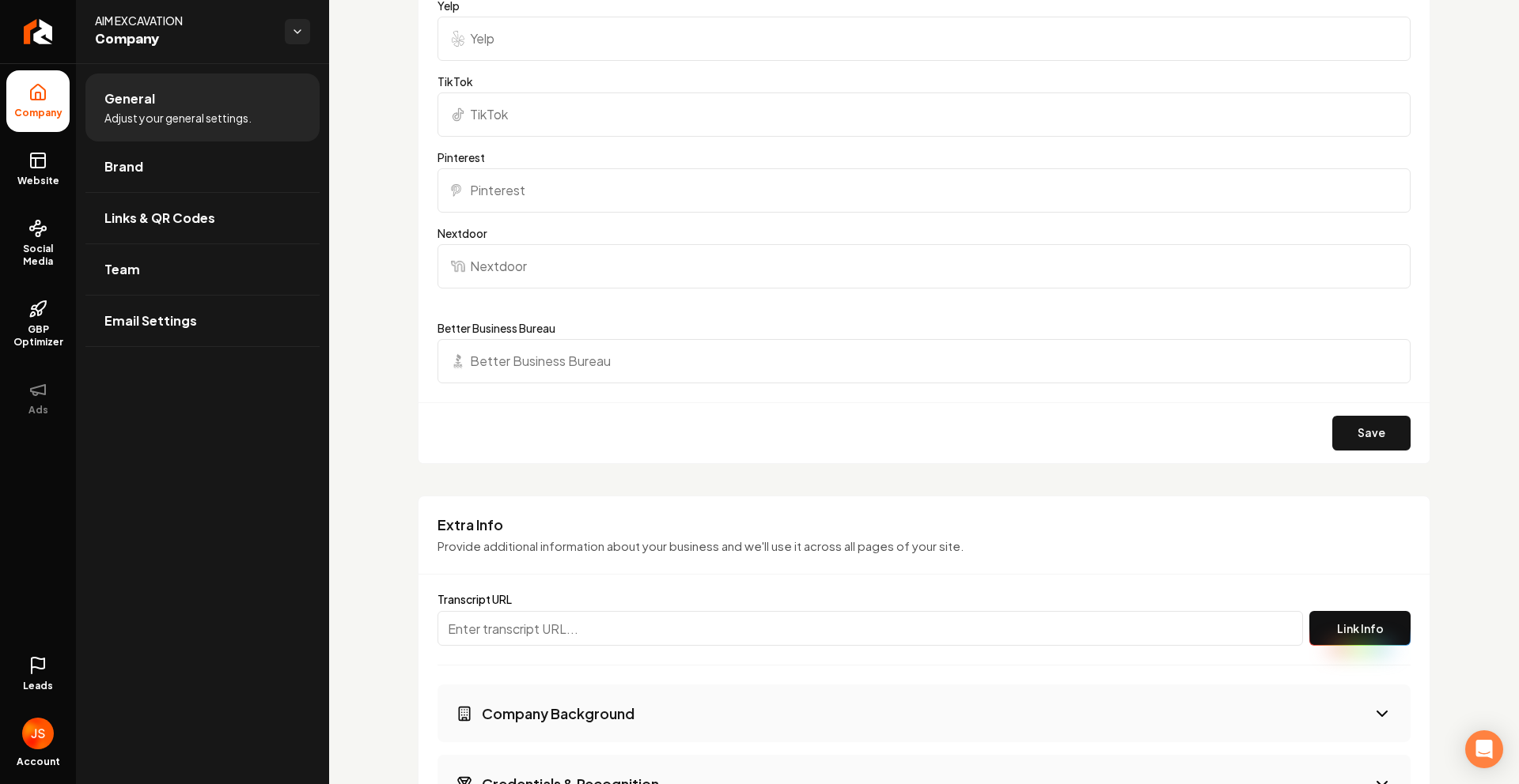
scroll to position [2381, 0]
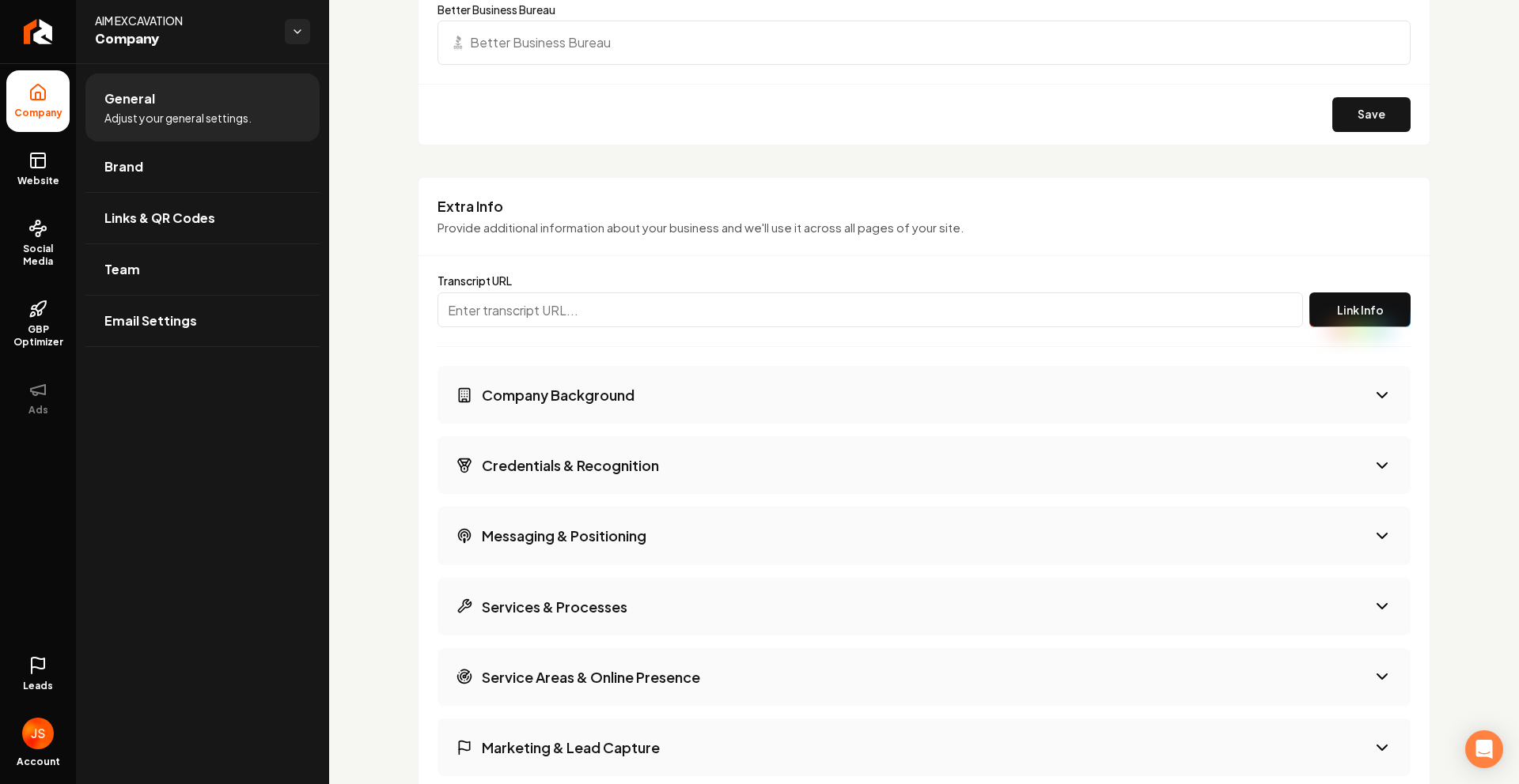
click at [532, 318] on input "Main content area" at bounding box center [870, 309] width 866 height 35
paste input "https://app.fireflies.ai/view/Get-a-Rebolt-BCBA-Site-between-Rebolt-and-Aidan-M…"
type input "https://app.fireflies.ai/view/Get-a-Rebolt-BCBA-Site-between-Rebolt-and-Aidan-M…"
click at [1293, 318] on div "Transcript URL https://app.fireflies.ai/view/Get-a-Rebolt-BCBA-Site-between-Reb…" at bounding box center [924, 302] width 973 height 91
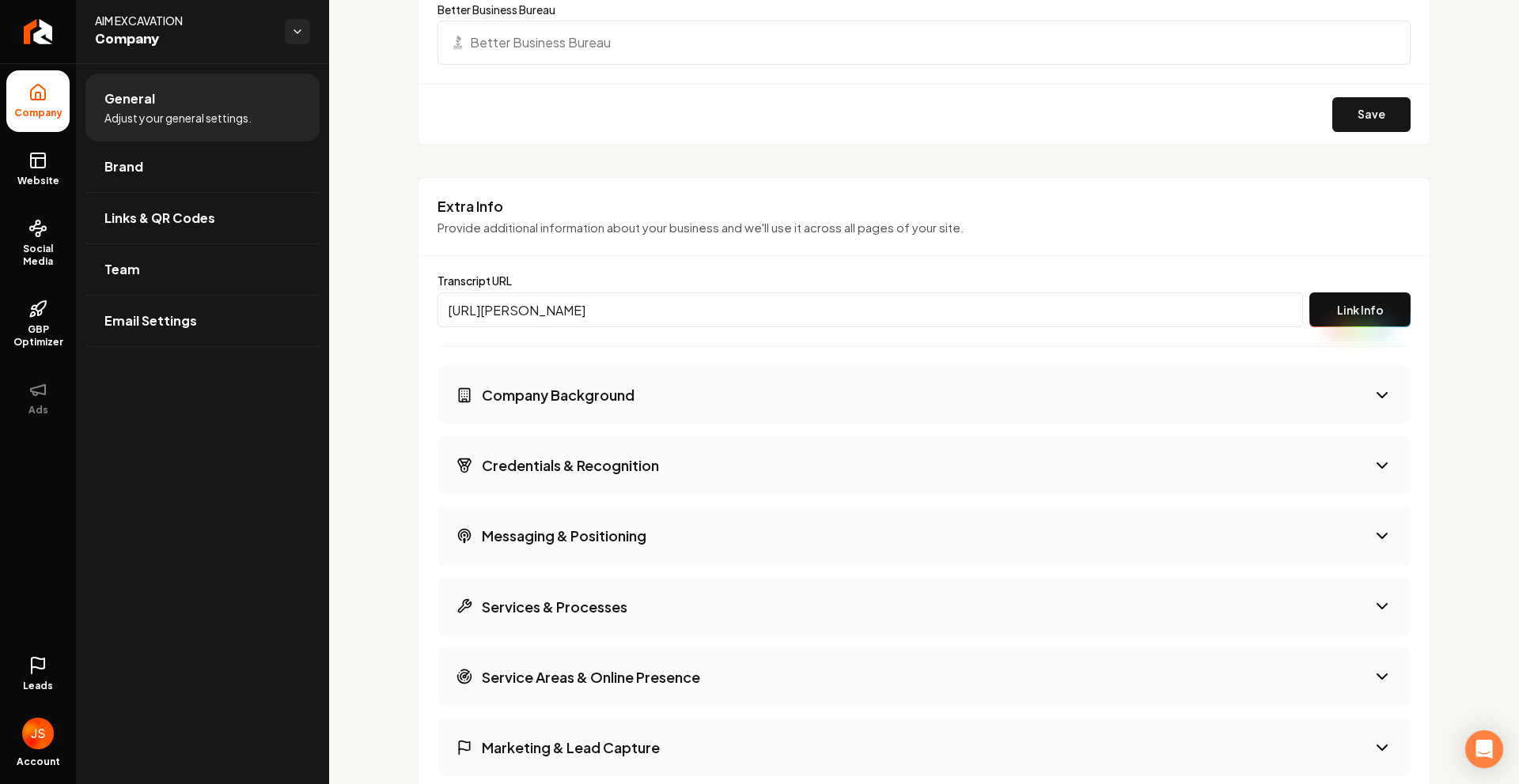
scroll to position [0, 0]
click at [1326, 325] on button "Link Info" at bounding box center [1360, 309] width 101 height 35
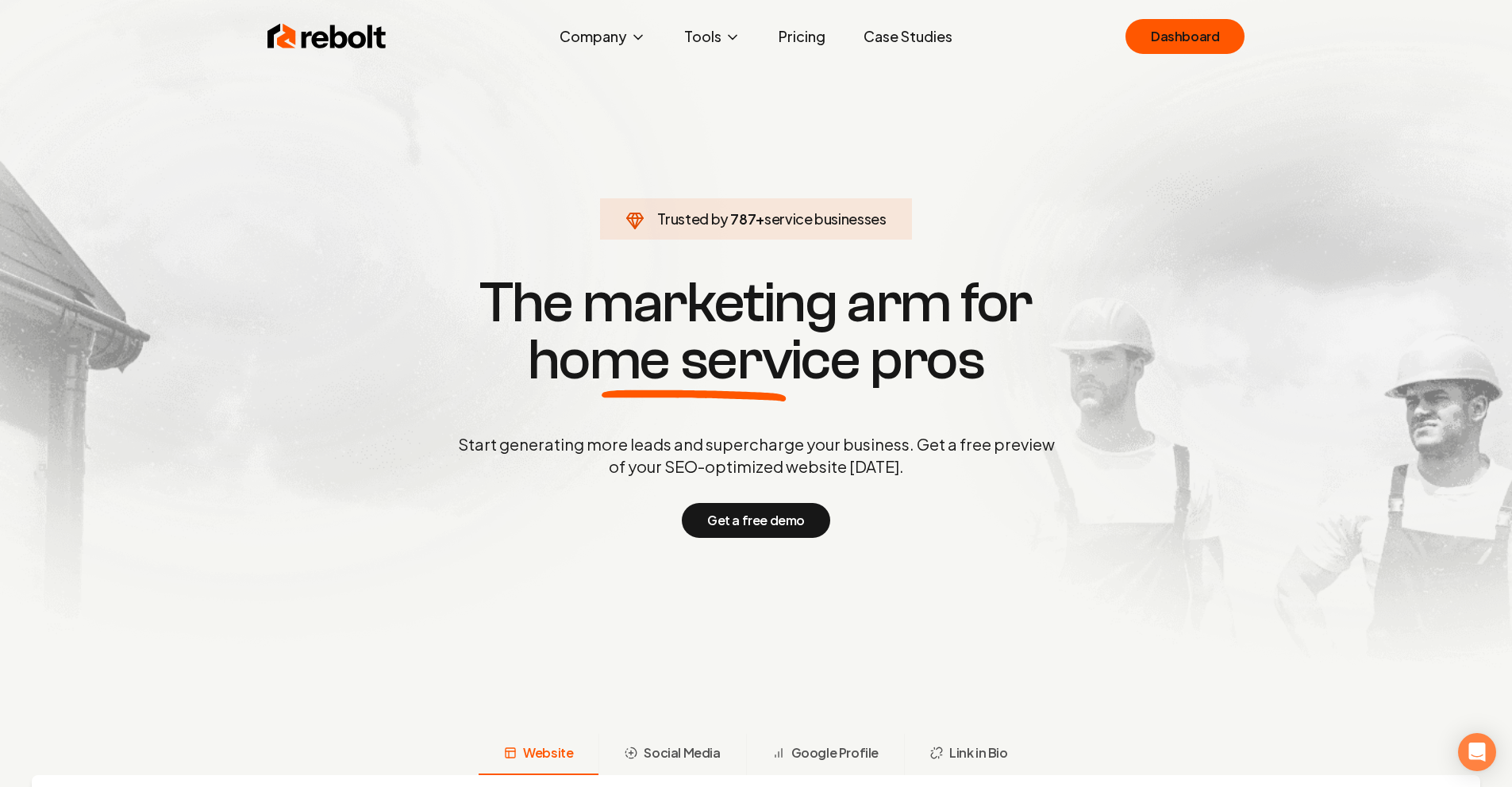
click at [793, 29] on link "Pricing" at bounding box center [802, 37] width 72 height 32
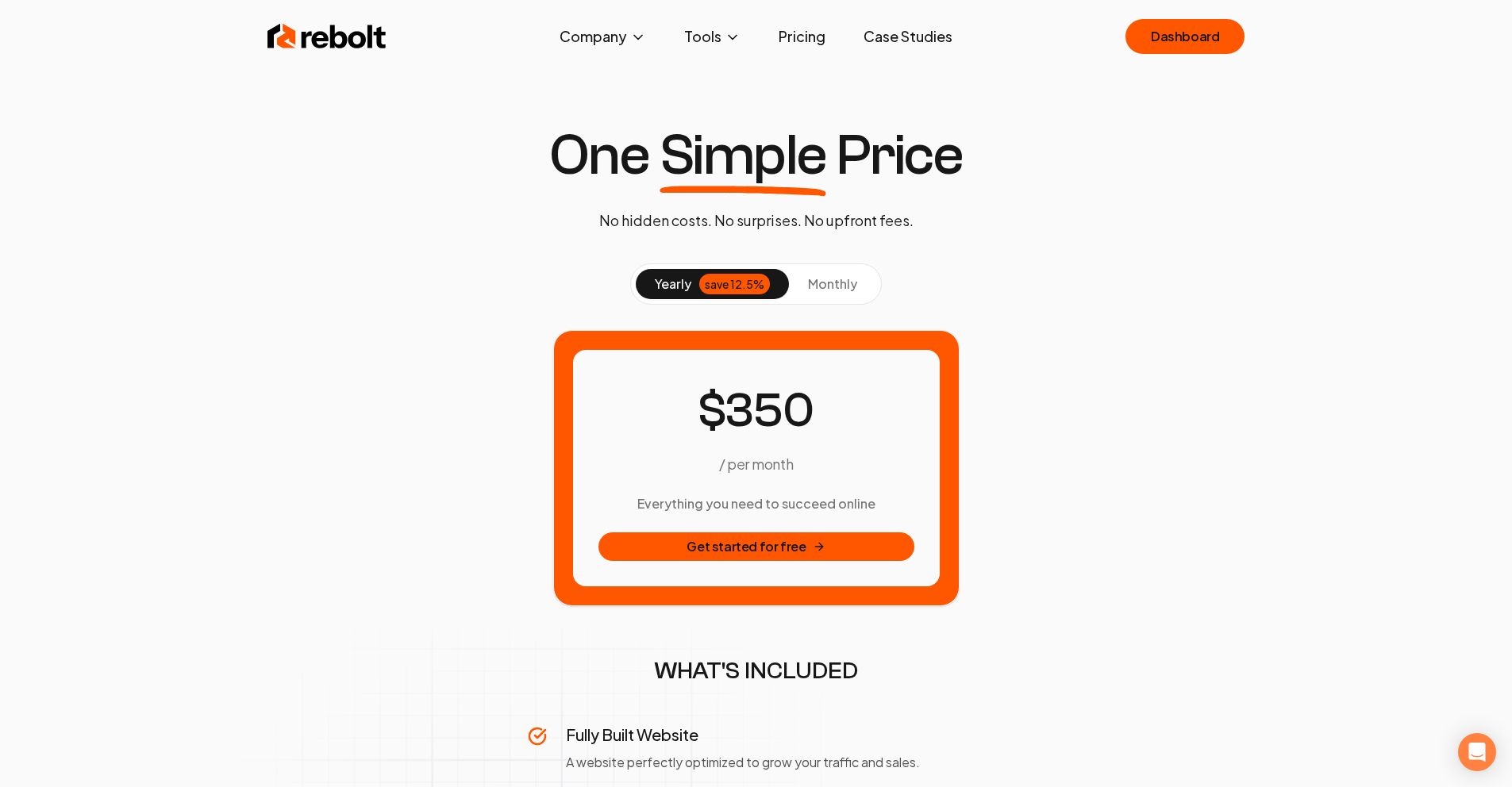
click at [802, 279] on button "monthly" at bounding box center [832, 284] width 87 height 30
click at [807, 40] on link "Pricing" at bounding box center [802, 37] width 72 height 32
click at [807, 37] on link "Pricing" at bounding box center [802, 37] width 72 height 32
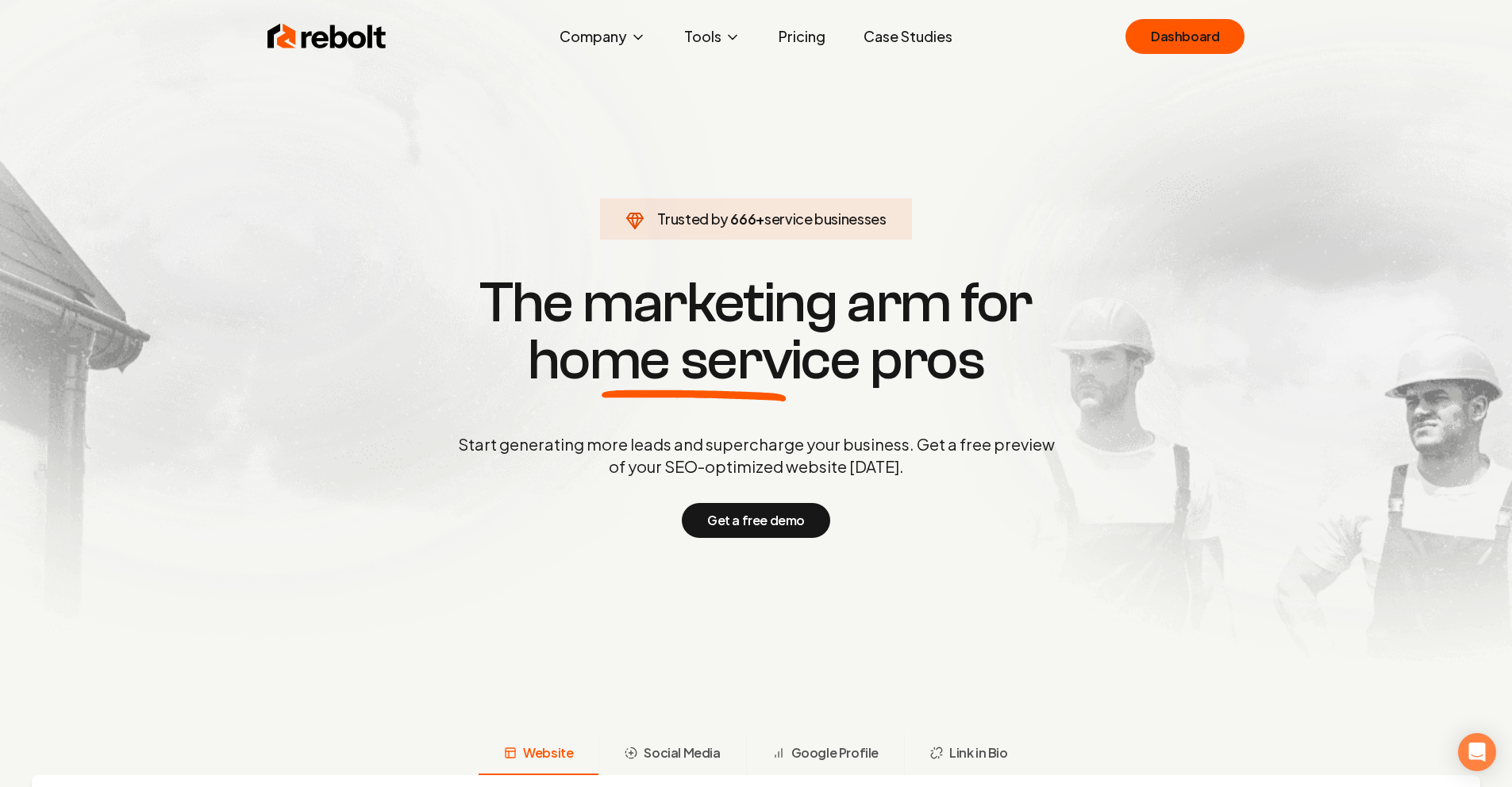
click at [811, 28] on link "Pricing" at bounding box center [802, 37] width 72 height 32
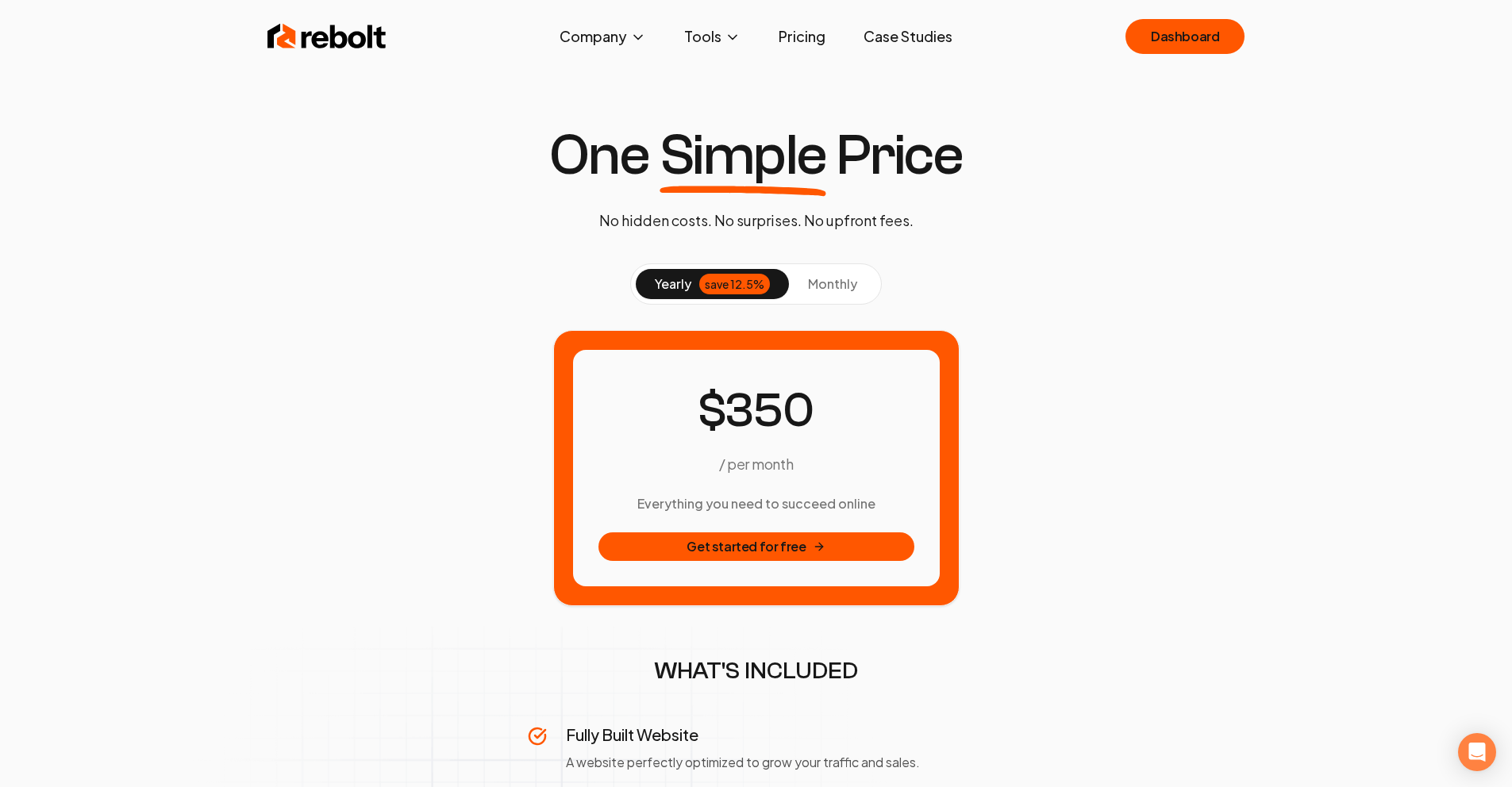
click at [891, 28] on link "Case Studies" at bounding box center [908, 37] width 114 height 32
